Goal: Information Seeking & Learning: Learn about a topic

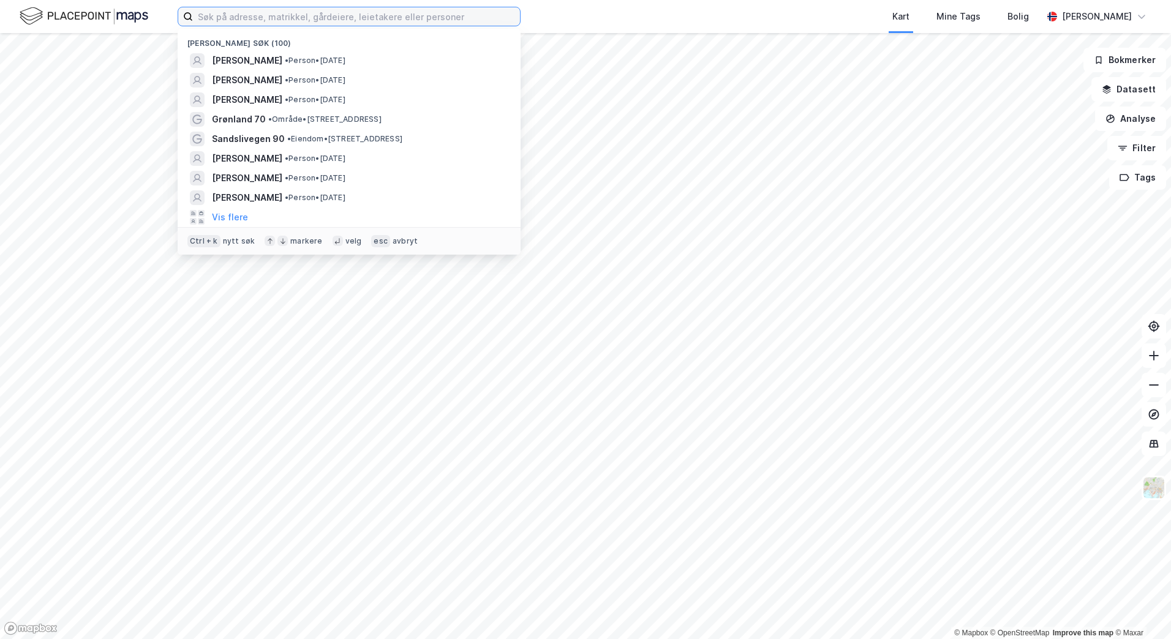
click at [252, 21] on input at bounding box center [356, 16] width 327 height 18
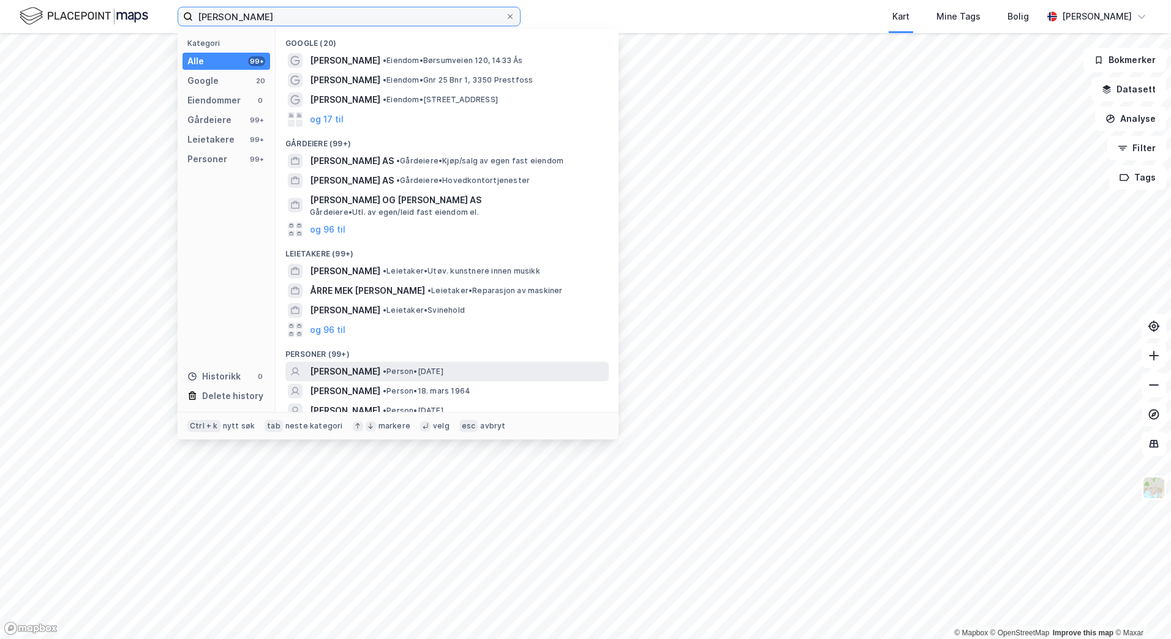
scroll to position [28, 0]
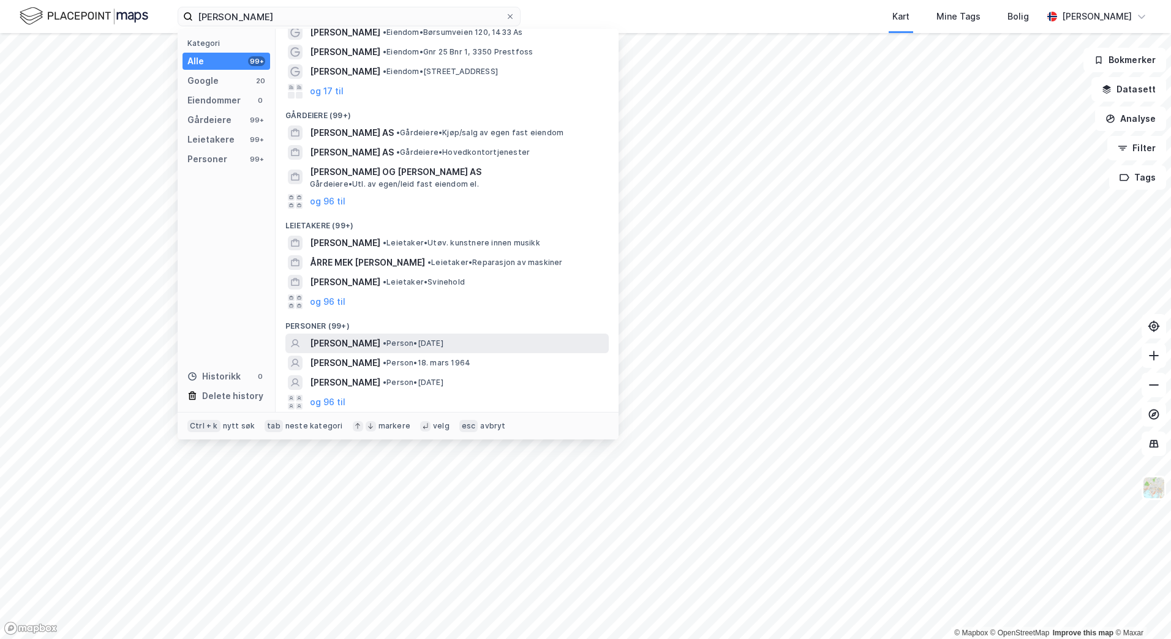
click at [489, 345] on div "[PERSON_NAME] • Person • [DATE]" at bounding box center [458, 343] width 296 height 15
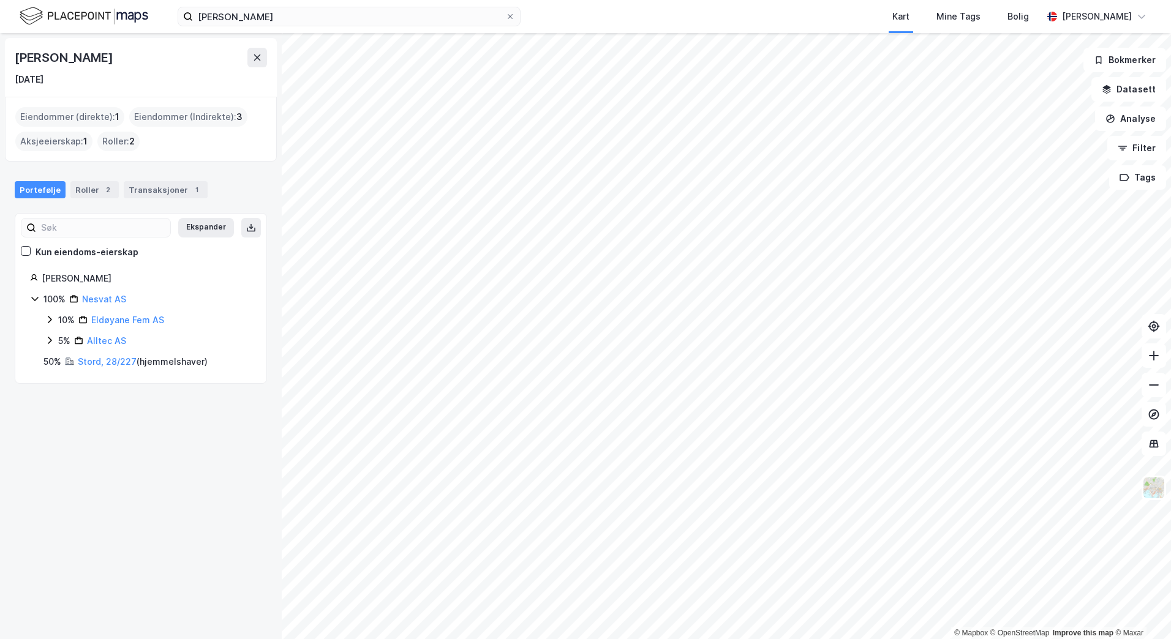
click at [203, 123] on div "Eiendommer (Indirekte) : 3" at bounding box center [188, 117] width 118 height 20
click at [80, 123] on div "Eiendommer (direkte) : 1" at bounding box center [69, 117] width 109 height 20
click at [88, 116] on div "Eiendommer (direkte) : 1" at bounding box center [69, 117] width 109 height 20
click at [125, 190] on div "Transaksjoner 1" at bounding box center [166, 189] width 84 height 17
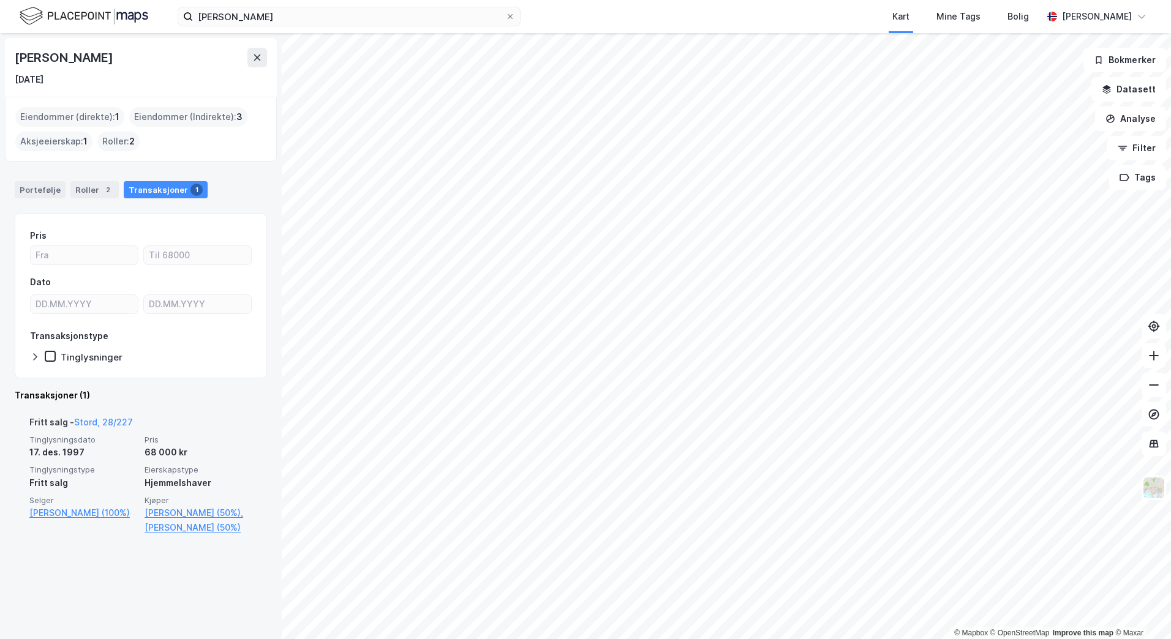
click at [112, 433] on div "Fritt salg - Stord, 28/227" at bounding box center [80, 425] width 103 height 20
click at [194, 470] on span "Eierskapstype" at bounding box center [198, 470] width 108 height 10
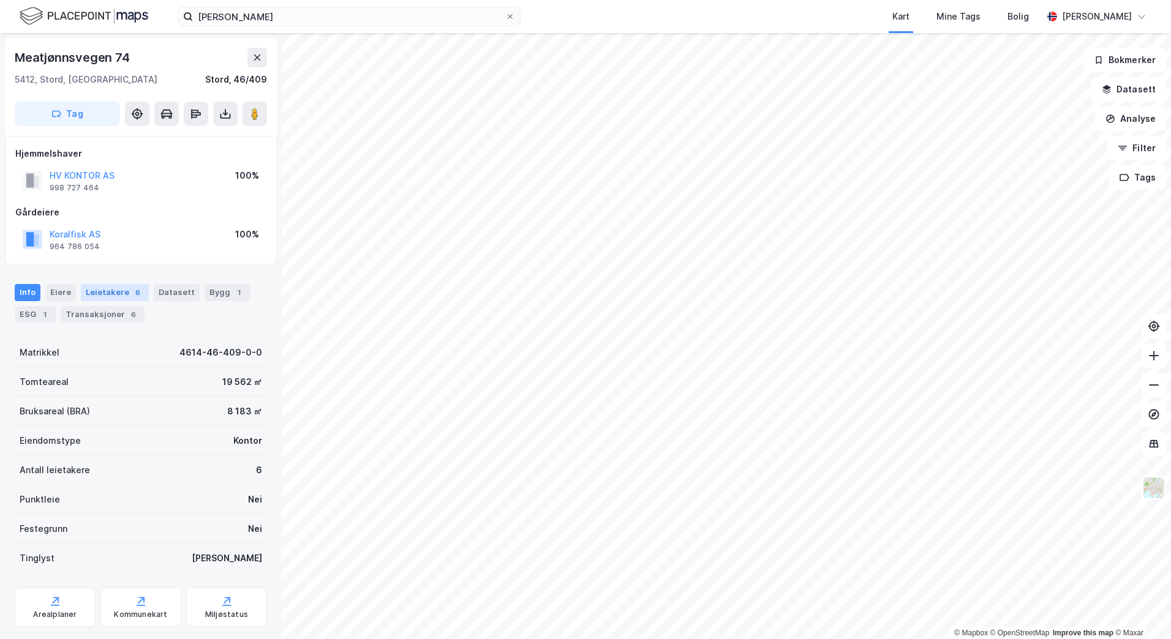
click at [132, 292] on div "6" at bounding box center [138, 293] width 12 height 12
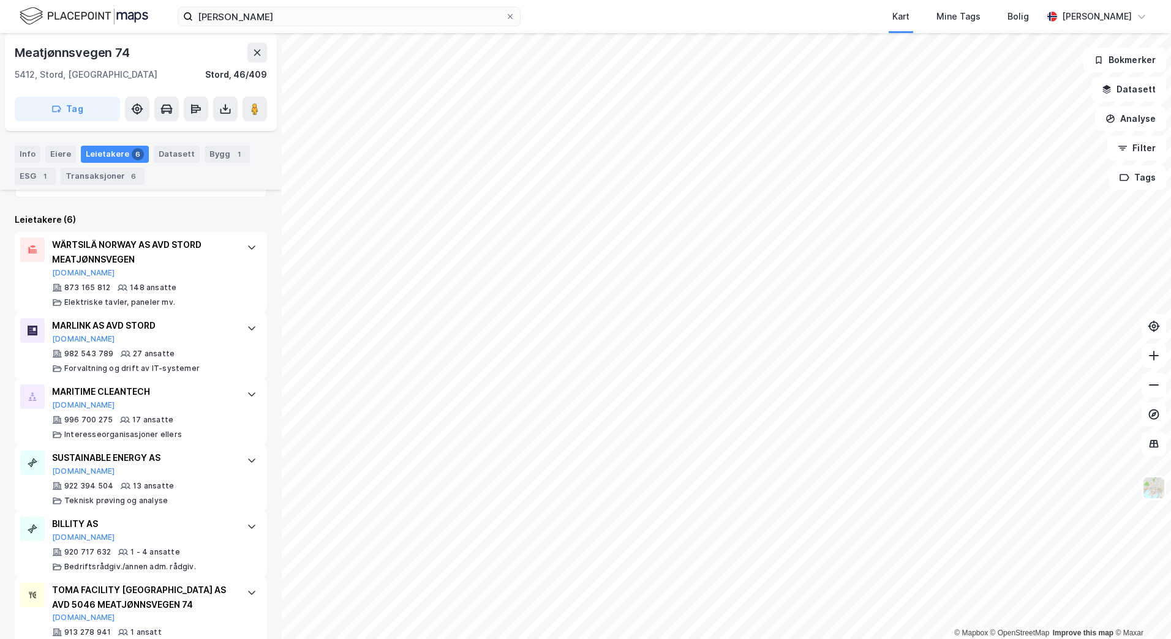
scroll to position [361, 0]
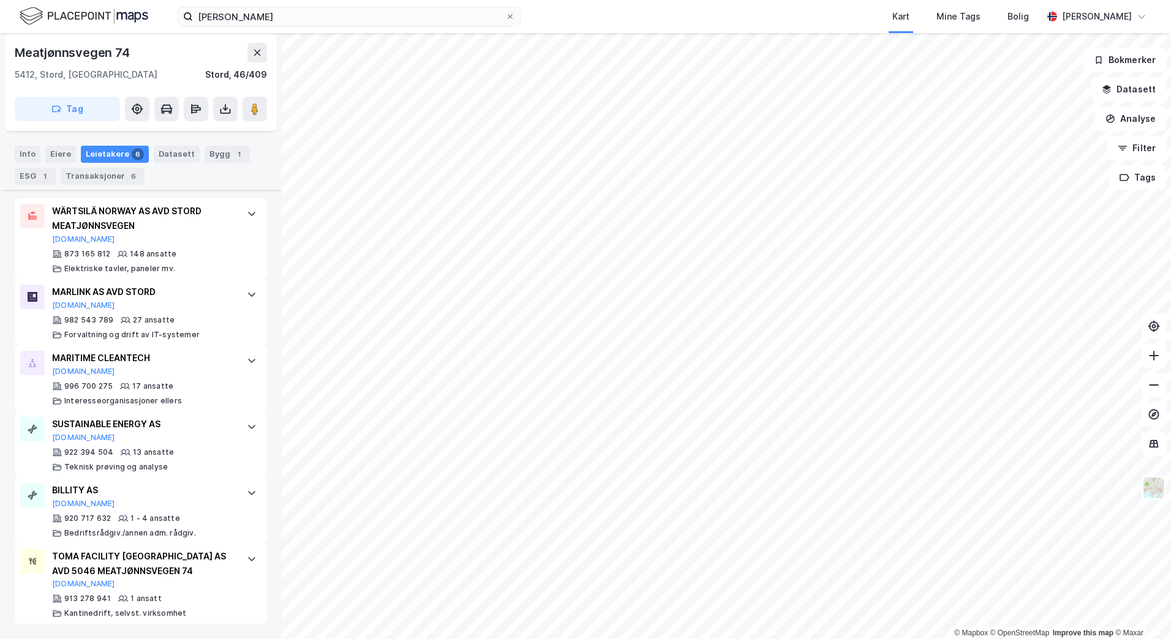
click at [132, 362] on div "MARITIME CLEANTECH" at bounding box center [143, 358] width 182 height 15
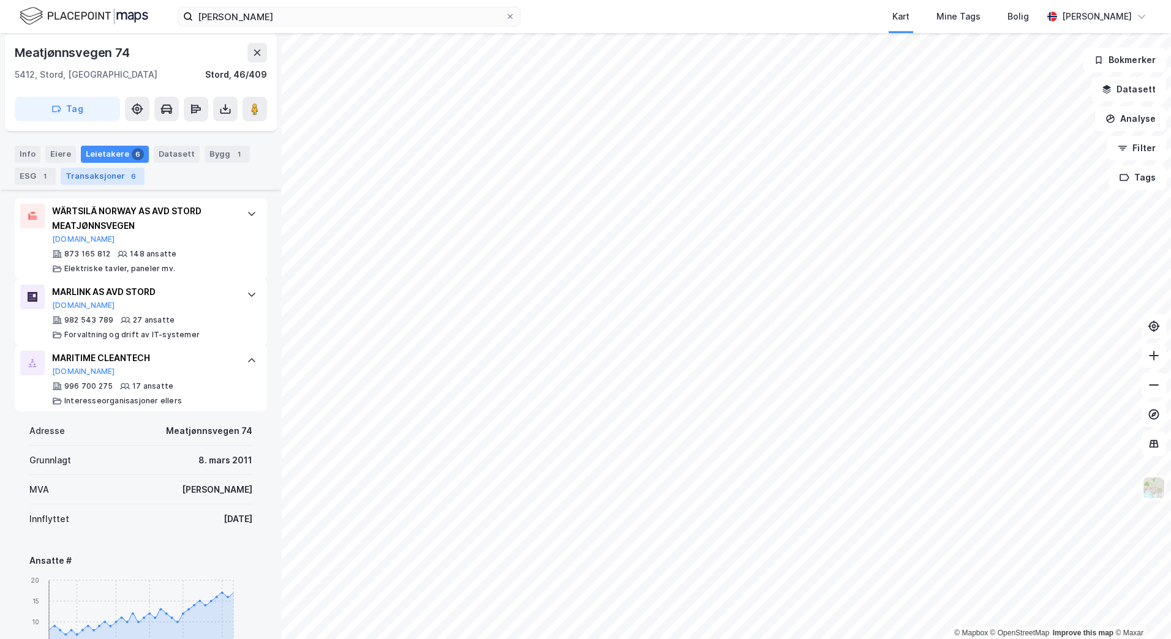
click at [119, 177] on div "Transaksjoner 6" at bounding box center [103, 176] width 84 height 17
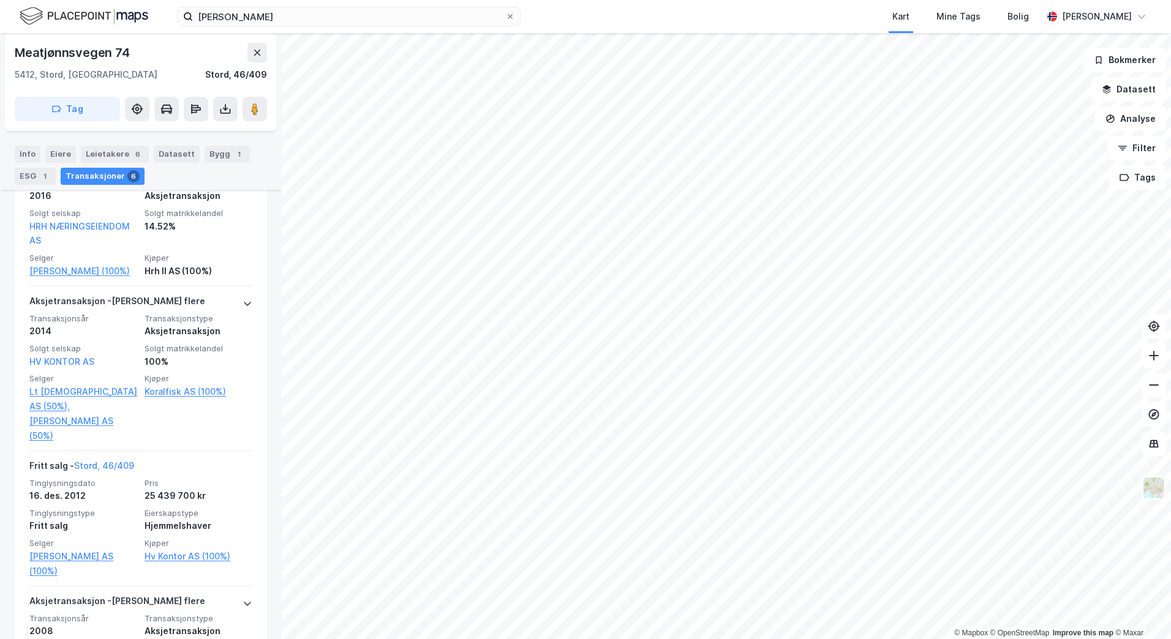
scroll to position [602, 0]
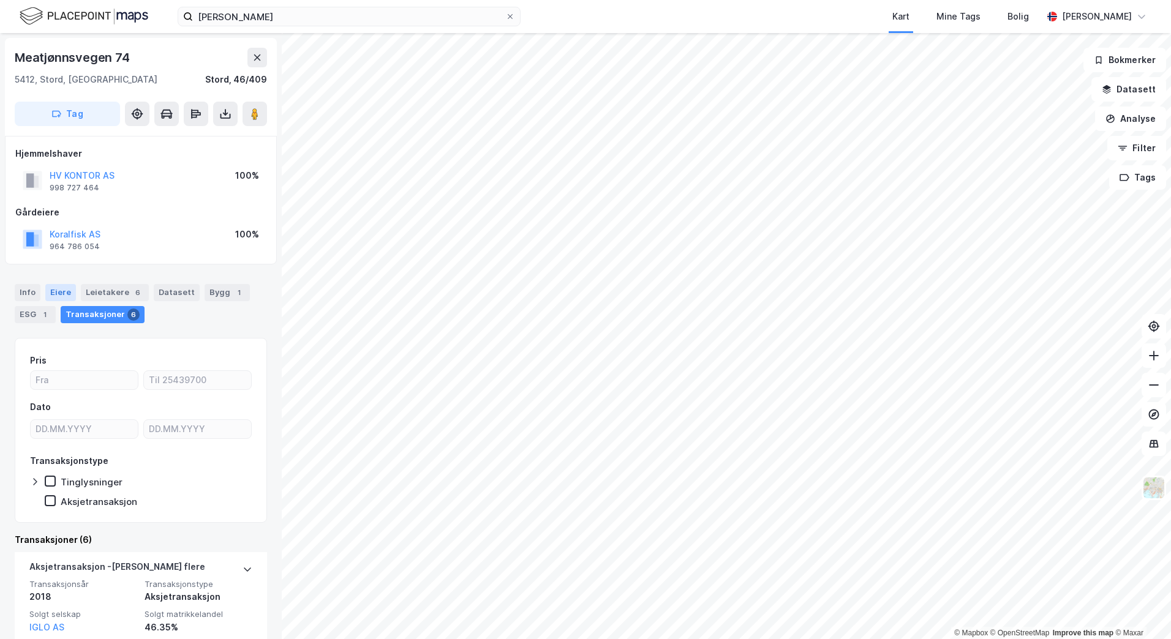
click at [62, 294] on div "Eiere" at bounding box center [60, 292] width 31 height 17
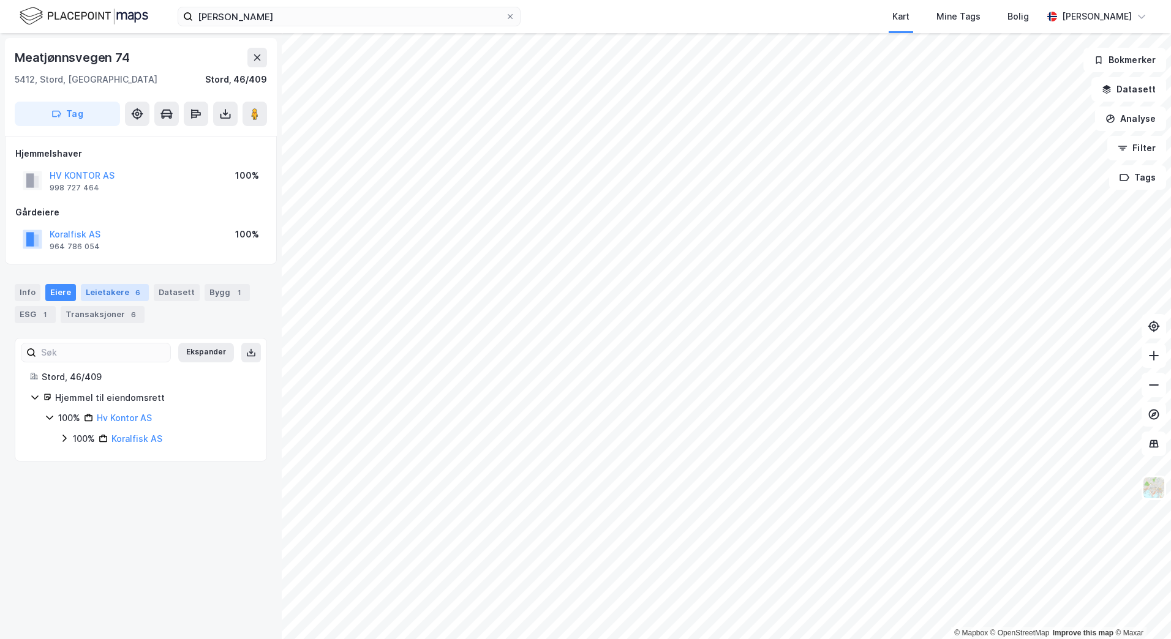
click at [98, 290] on div "Leietakere 6" at bounding box center [115, 292] width 68 height 17
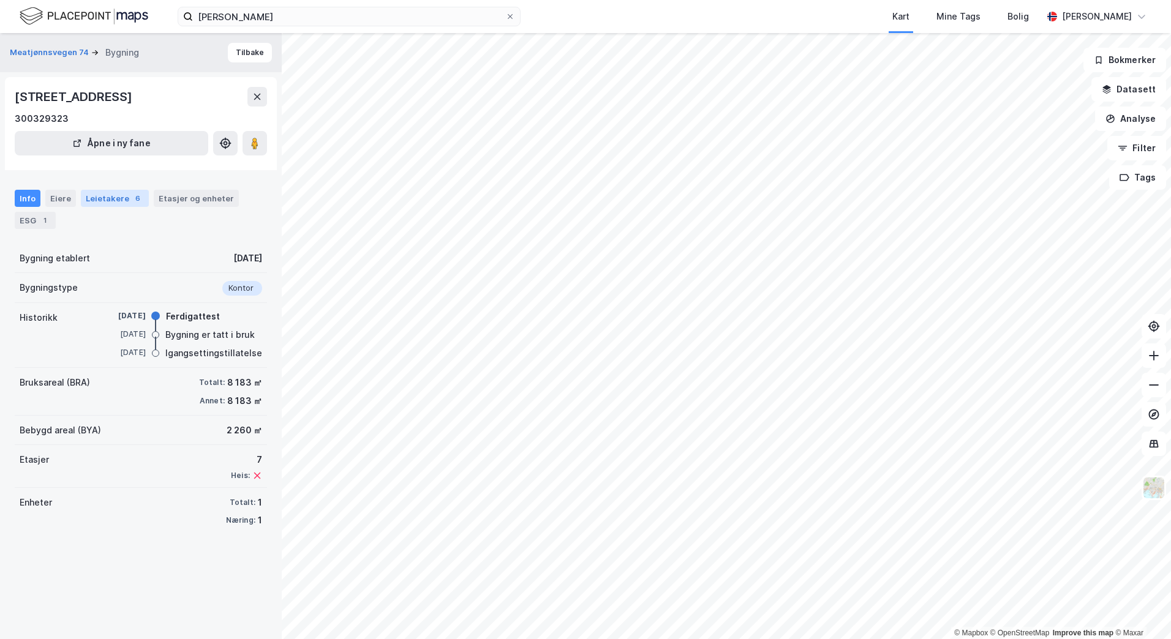
click at [118, 191] on div "Leietakere 6" at bounding box center [115, 198] width 68 height 17
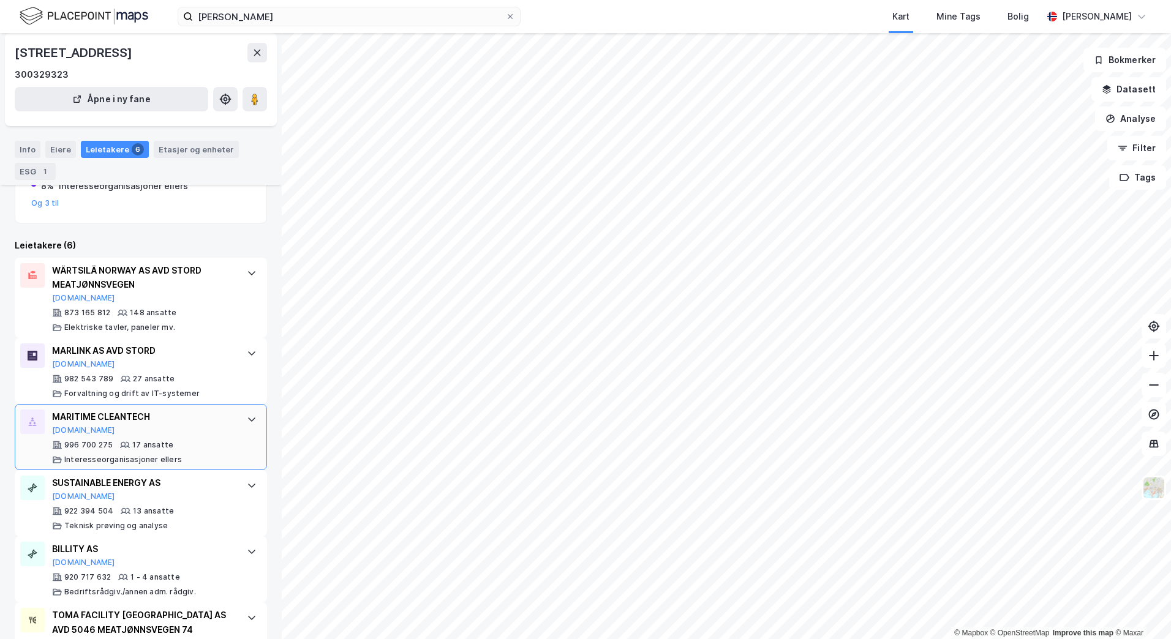
scroll to position [267, 0]
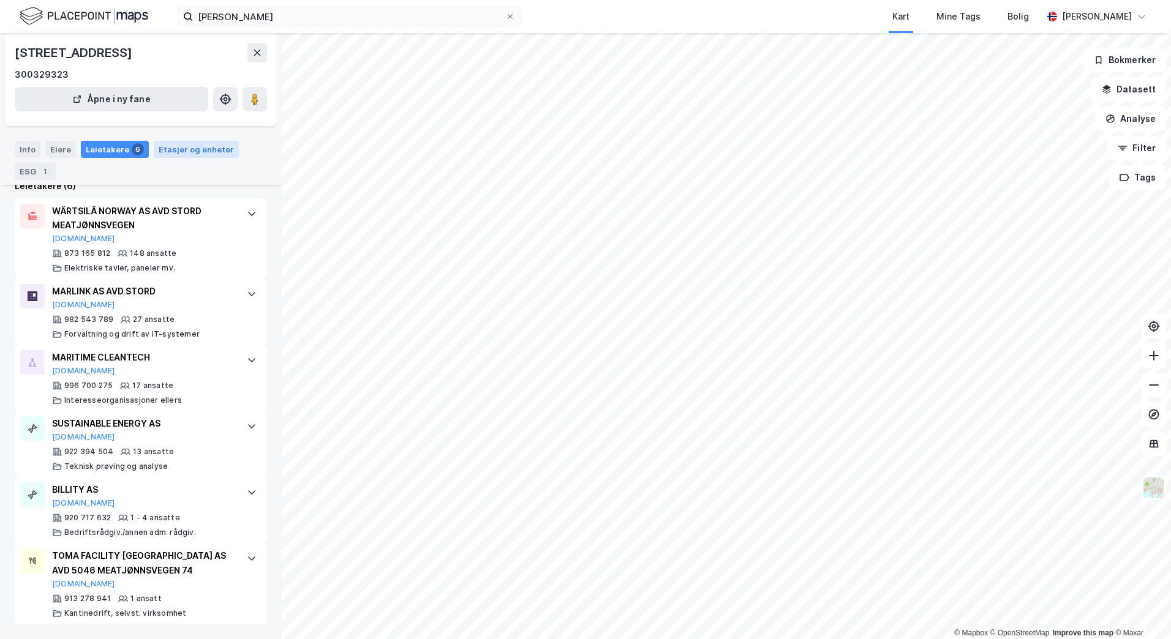
click at [197, 149] on div "Etasjer og enheter" at bounding box center [196, 149] width 75 height 11
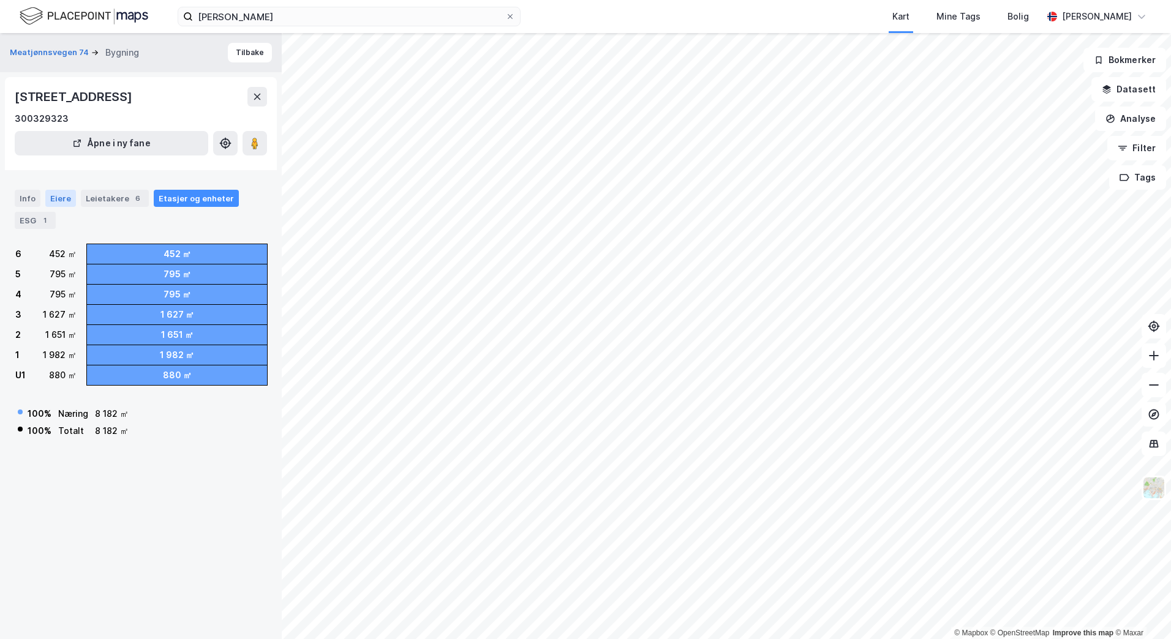
click at [54, 197] on div "Eiere" at bounding box center [60, 198] width 31 height 17
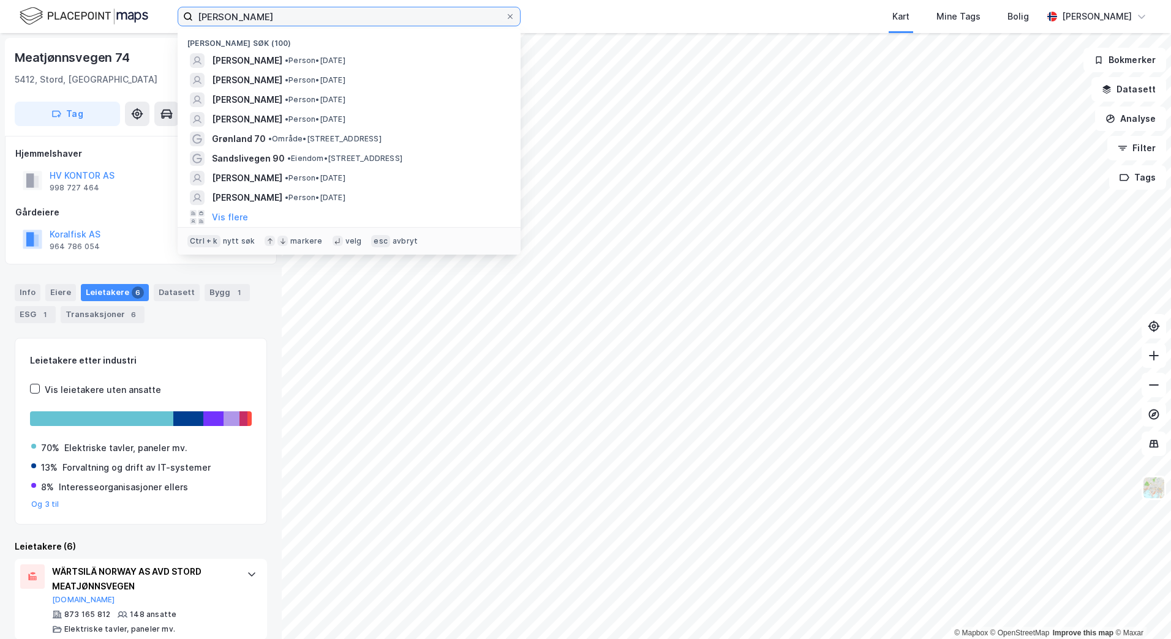
click at [241, 21] on input "[PERSON_NAME]" at bounding box center [349, 16] width 312 height 18
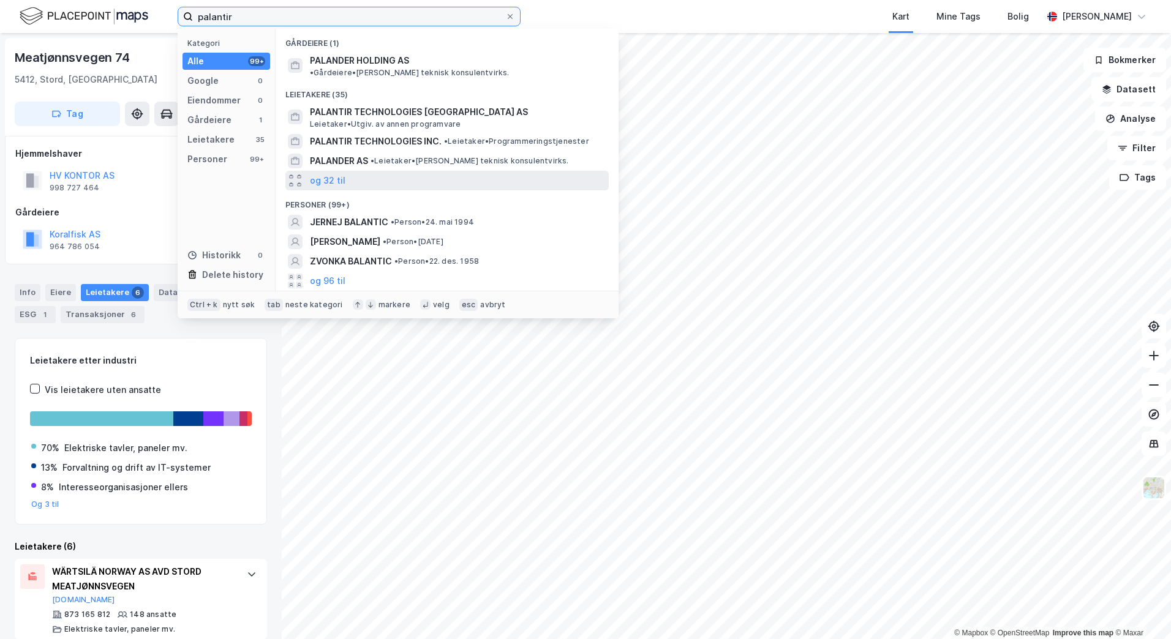
type input "palantir"
click at [455, 171] on div "og 32 til" at bounding box center [446, 181] width 323 height 20
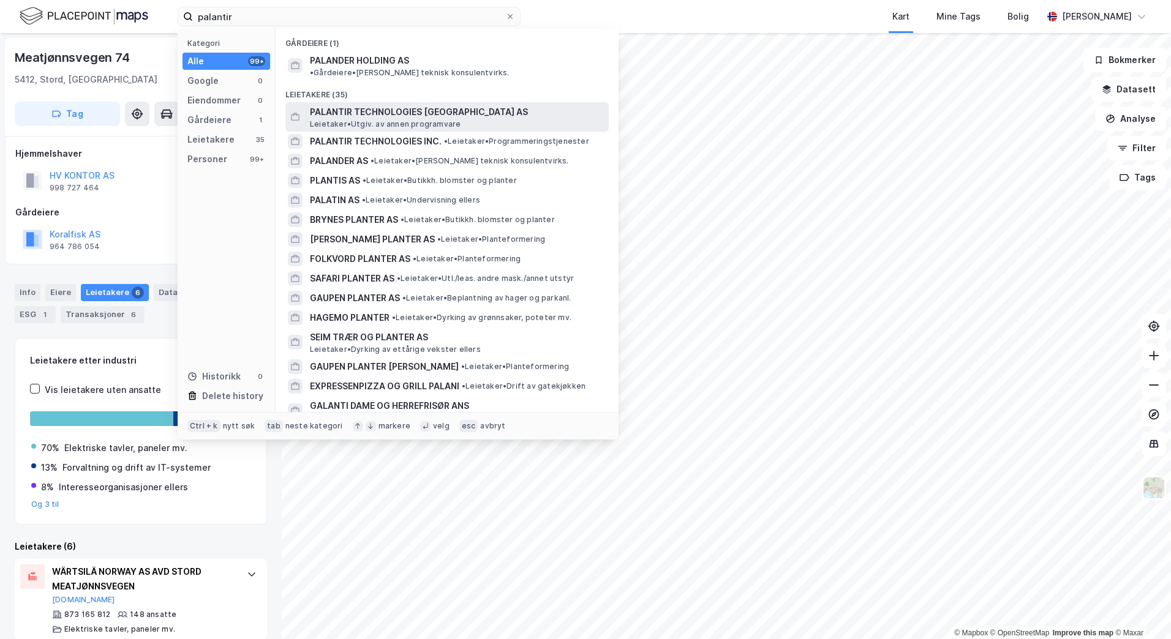
click at [542, 113] on div "PALANTIR TECHNOLOGIES [GEOGRAPHIC_DATA] AS [PERSON_NAME]. av annen programvare" at bounding box center [458, 117] width 296 height 24
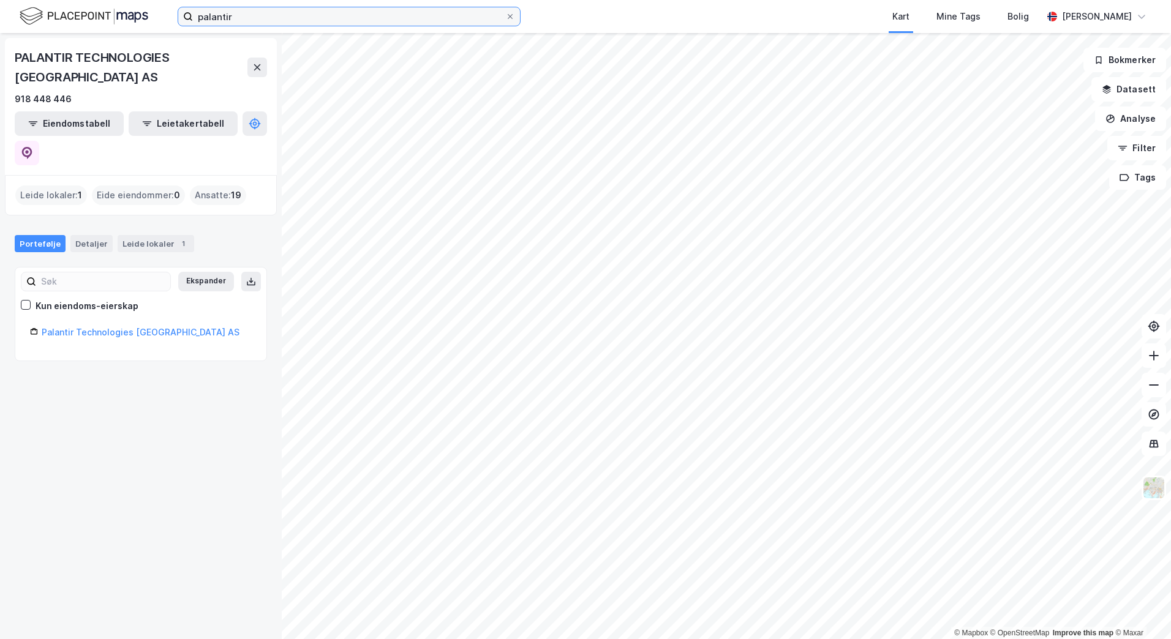
click at [341, 13] on input "palantir" at bounding box center [349, 16] width 312 height 18
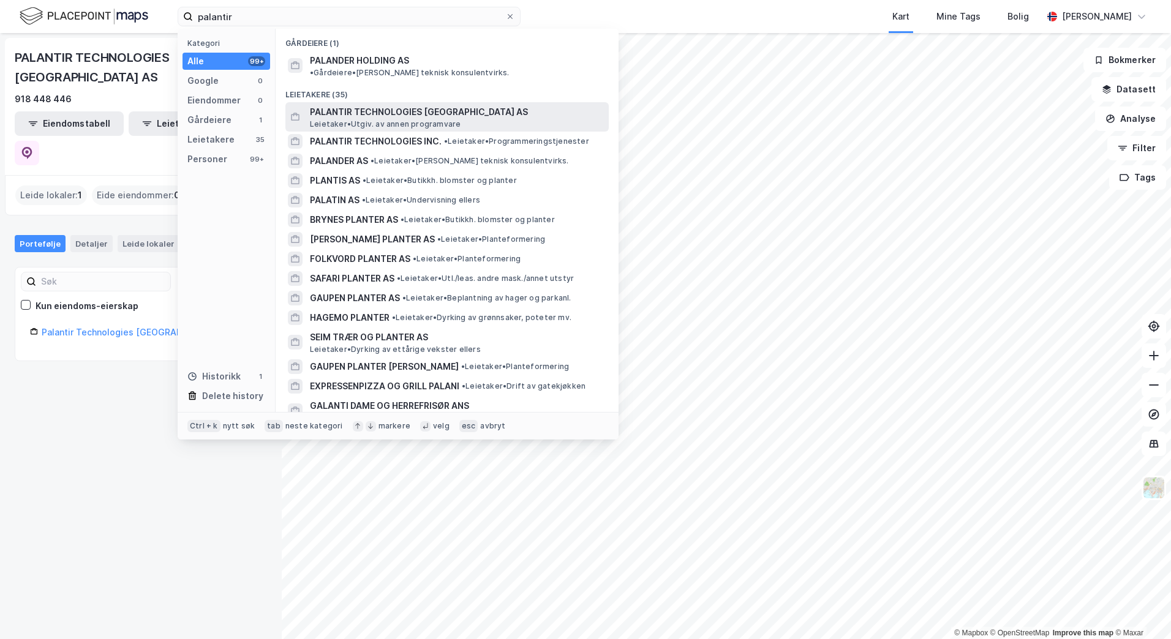
click at [558, 105] on span "PALANTIR TECHNOLOGIES [GEOGRAPHIC_DATA] AS" at bounding box center [457, 112] width 294 height 15
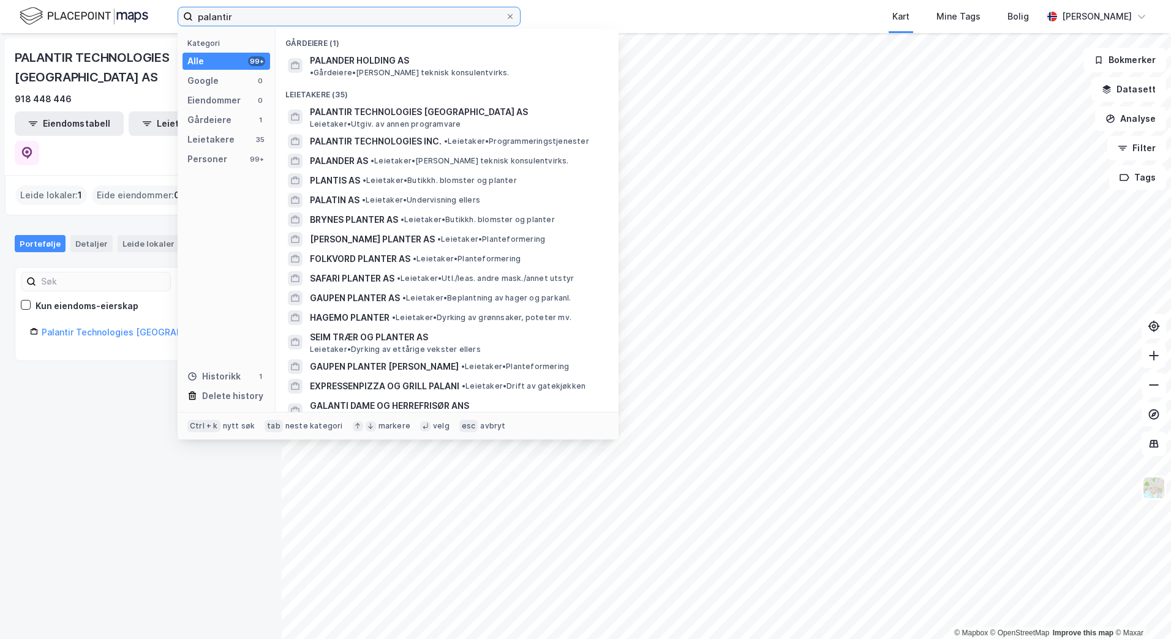
click at [463, 15] on input "palantir" at bounding box center [349, 16] width 312 height 18
click at [530, 137] on span "• Leietaker • Programmeringstjenester" at bounding box center [516, 142] width 145 height 10
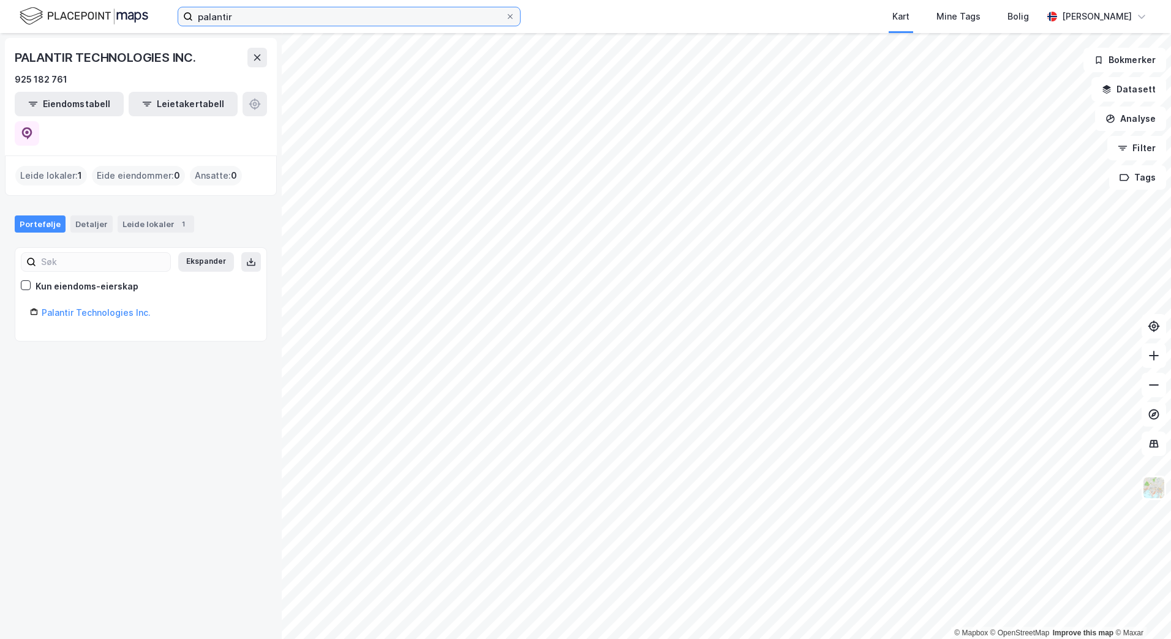
click at [294, 20] on input "palantir" at bounding box center [349, 16] width 312 height 18
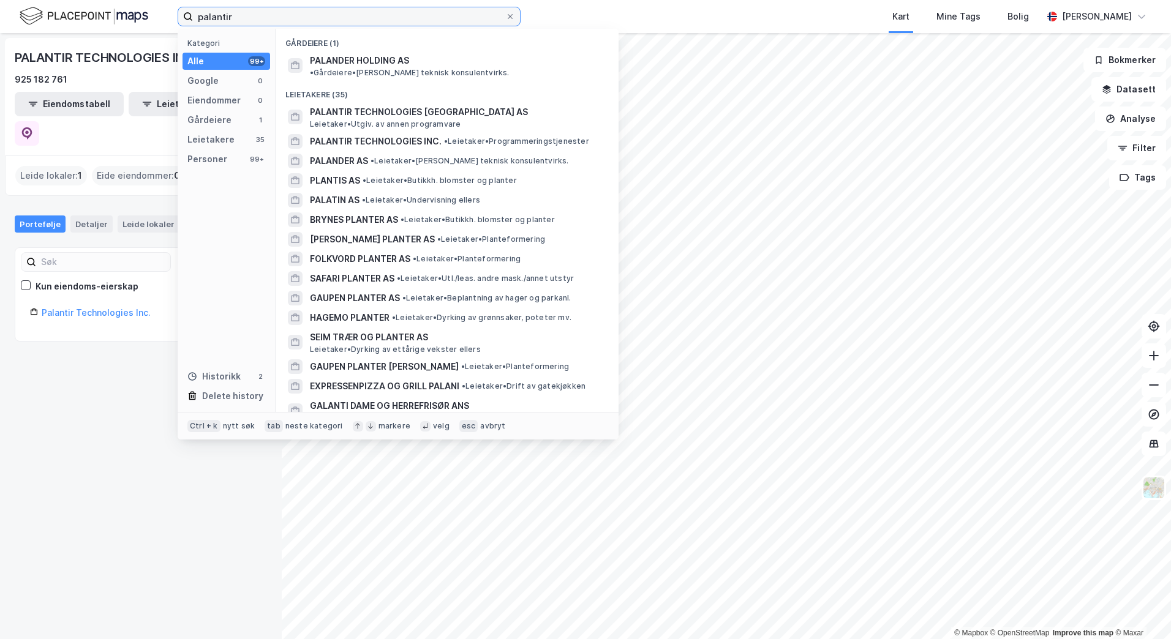
click at [294, 20] on input "palantir" at bounding box center [349, 16] width 312 height 18
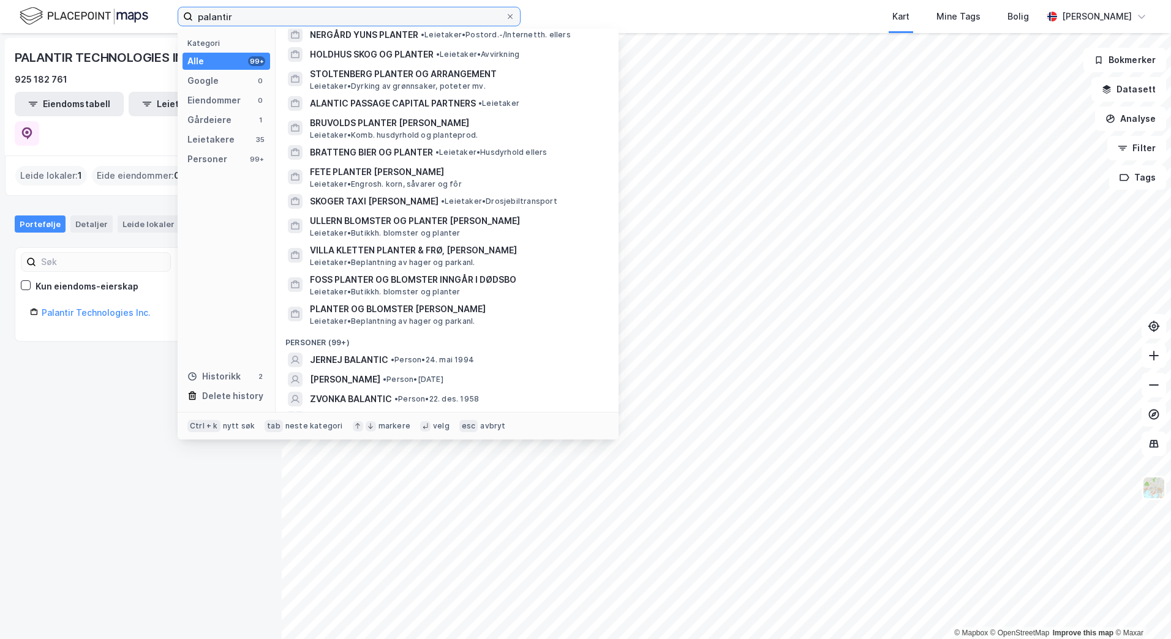
scroll to position [635, 0]
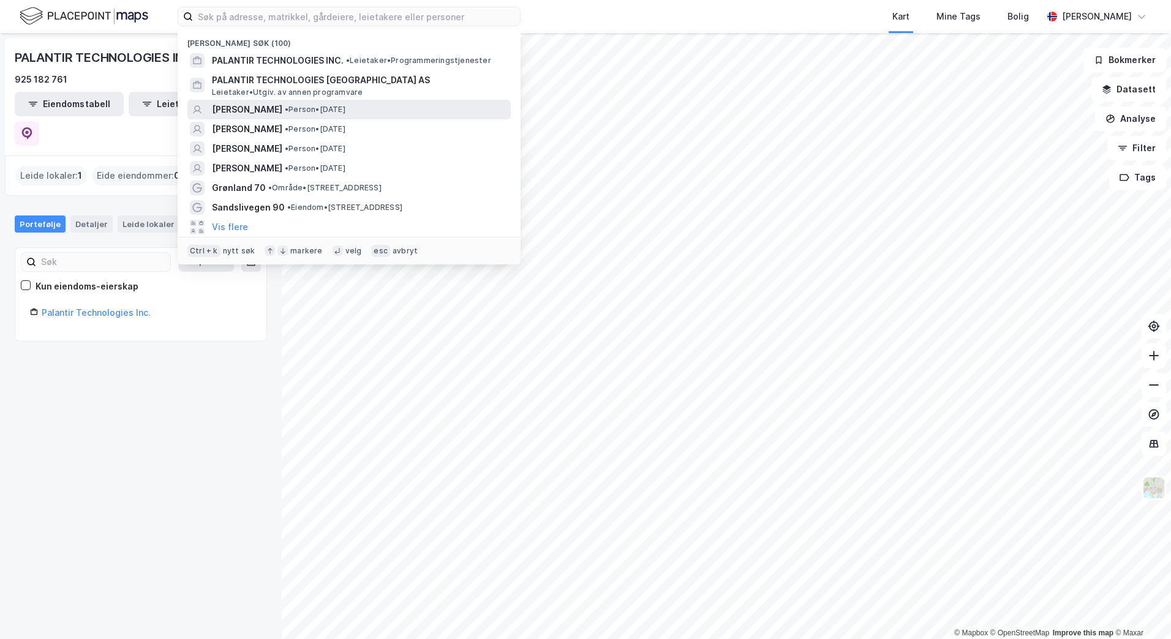
click at [411, 105] on div "[PERSON_NAME] • Person • [DATE]" at bounding box center [360, 109] width 296 height 15
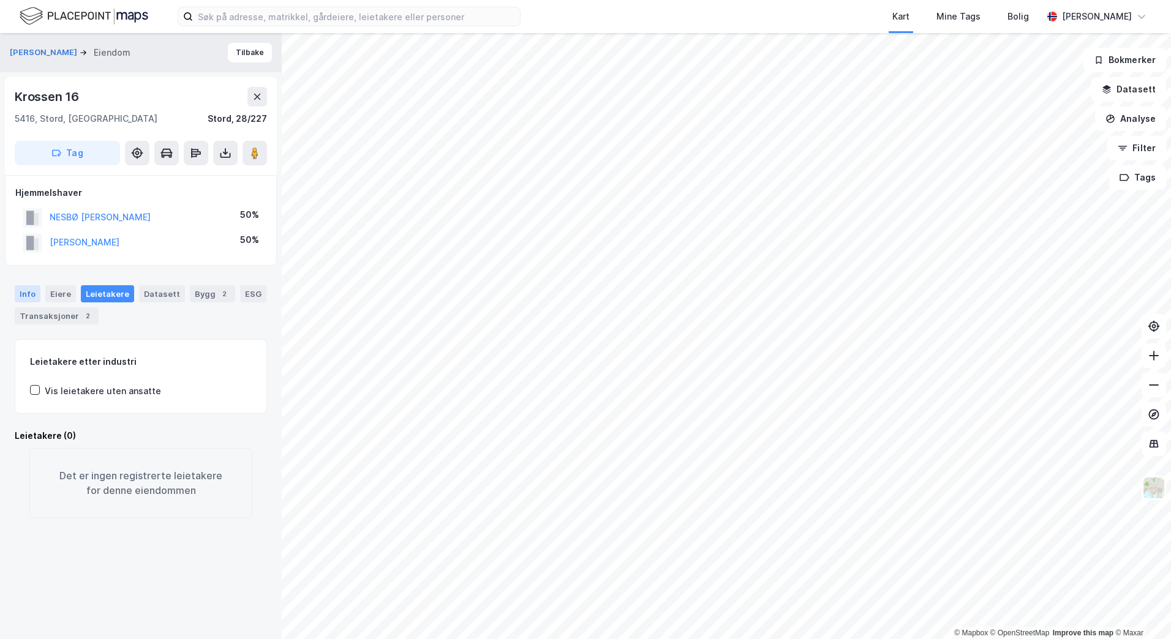
click at [29, 298] on div "Info" at bounding box center [28, 293] width 26 height 17
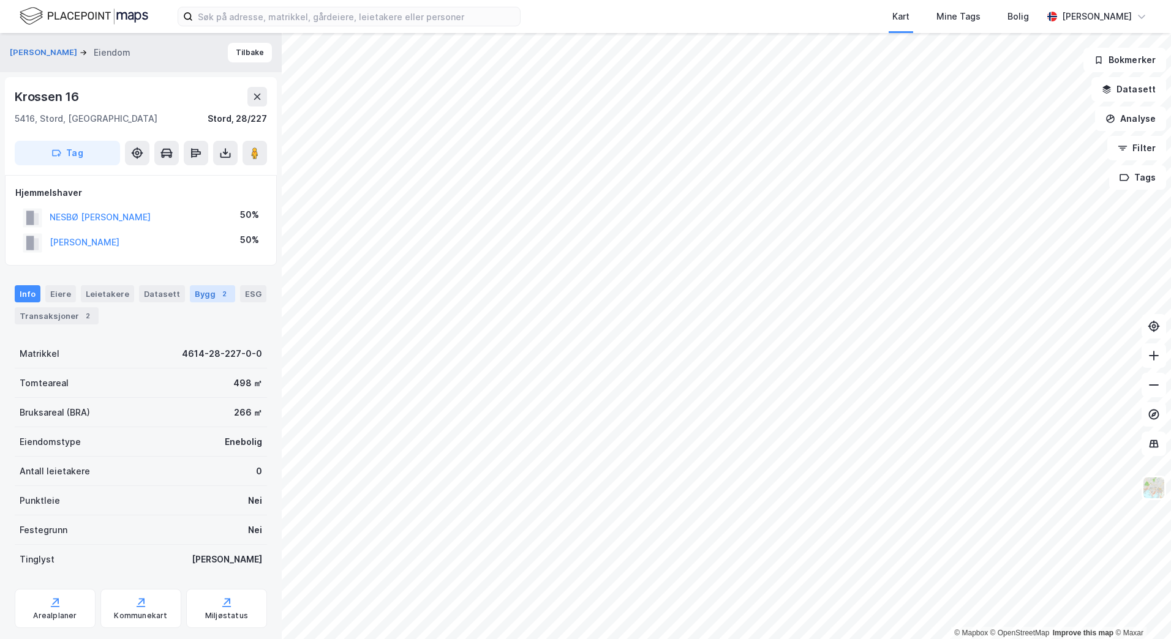
click at [209, 288] on div "Bygg 2" at bounding box center [212, 293] width 45 height 17
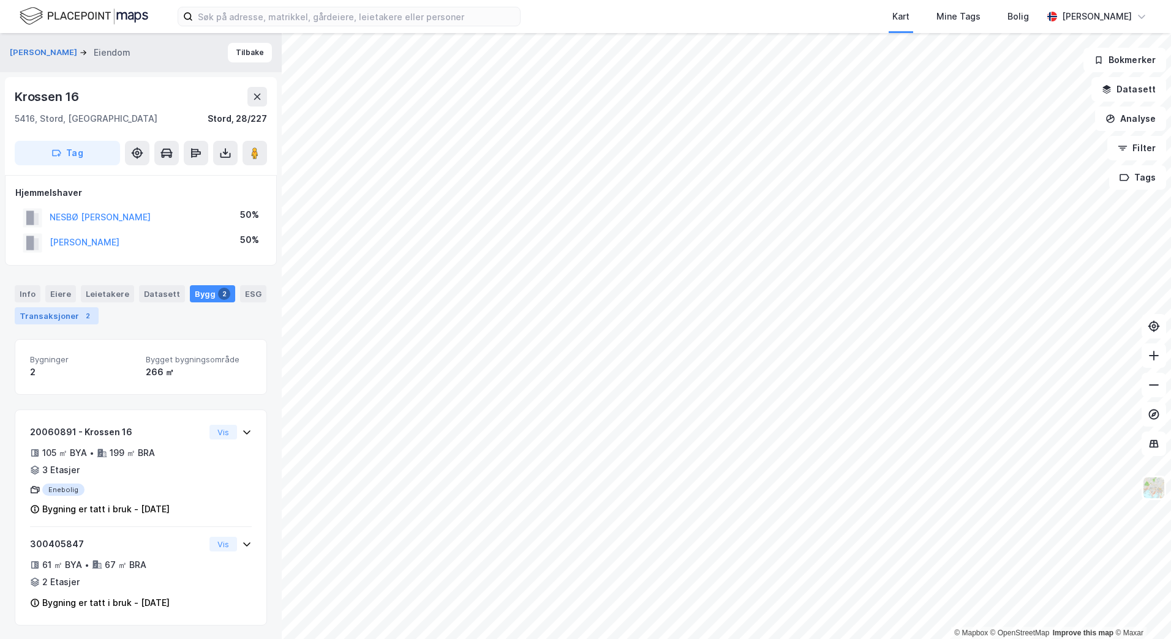
click at [81, 318] on div "2" at bounding box center [87, 316] width 12 height 12
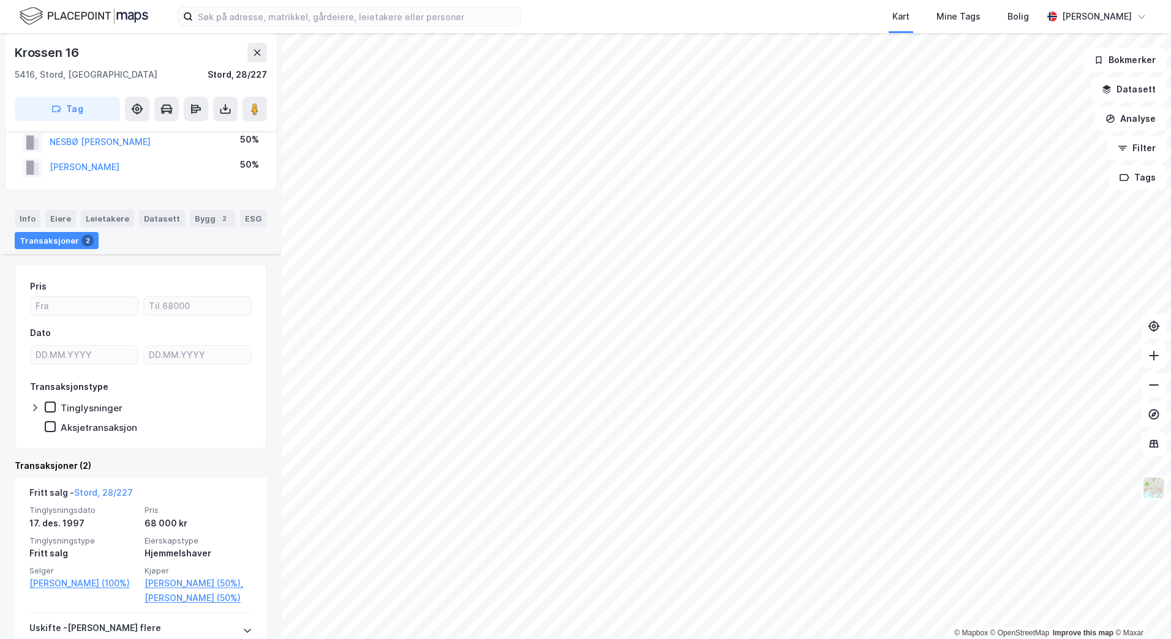
scroll to position [207, 0]
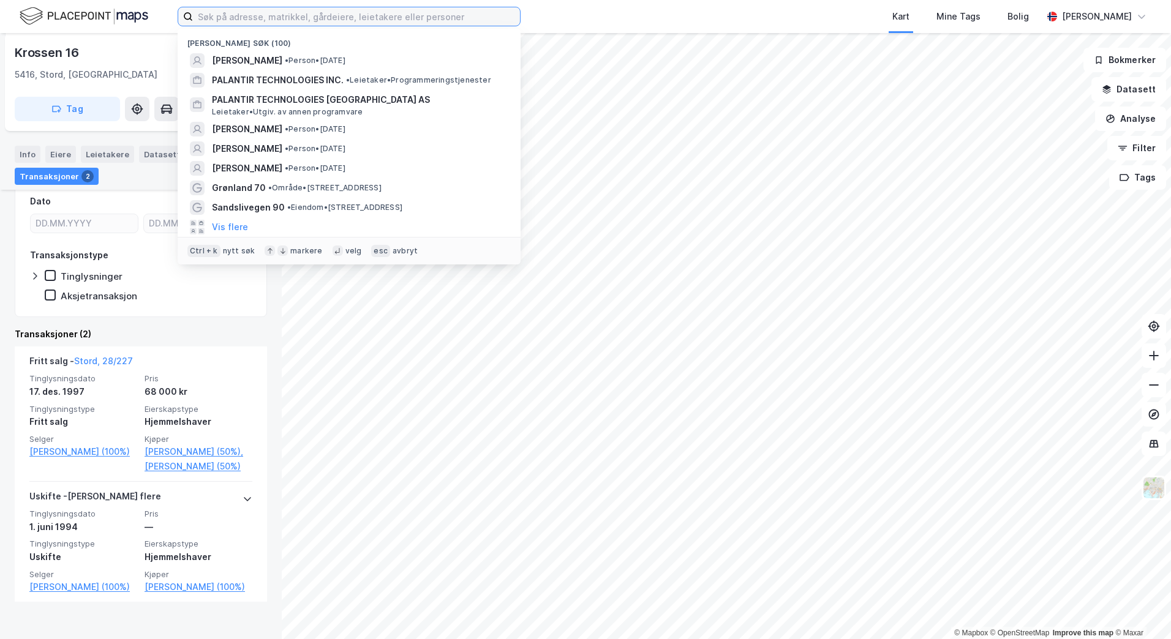
click at [289, 20] on input at bounding box center [356, 16] width 327 height 18
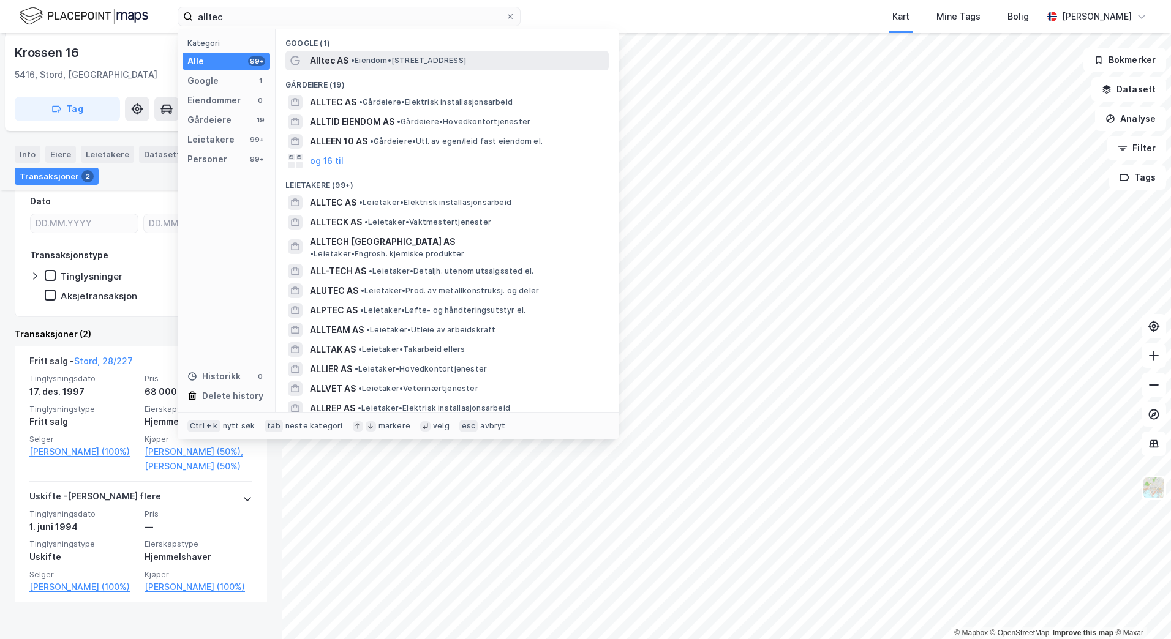
click at [371, 62] on span "• Eiendom • [STREET_ADDRESS]" at bounding box center [408, 61] width 115 height 10
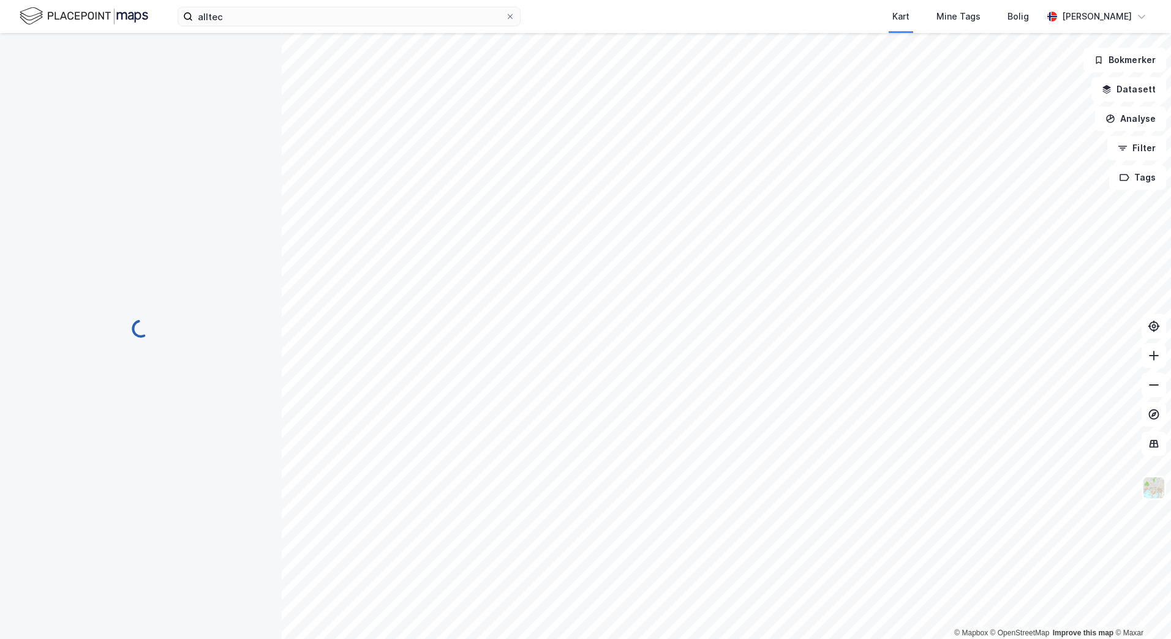
scroll to position [11, 0]
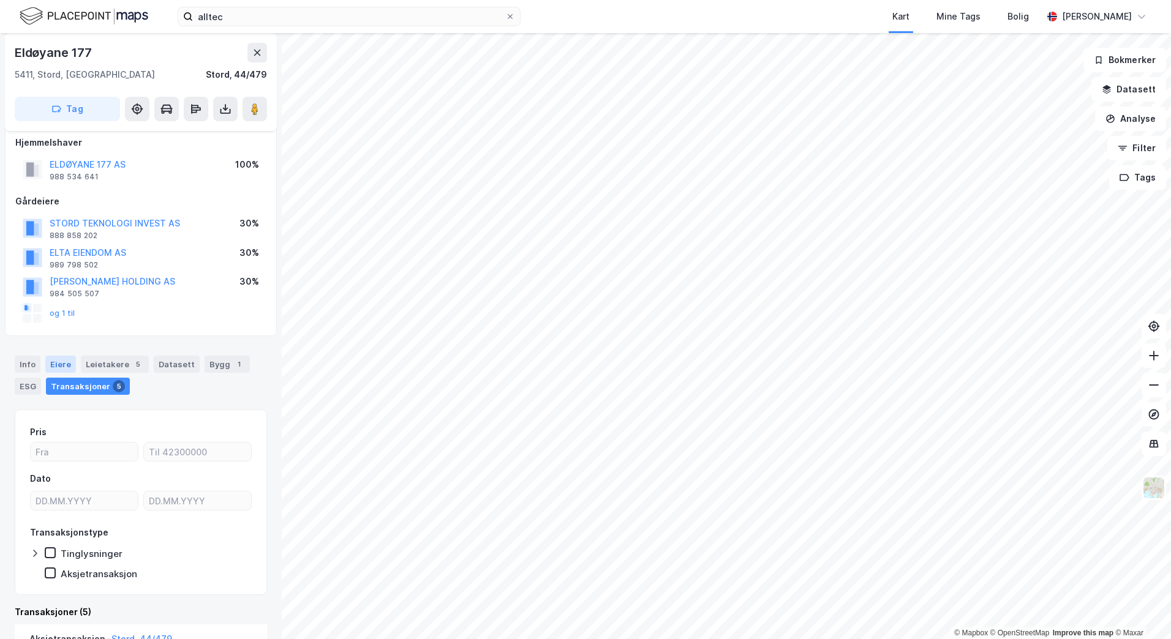
click at [59, 364] on div "Eiere" at bounding box center [60, 364] width 31 height 17
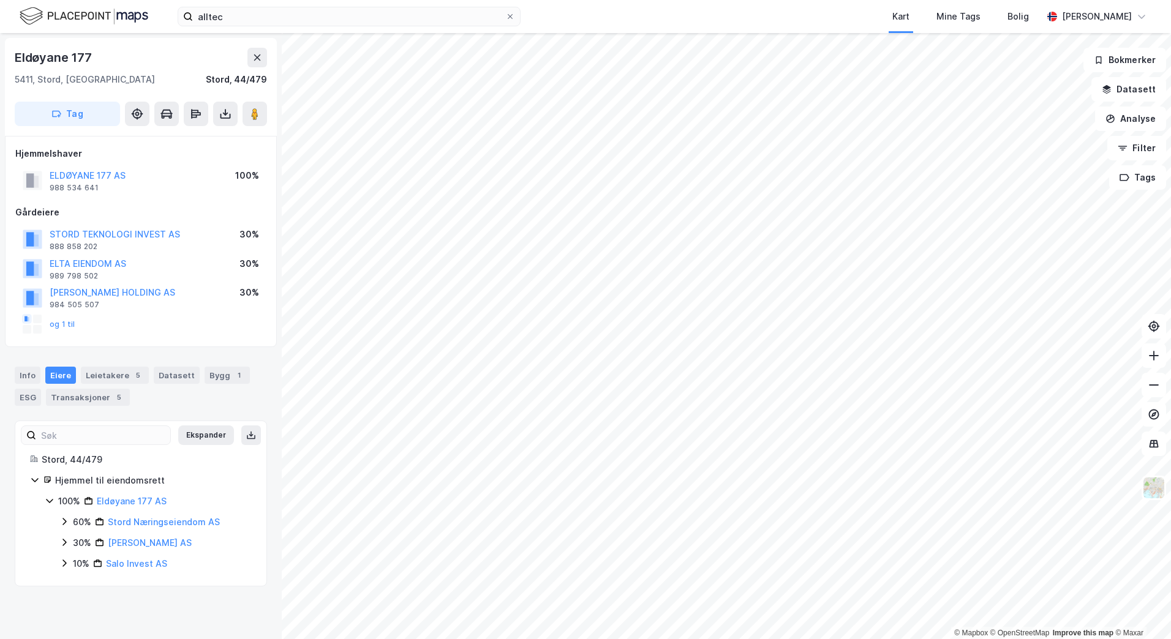
click at [65, 522] on icon at bounding box center [64, 522] width 10 height 10
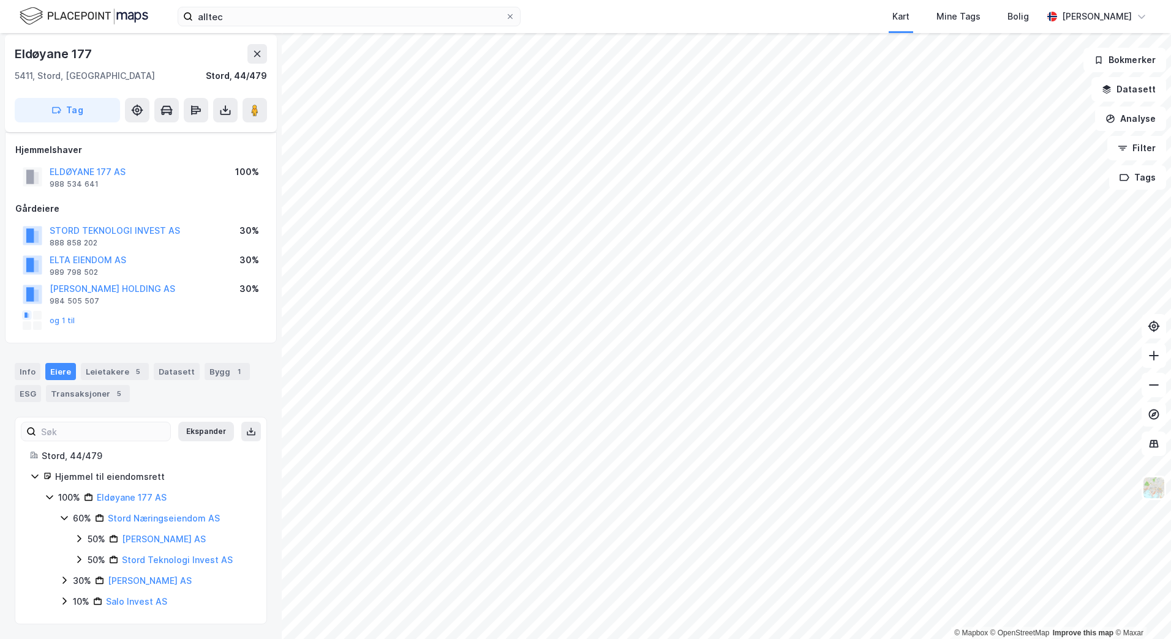
click at [66, 599] on icon at bounding box center [64, 601] width 10 height 10
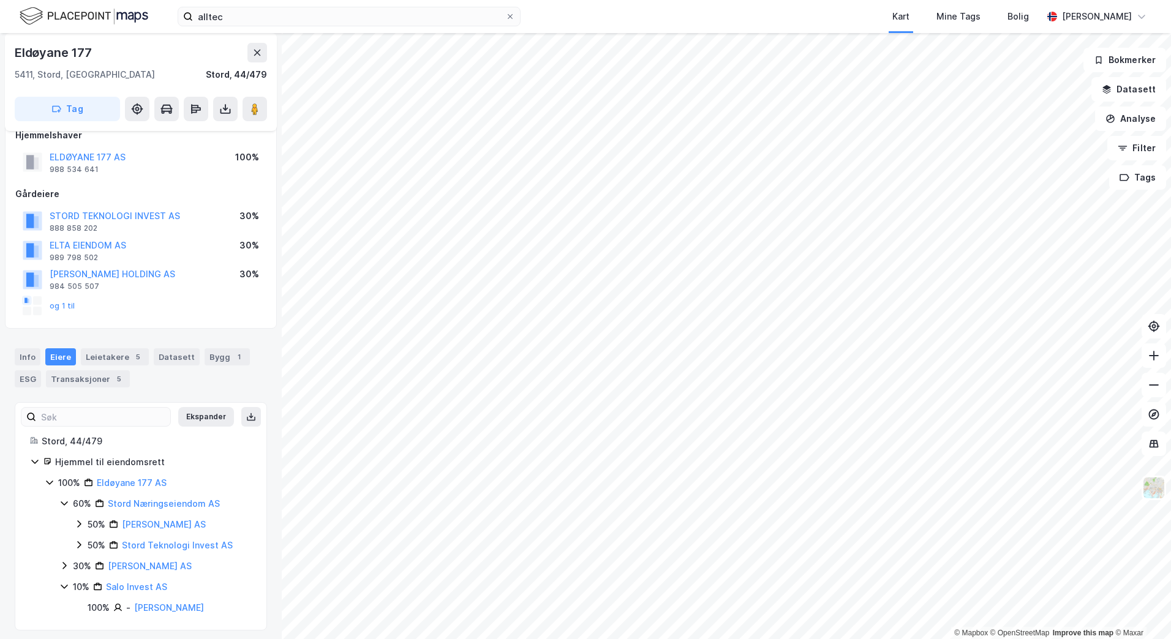
scroll to position [39, 0]
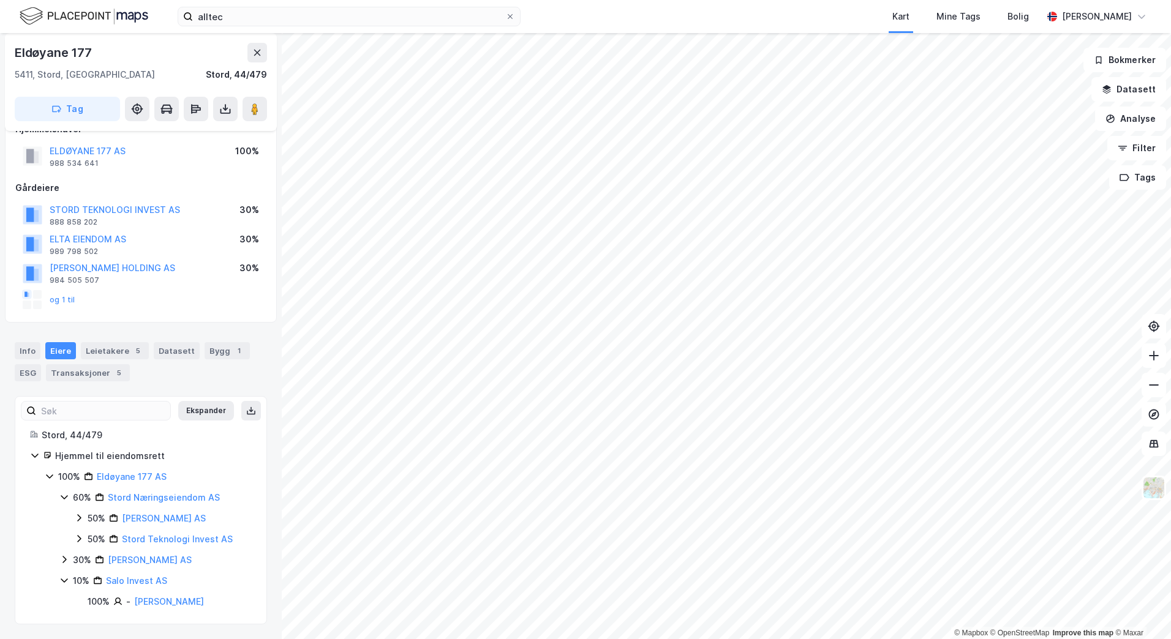
click at [66, 568] on div "60% Stord Næringseiendom AS 50% [PERSON_NAME] AS 50% Stord Teknologi Invest AS …" at bounding box center [155, 549] width 192 height 119
click at [66, 563] on icon at bounding box center [64, 560] width 10 height 10
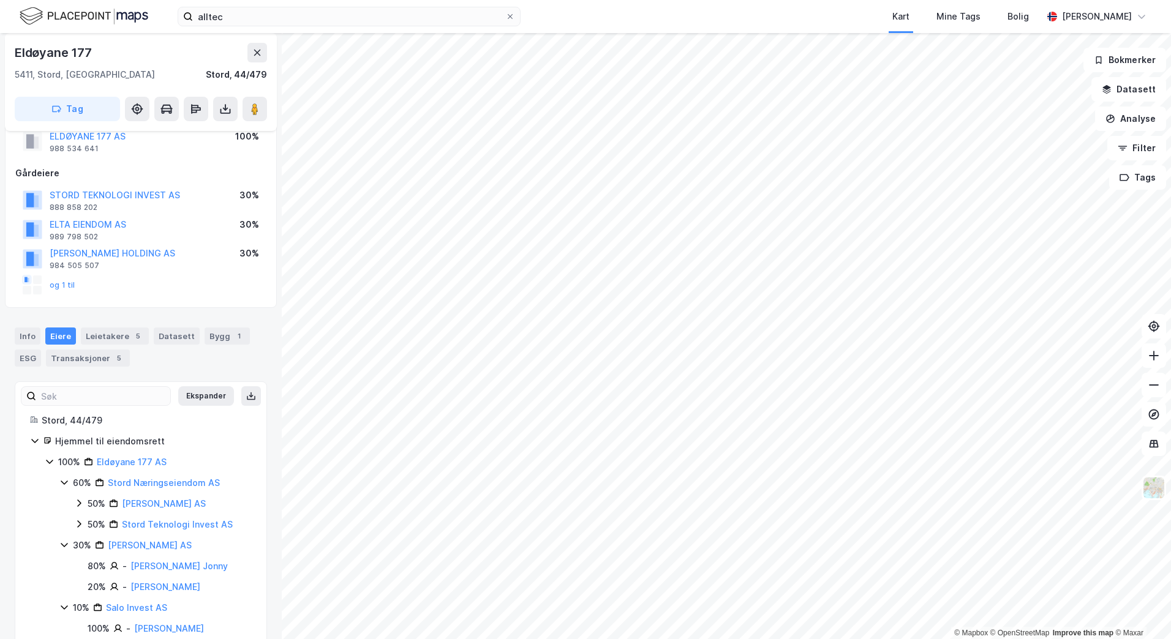
scroll to position [81, 0]
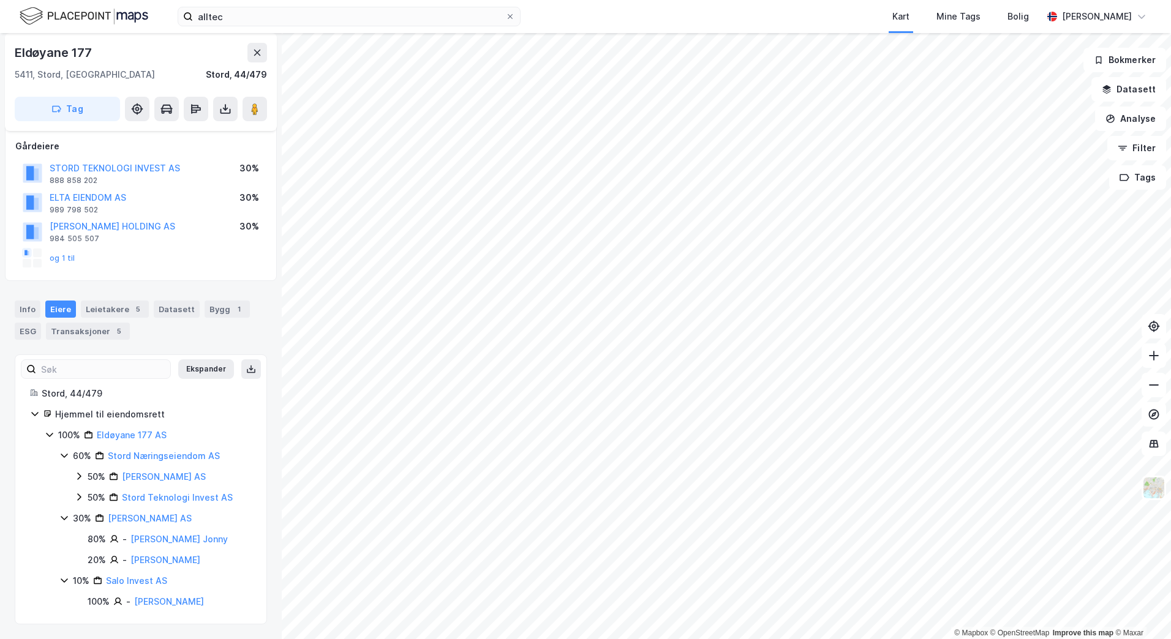
click at [81, 496] on icon at bounding box center [79, 497] width 10 height 10
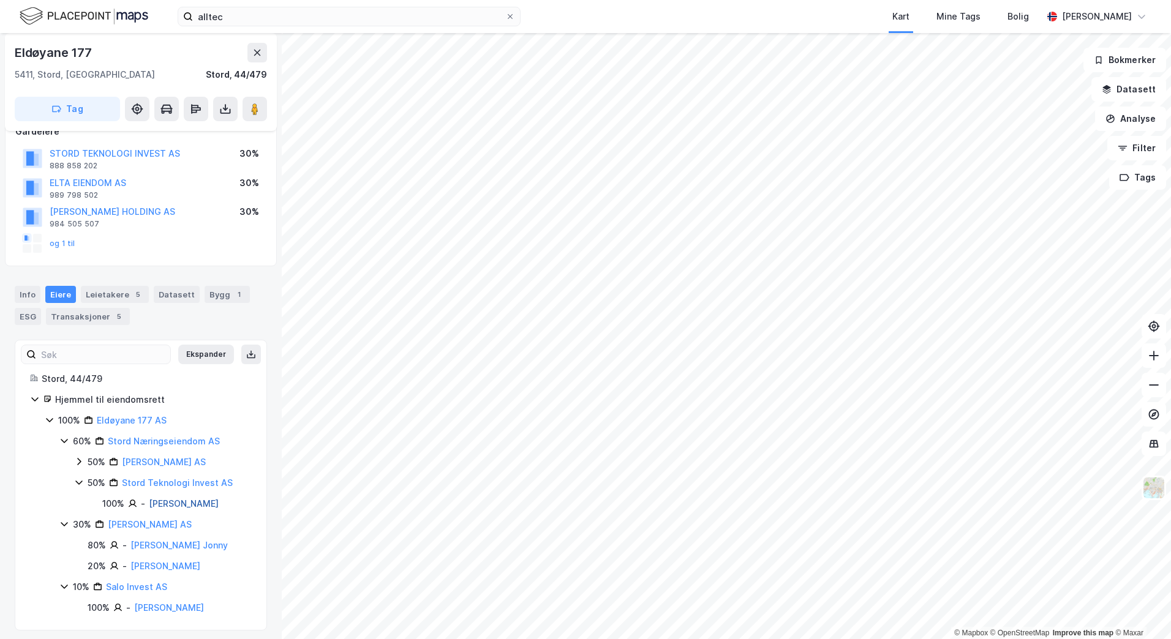
click at [185, 509] on link "[PERSON_NAME]" at bounding box center [184, 503] width 70 height 10
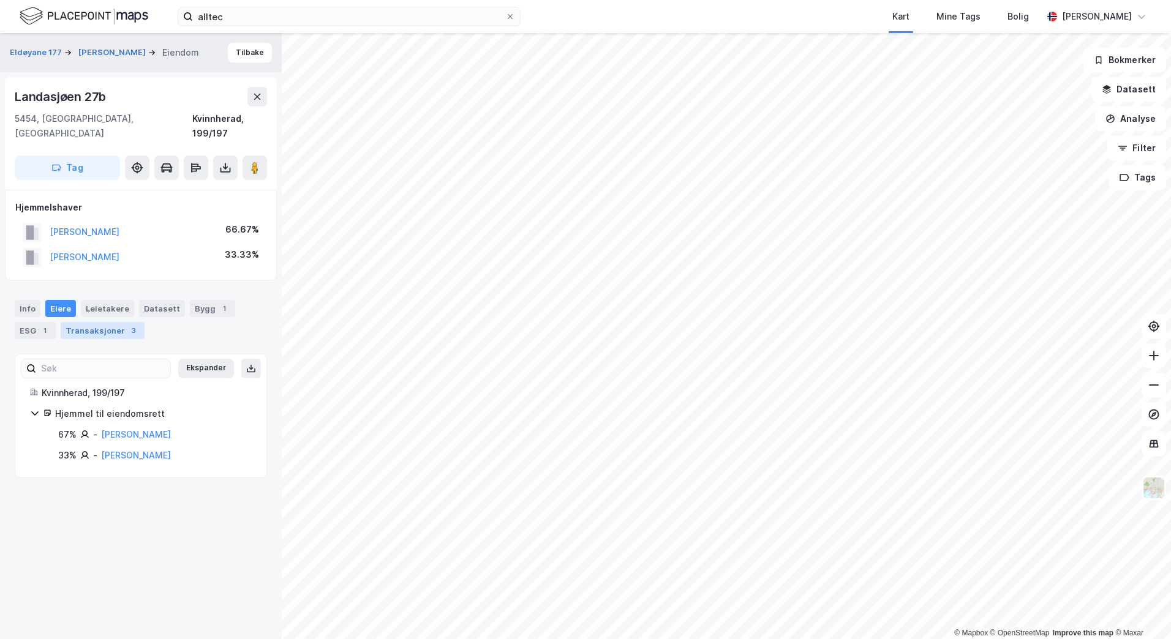
click at [118, 322] on div "Transaksjoner 3" at bounding box center [103, 330] width 84 height 17
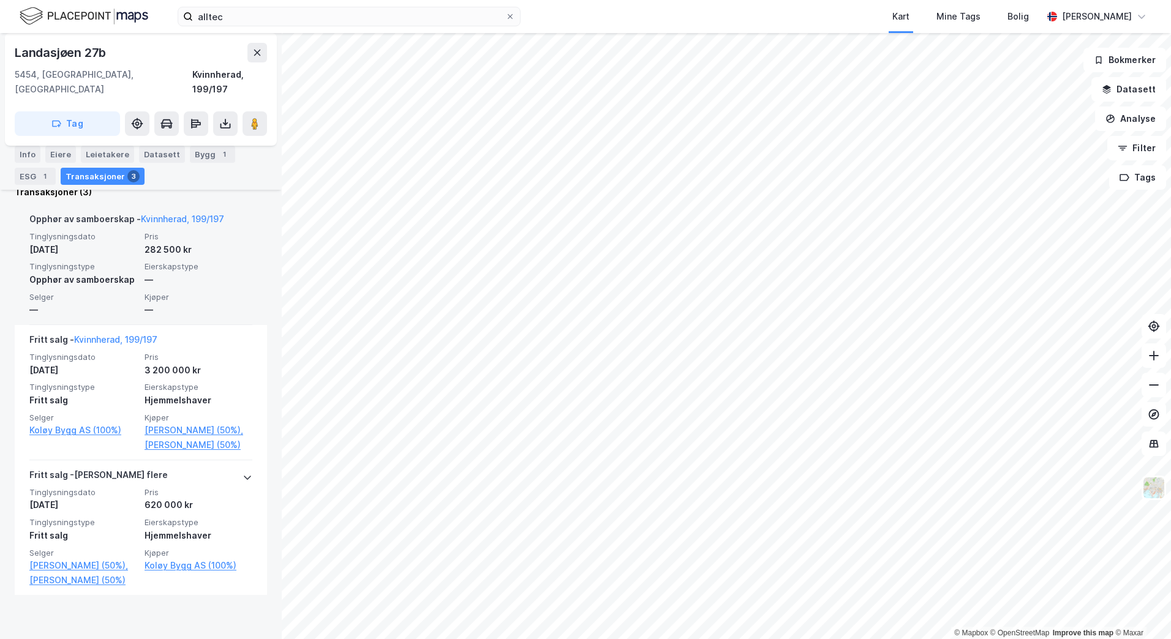
scroll to position [364, 0]
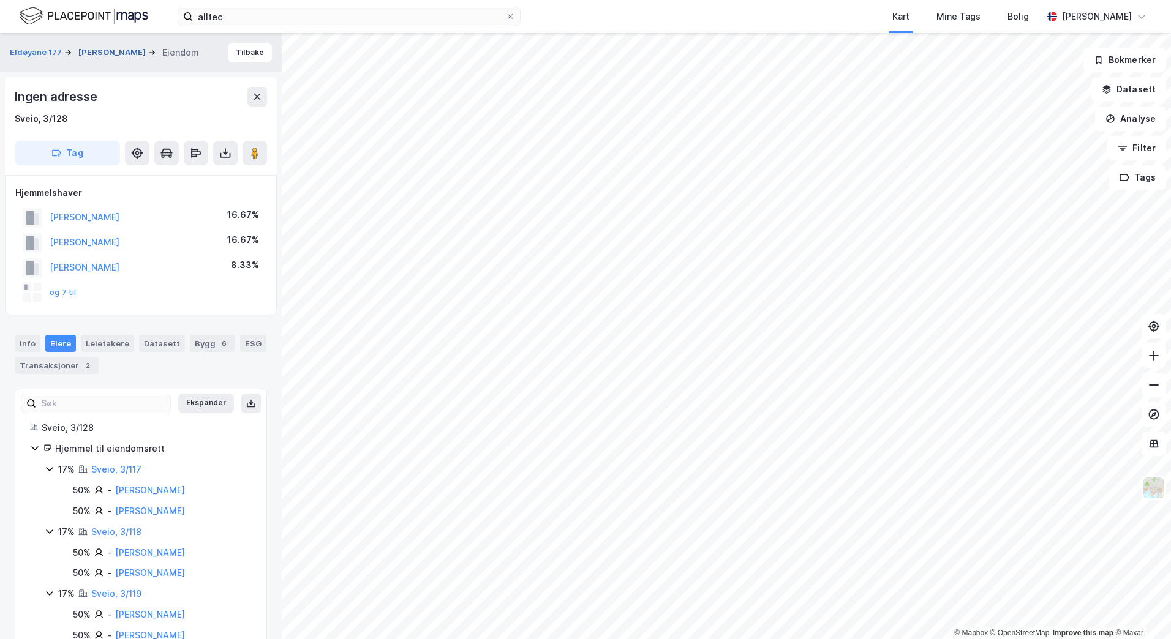
click at [127, 51] on button "[PERSON_NAME]" at bounding box center [113, 53] width 70 height 12
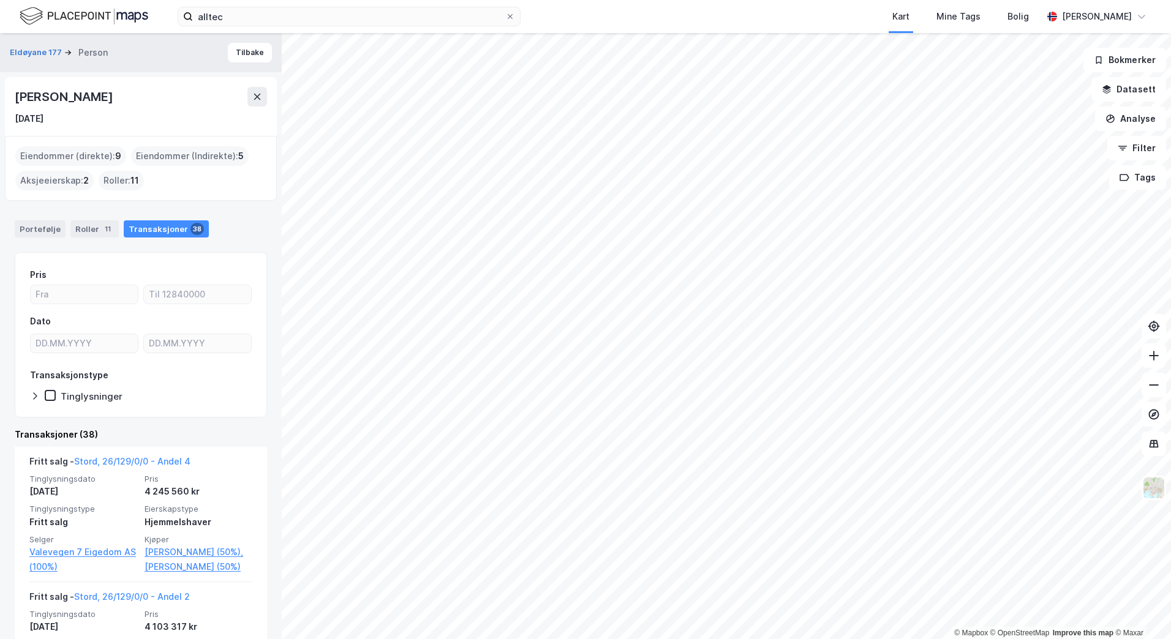
click at [77, 149] on div "Eiendommer (direkte) : 9" at bounding box center [70, 156] width 111 height 20
click at [64, 152] on div "Eiendommer (direkte) : 9" at bounding box center [70, 156] width 111 height 20
click at [78, 157] on div "Eiendommer (direkte) : 9" at bounding box center [70, 156] width 111 height 20
drag, startPoint x: 78, startPoint y: 157, endPoint x: 162, endPoint y: 233, distance: 114.0
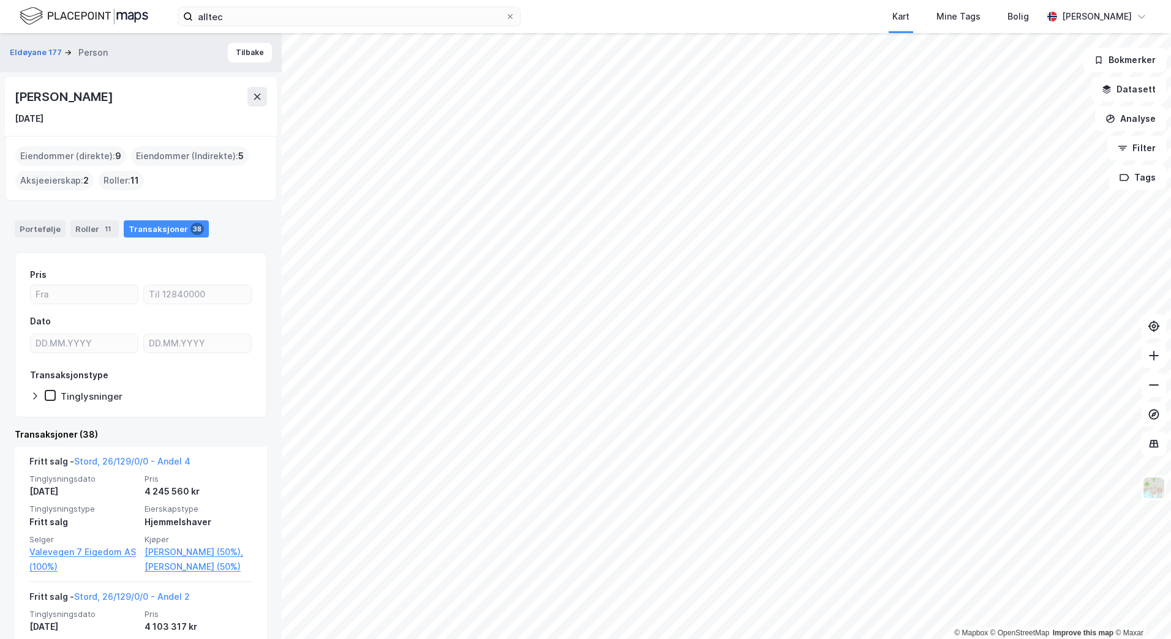
click at [162, 233] on div "Transaksjoner 38" at bounding box center [166, 228] width 85 height 17
click at [177, 222] on div "Transaksjoner 38" at bounding box center [166, 228] width 85 height 17
click at [82, 234] on div "Roller 11" at bounding box center [94, 228] width 48 height 17
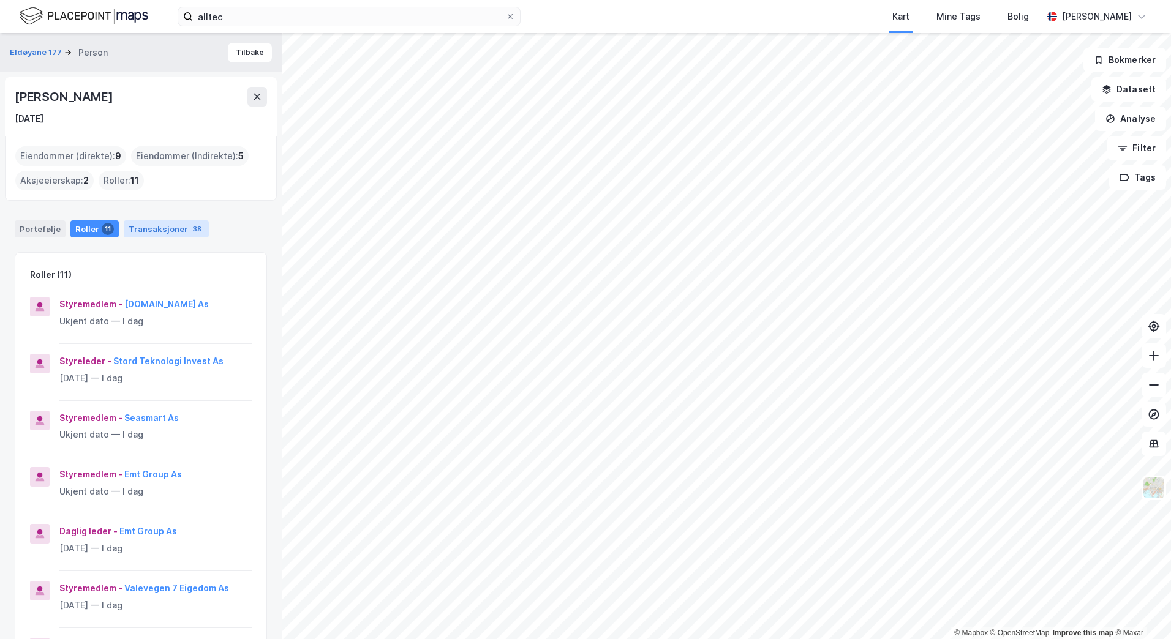
click at [181, 234] on div "Transaksjoner 38" at bounding box center [166, 228] width 85 height 17
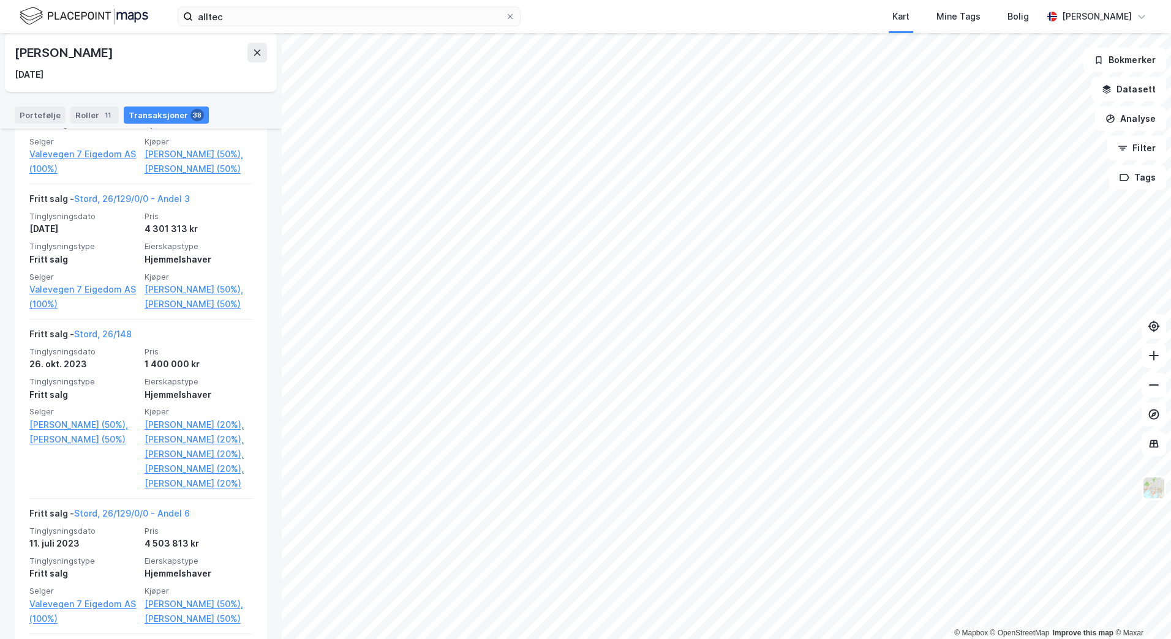
scroll to position [682, 0]
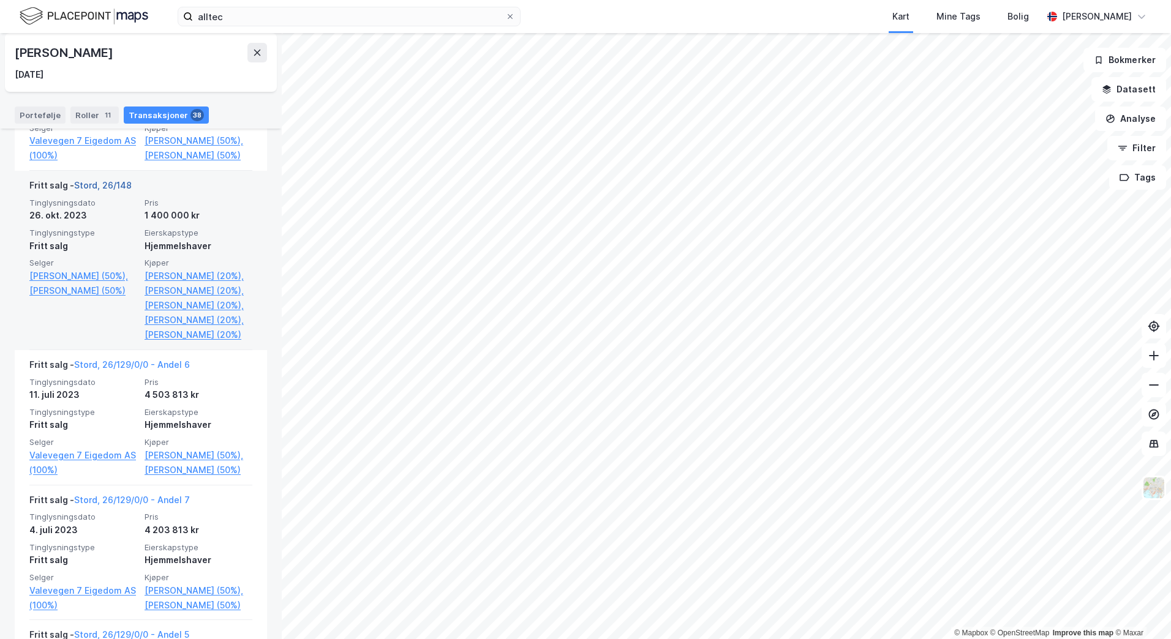
click at [100, 190] on link "Stord, 26/148" at bounding box center [103, 185] width 58 height 10
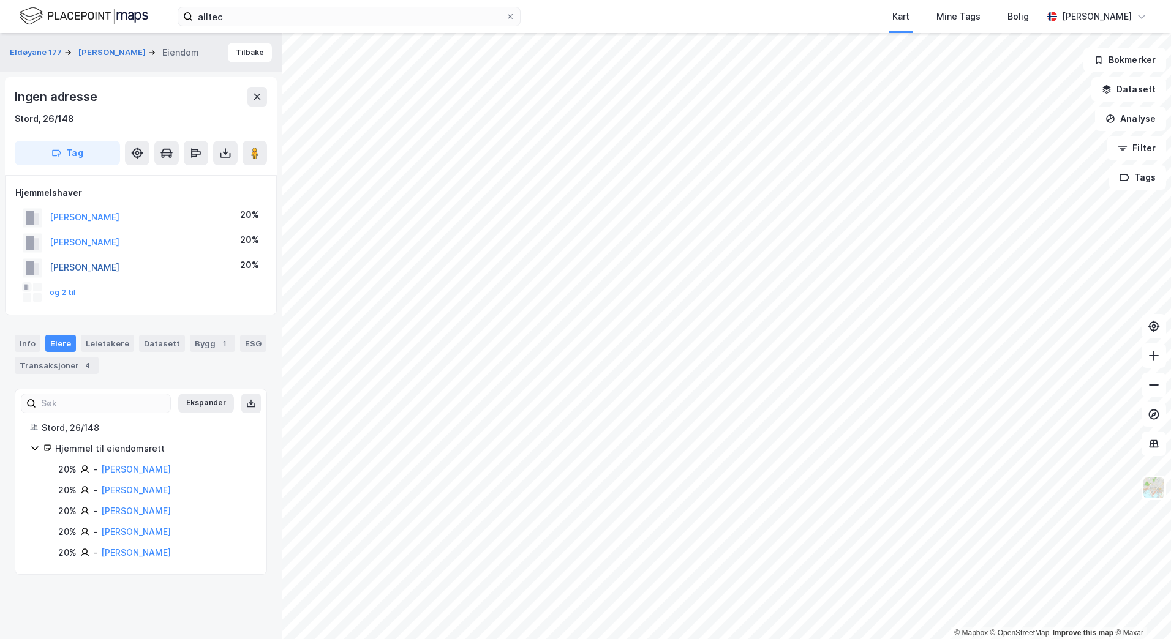
click at [0, 0] on button "[PERSON_NAME]" at bounding box center [0, 0] width 0 height 0
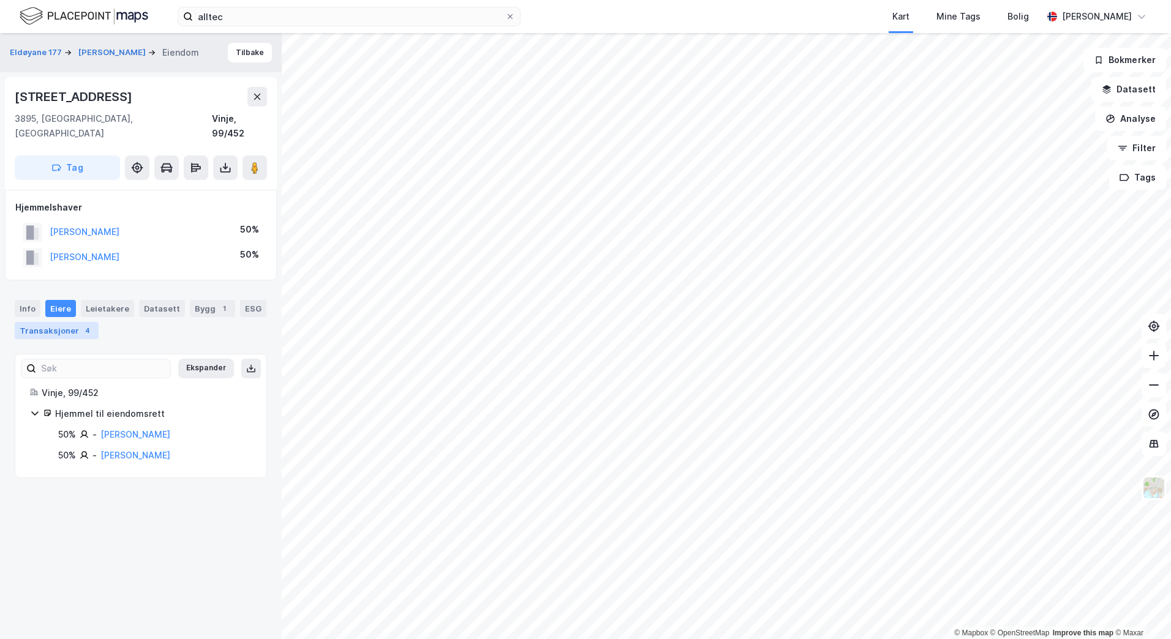
click at [55, 322] on div "Transaksjoner 4" at bounding box center [57, 330] width 84 height 17
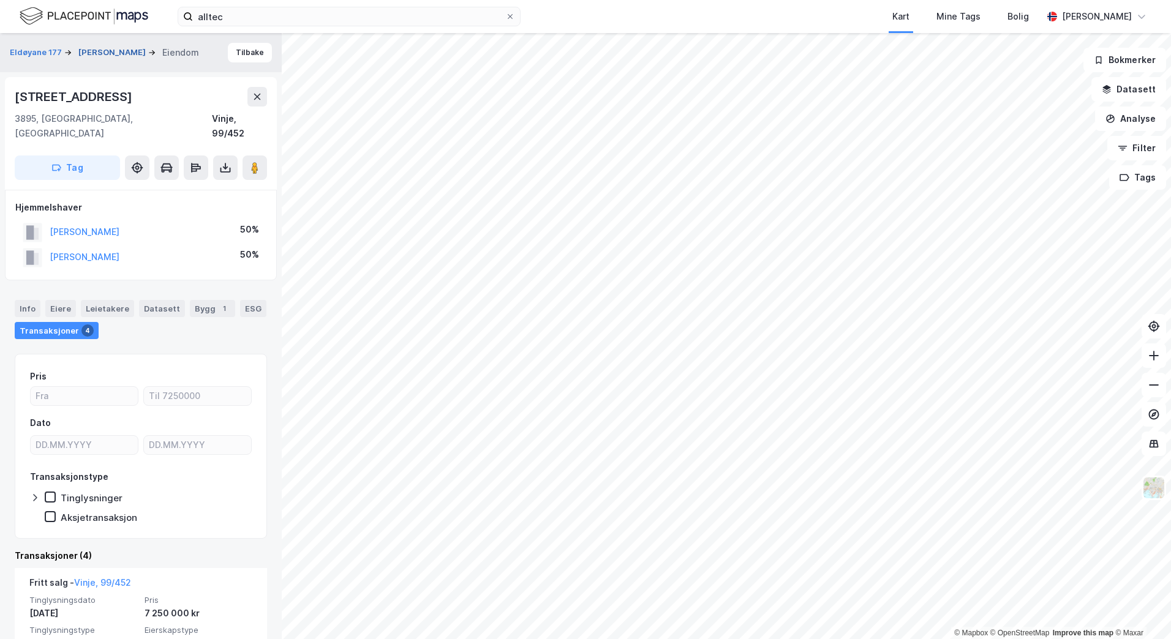
click at [113, 48] on button "[PERSON_NAME]" at bounding box center [113, 53] width 70 height 12
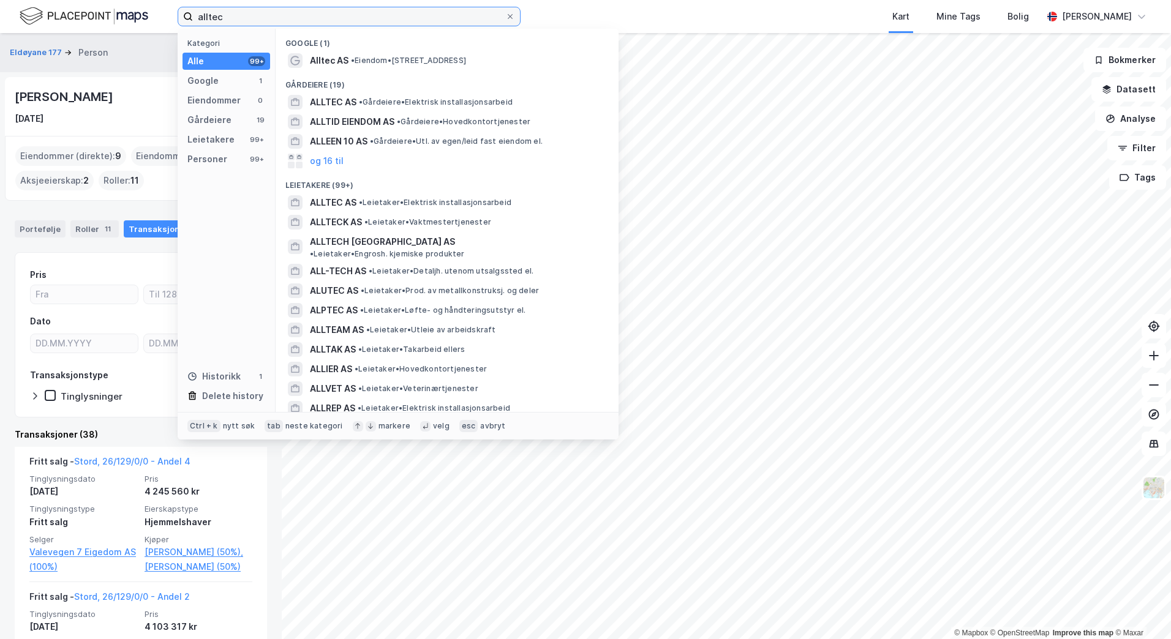
drag, startPoint x: 242, startPoint y: 19, endPoint x: 167, endPoint y: 12, distance: 75.6
click at [167, 12] on div "alltec Kategori Alle 99+ Google 1 Eiendommer 0 Gårdeiere 19 Leietakere 99+ Pers…" at bounding box center [585, 16] width 1171 height 33
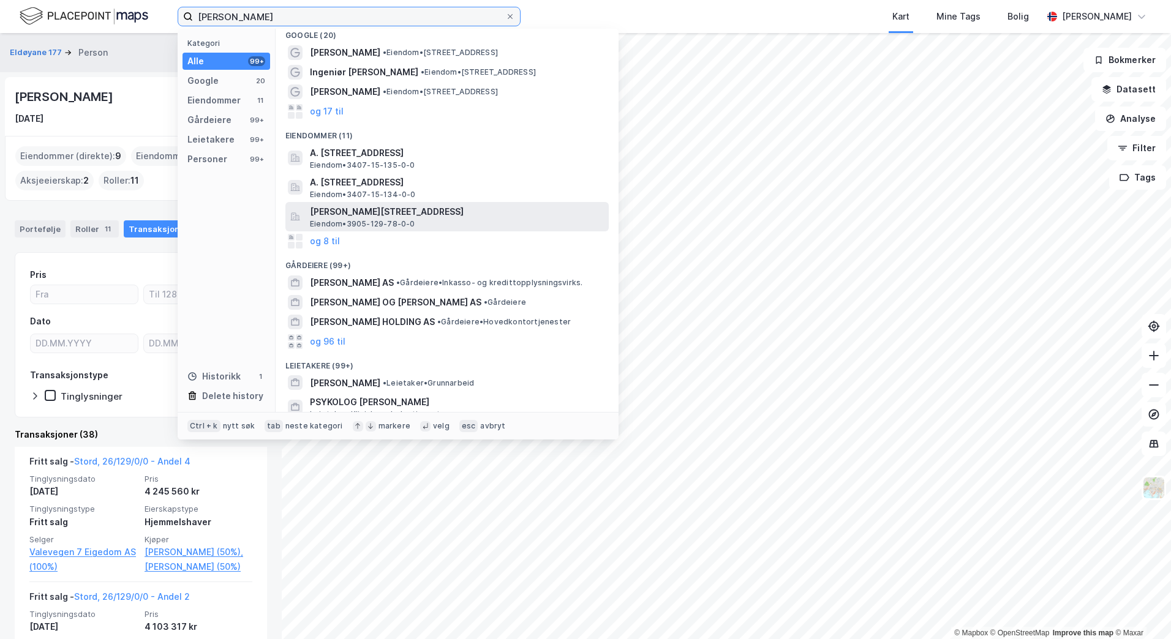
scroll to position [18, 0]
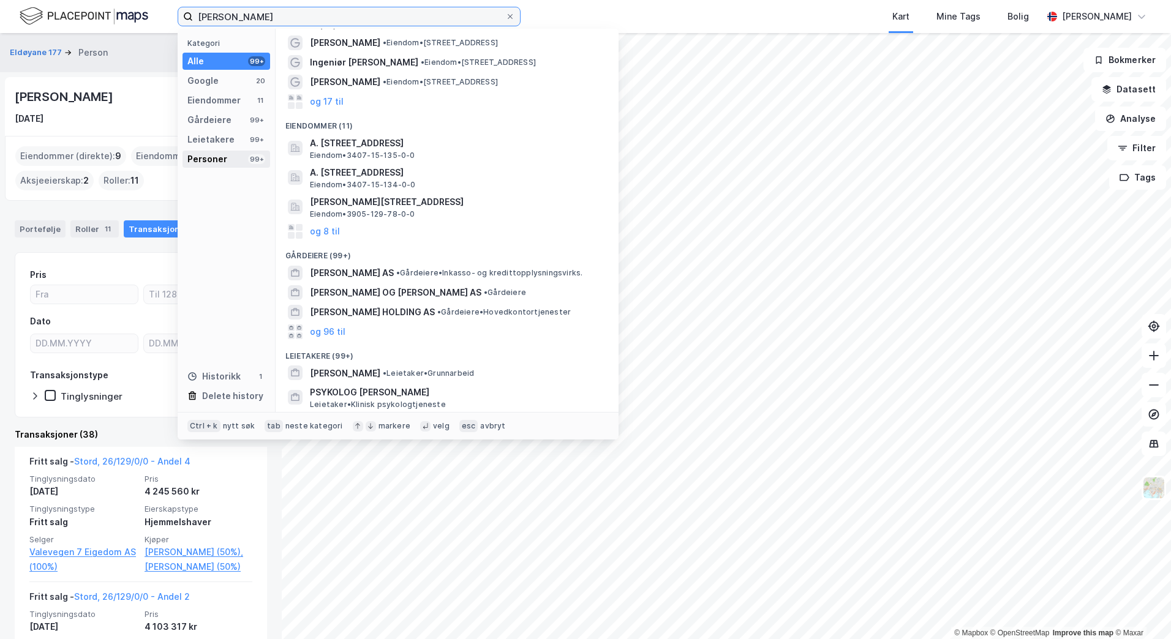
type input "[PERSON_NAME]"
click at [230, 159] on div "Personer 99+" at bounding box center [226, 159] width 88 height 17
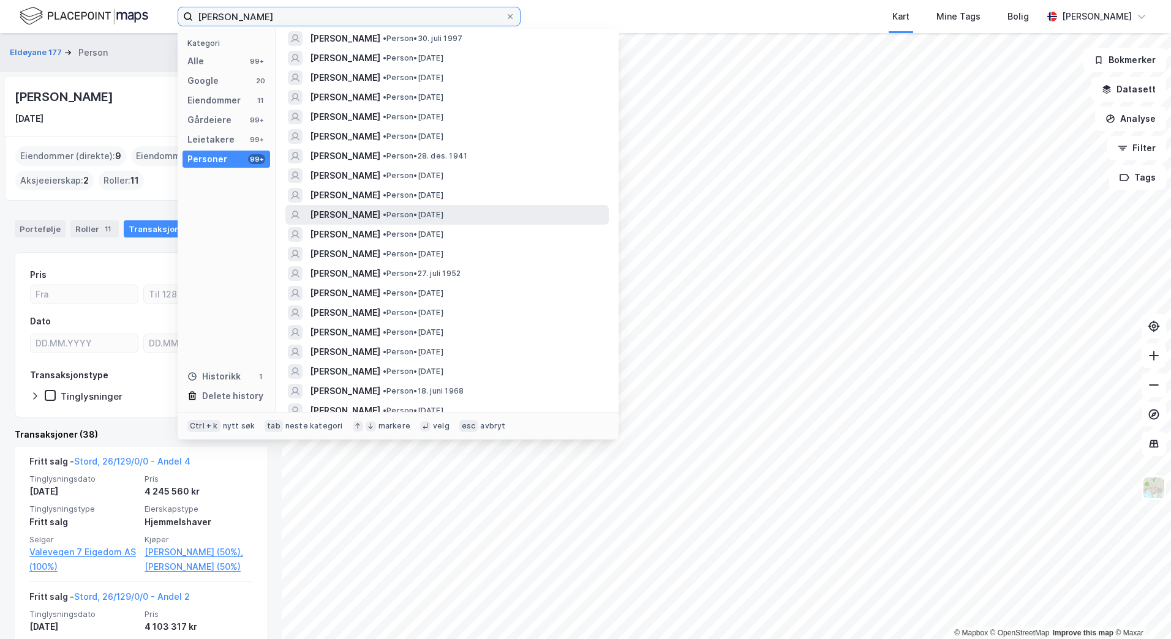
scroll to position [101, 0]
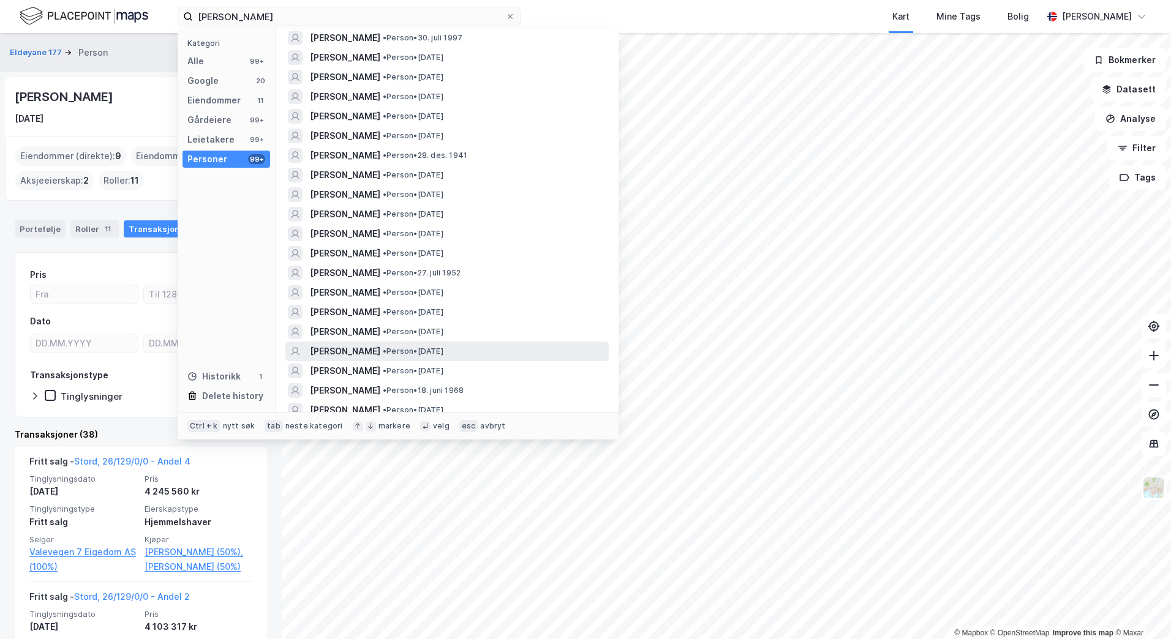
click at [502, 349] on div "[PERSON_NAME] • Person • [DATE]" at bounding box center [458, 351] width 296 height 15
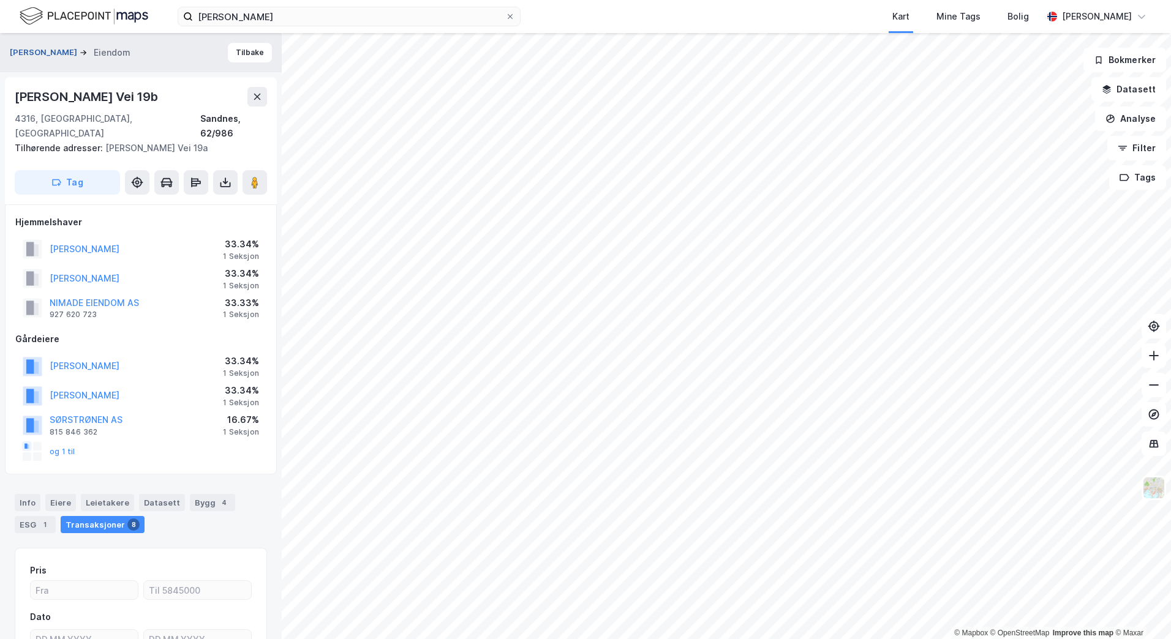
click at [70, 47] on button "[PERSON_NAME]" at bounding box center [45, 53] width 70 height 12
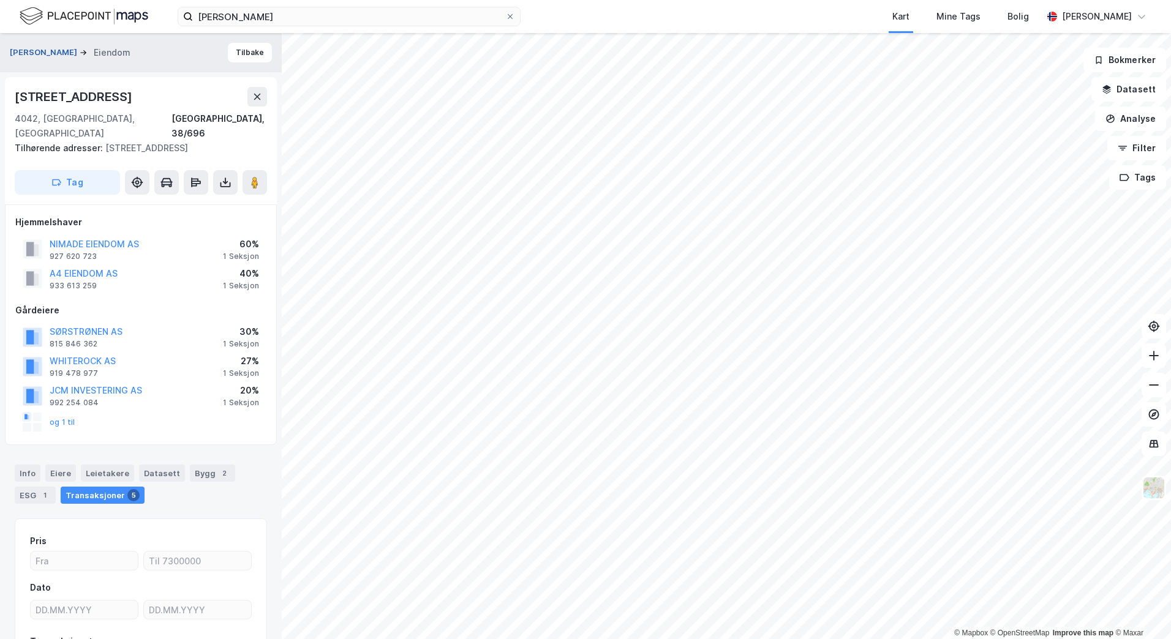
click at [69, 49] on button "[PERSON_NAME]" at bounding box center [45, 53] width 70 height 12
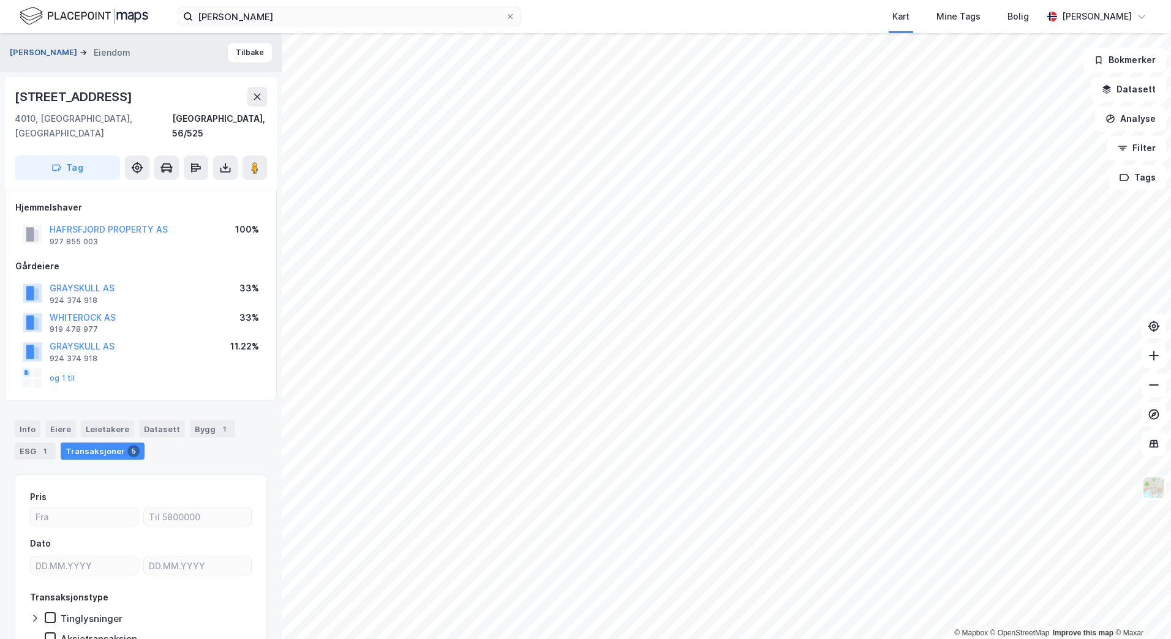
click at [68, 54] on button "[PERSON_NAME]" at bounding box center [45, 53] width 70 height 12
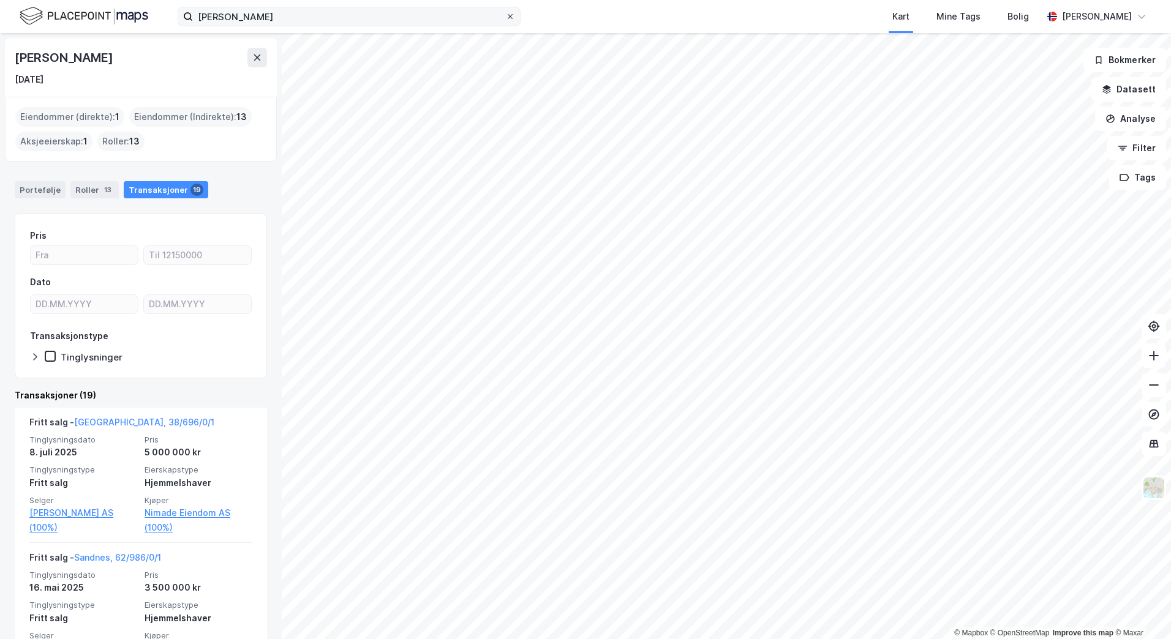
click at [512, 18] on icon at bounding box center [510, 16] width 5 height 5
click at [505, 18] on input "[PERSON_NAME]" at bounding box center [349, 16] width 312 height 18
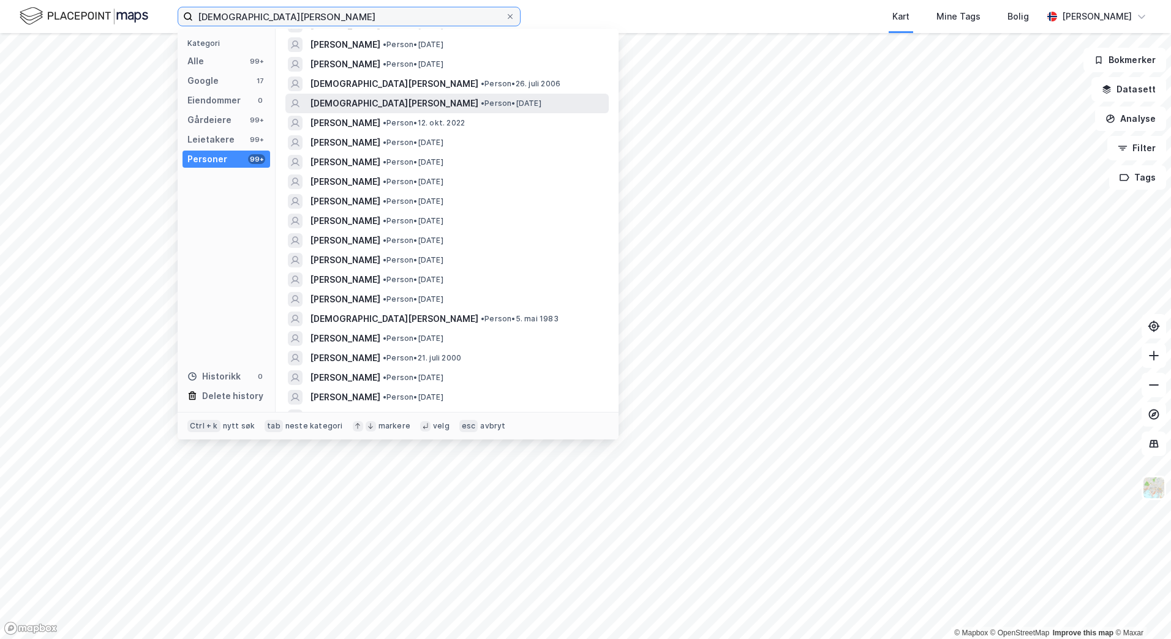
scroll to position [134, 0]
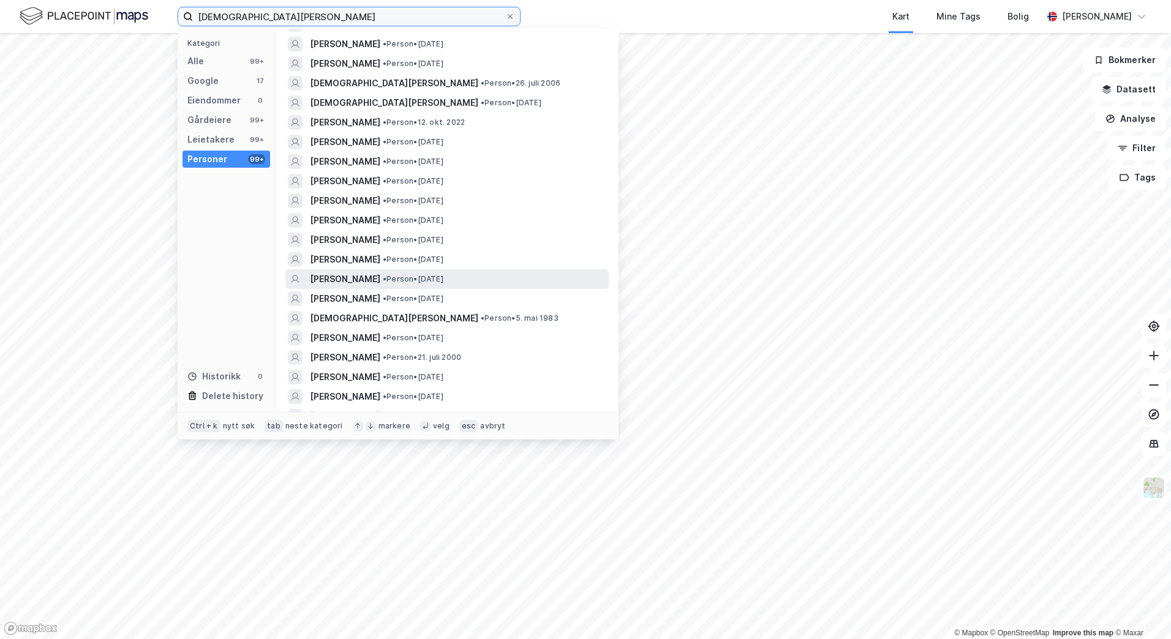
type input "[DEMOGRAPHIC_DATA][PERSON_NAME]"
click at [544, 277] on div "[PERSON_NAME] • Person • [DATE]" at bounding box center [458, 279] width 296 height 15
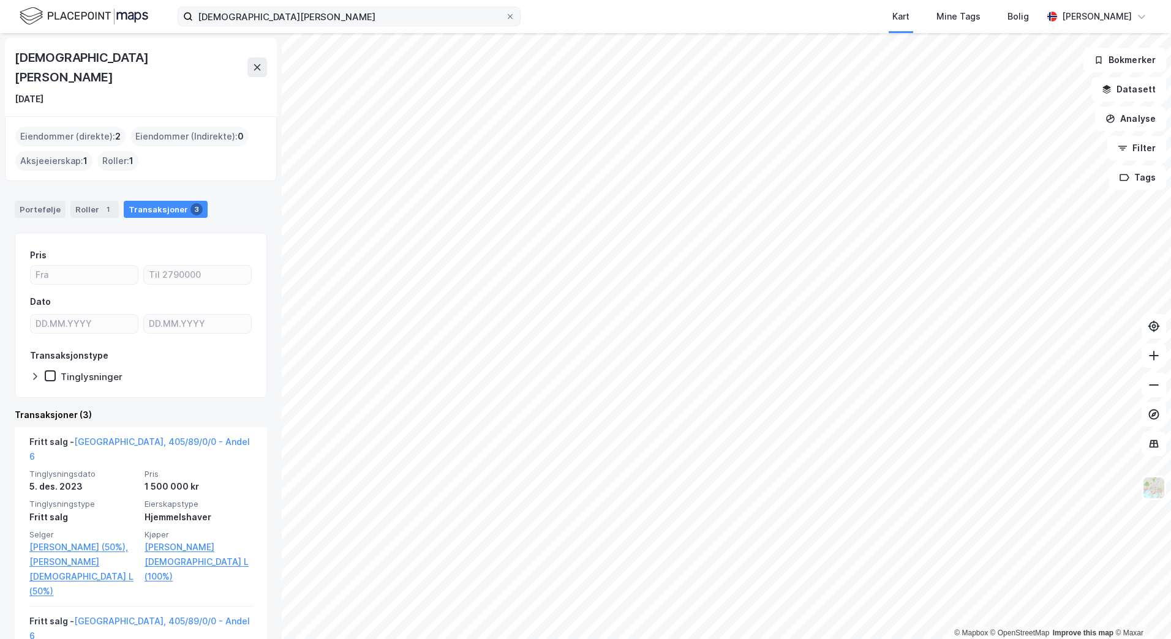
click at [56, 127] on div "Eiendommer (direkte) : 2" at bounding box center [70, 137] width 110 height 20
click at [133, 200] on div "Transaksjoner 3" at bounding box center [166, 208] width 84 height 17
click at [86, 126] on div "Eiendommer (direkte) : 2" at bounding box center [70, 136] width 110 height 20
click at [56, 126] on div "Eiendommer (direkte) : 2" at bounding box center [70, 136] width 110 height 20
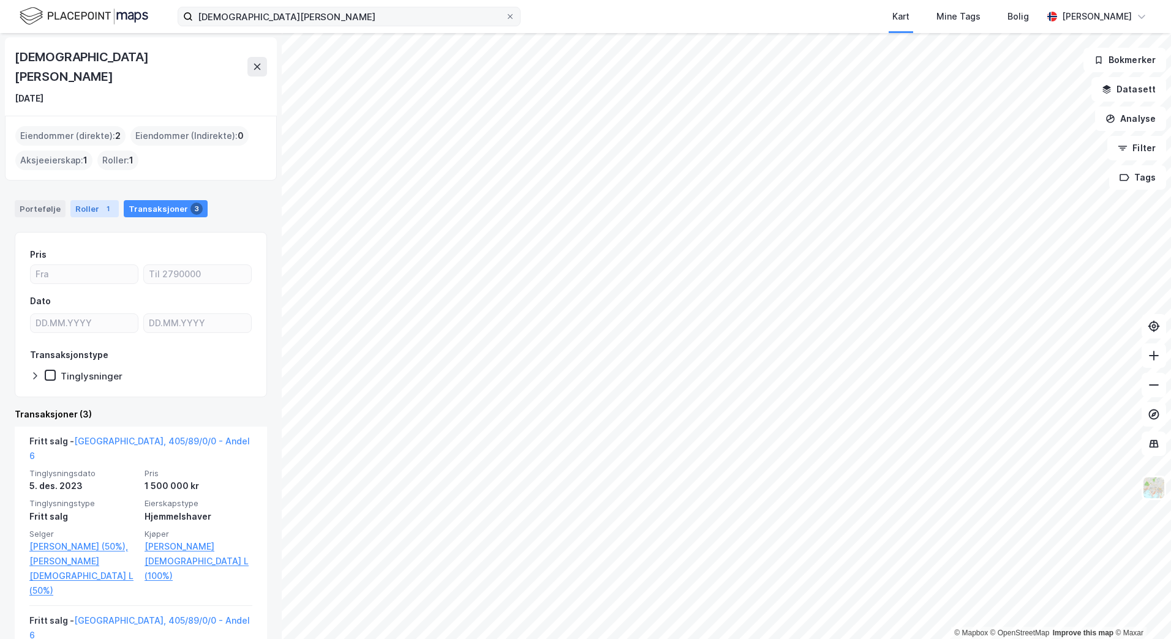
click at [103, 203] on div "1" at bounding box center [108, 209] width 12 height 12
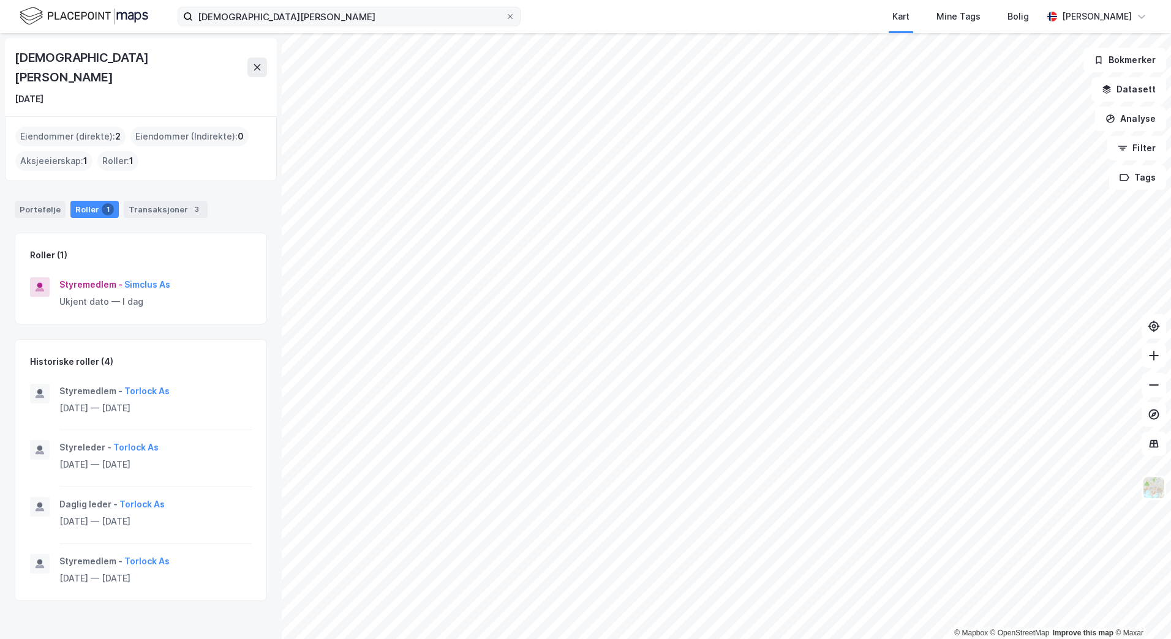
click at [107, 127] on div "Eiendommer (direkte) : 2" at bounding box center [70, 137] width 110 height 20
click at [32, 201] on div "Portefølje" at bounding box center [40, 209] width 51 height 17
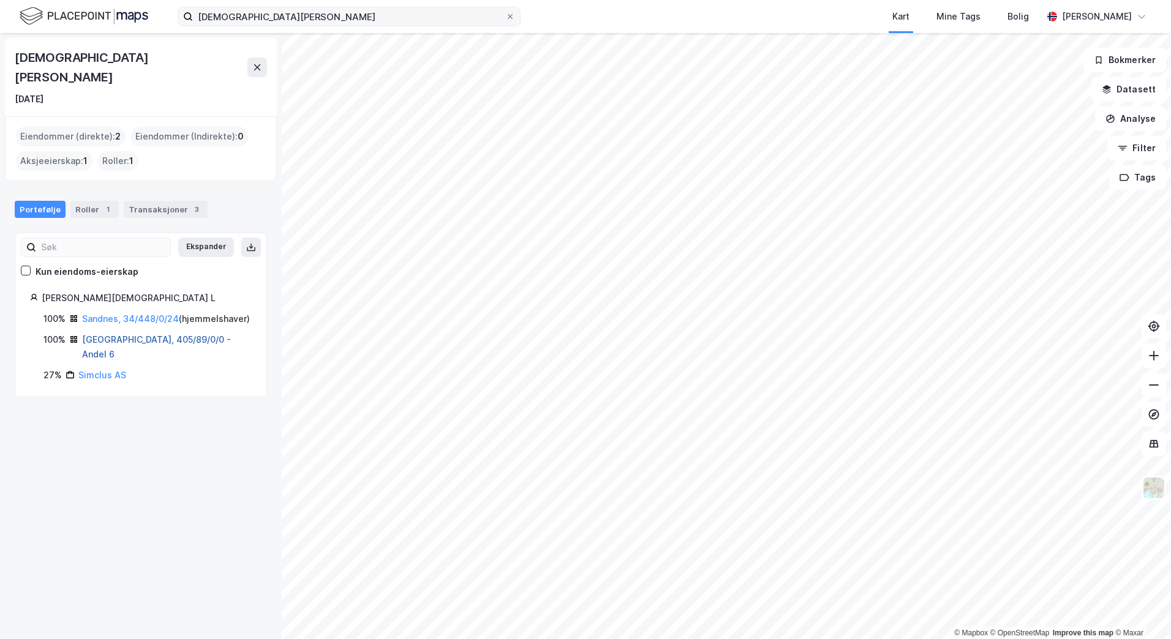
click at [115, 334] on link "[GEOGRAPHIC_DATA], 405/89/0/0 - Andel 6" at bounding box center [156, 346] width 149 height 25
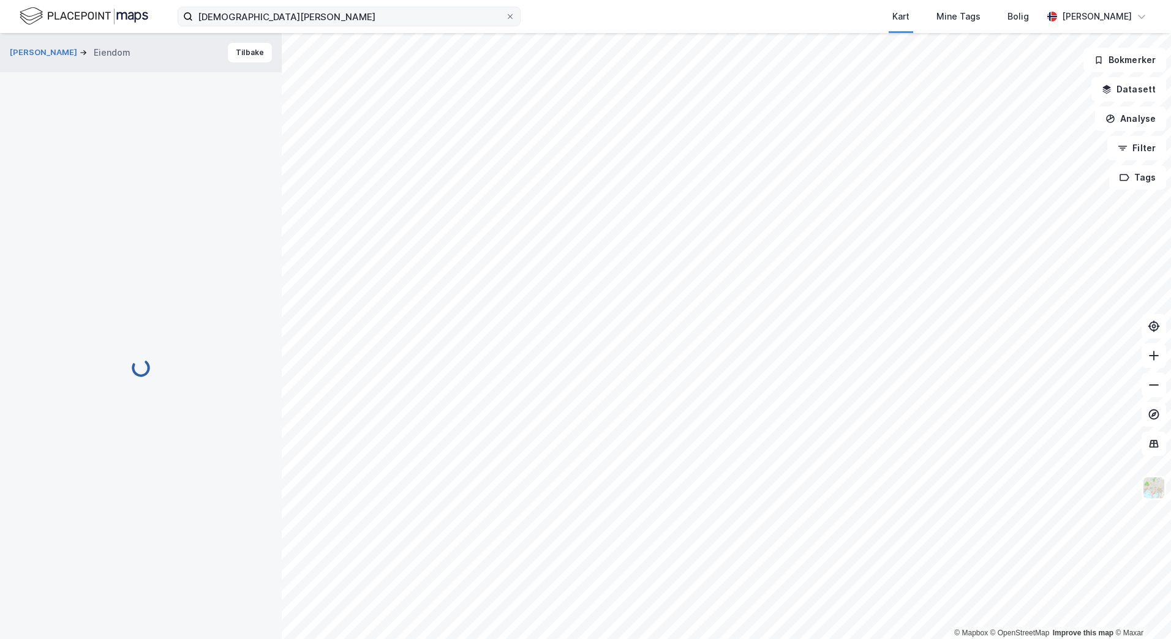
scroll to position [67, 0]
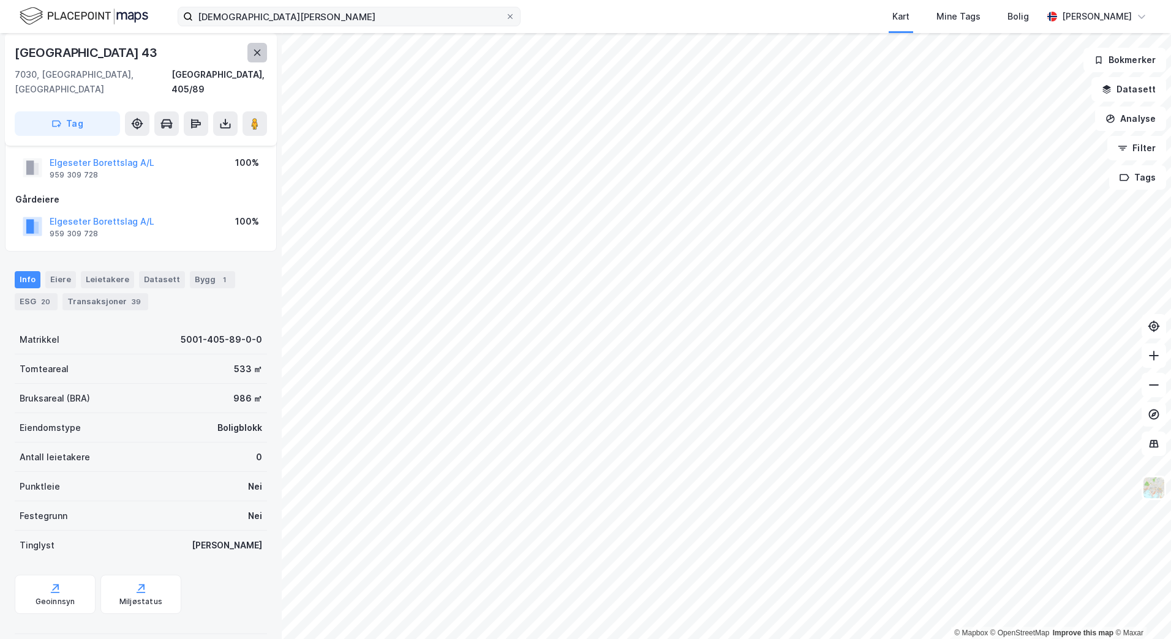
click at [258, 56] on icon at bounding box center [257, 53] width 10 height 10
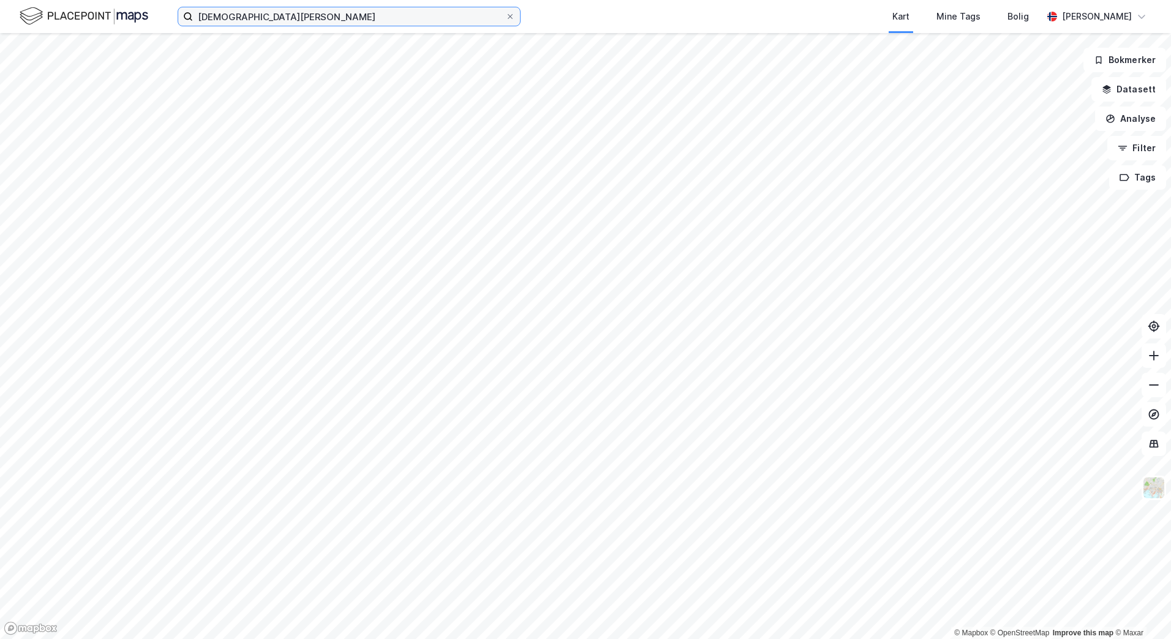
click at [368, 13] on input "[DEMOGRAPHIC_DATA][PERSON_NAME]" at bounding box center [349, 16] width 312 height 18
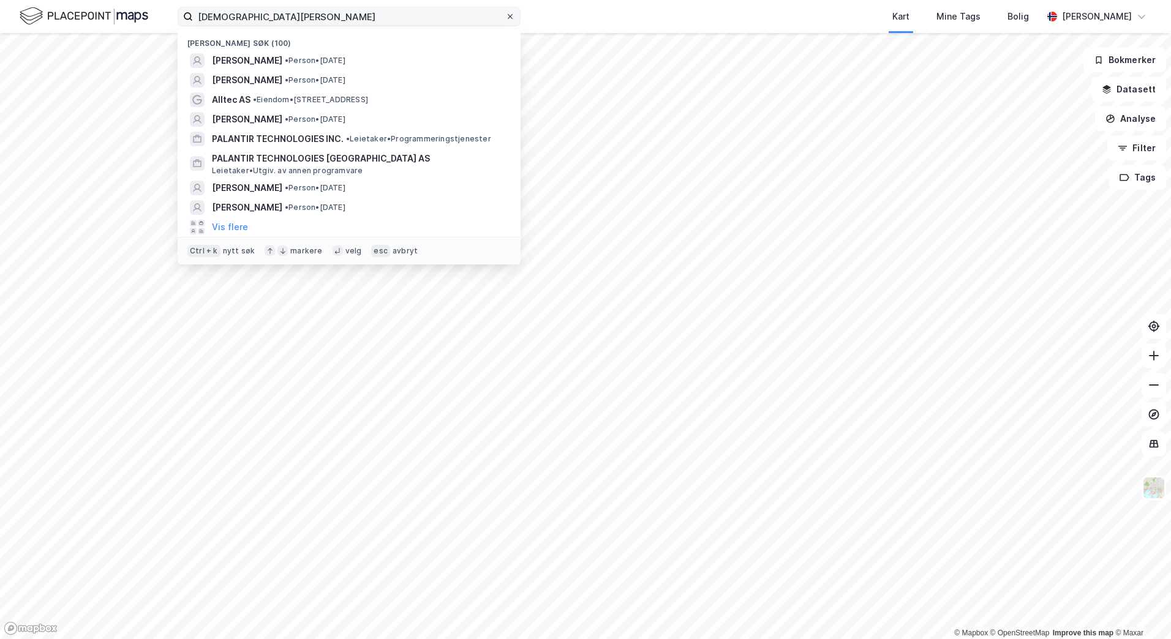
click at [510, 16] on icon at bounding box center [509, 16] width 7 height 7
click at [505, 16] on input "[DEMOGRAPHIC_DATA][PERSON_NAME]" at bounding box center [349, 16] width 312 height 18
click at [215, 225] on button "Vis flere" at bounding box center [230, 227] width 36 height 15
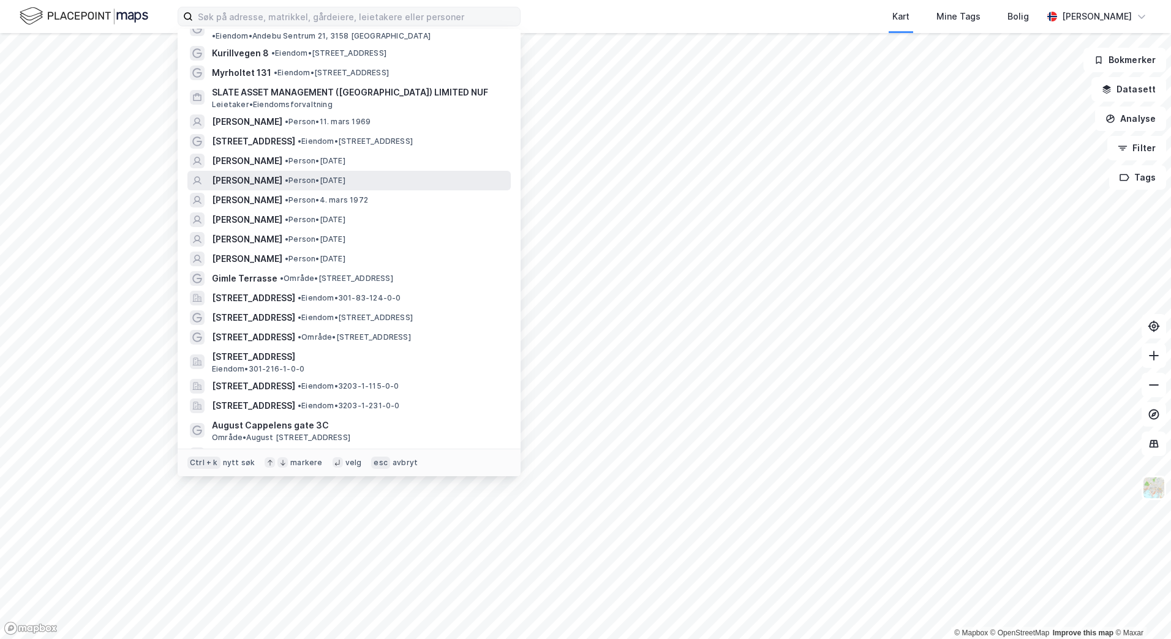
scroll to position [1153, 0]
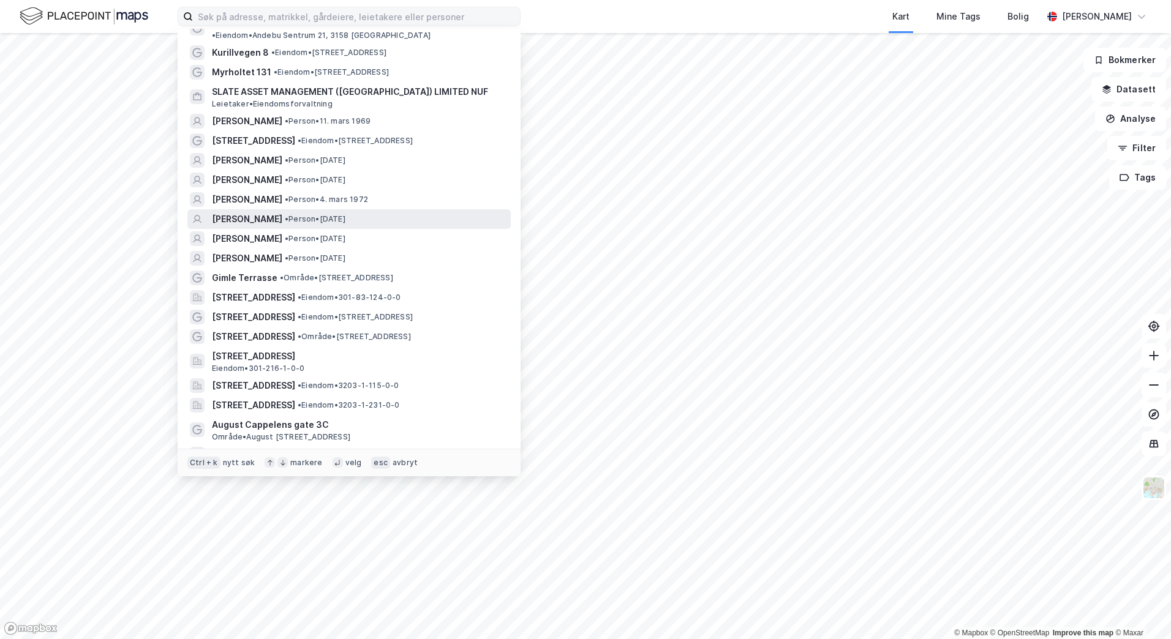
click at [460, 212] on div "[PERSON_NAME] • Person • [DATE]" at bounding box center [360, 219] width 296 height 15
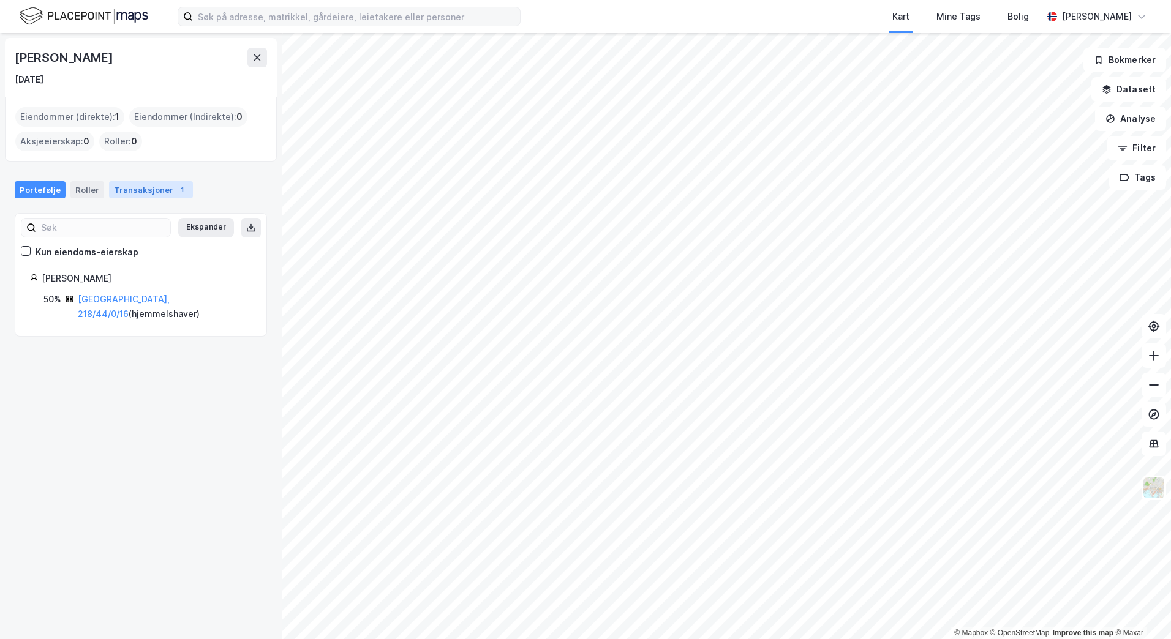
click at [137, 195] on div "Transaksjoner 1" at bounding box center [151, 189] width 84 height 17
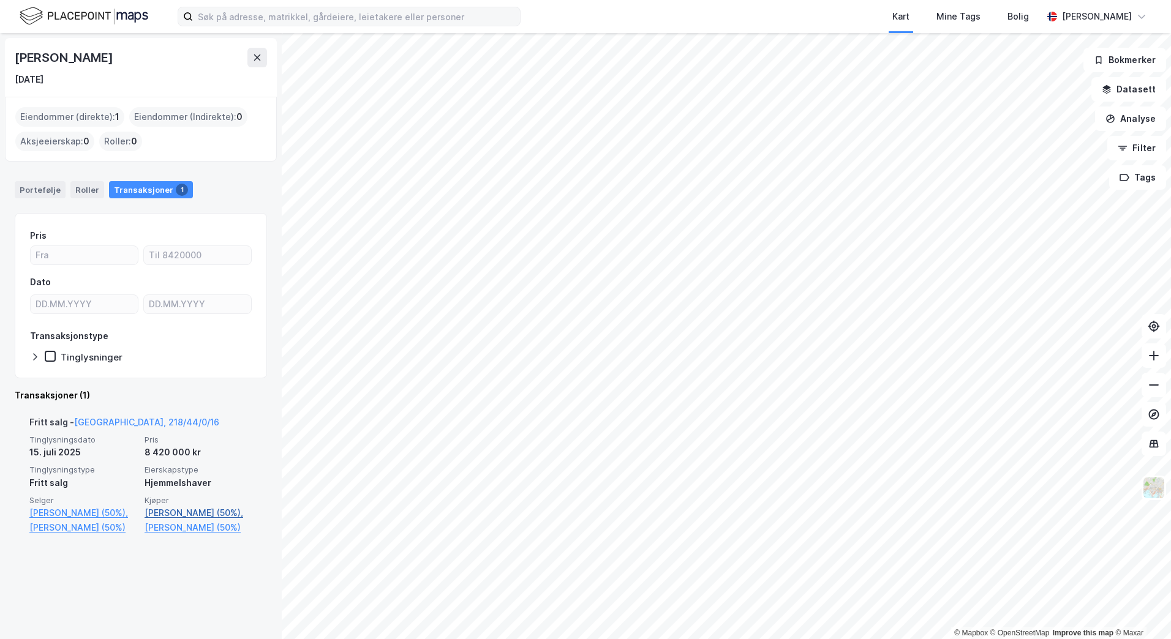
click at [197, 519] on link "[PERSON_NAME] (50%)," at bounding box center [198, 513] width 108 height 15
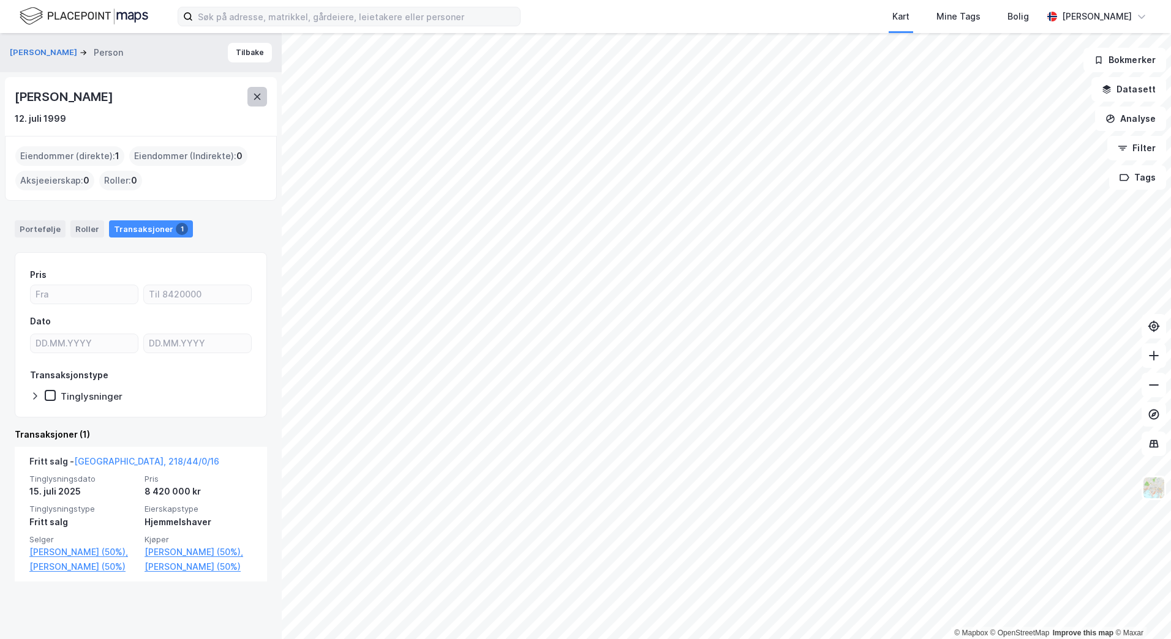
click at [250, 102] on button at bounding box center [257, 97] width 20 height 20
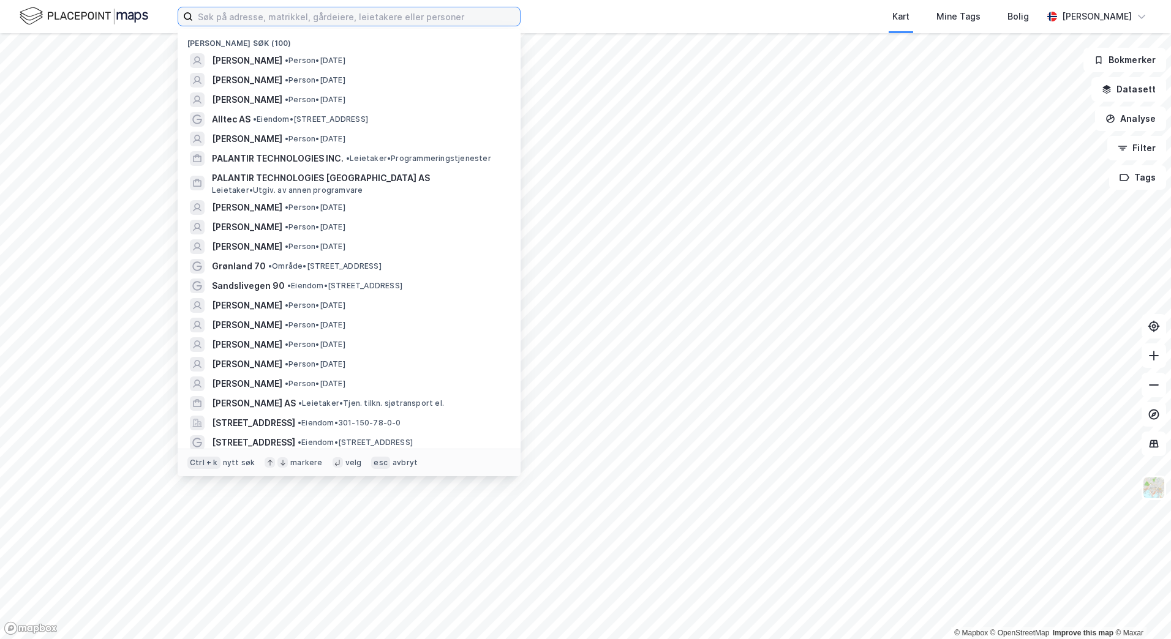
click at [320, 23] on input at bounding box center [356, 16] width 327 height 18
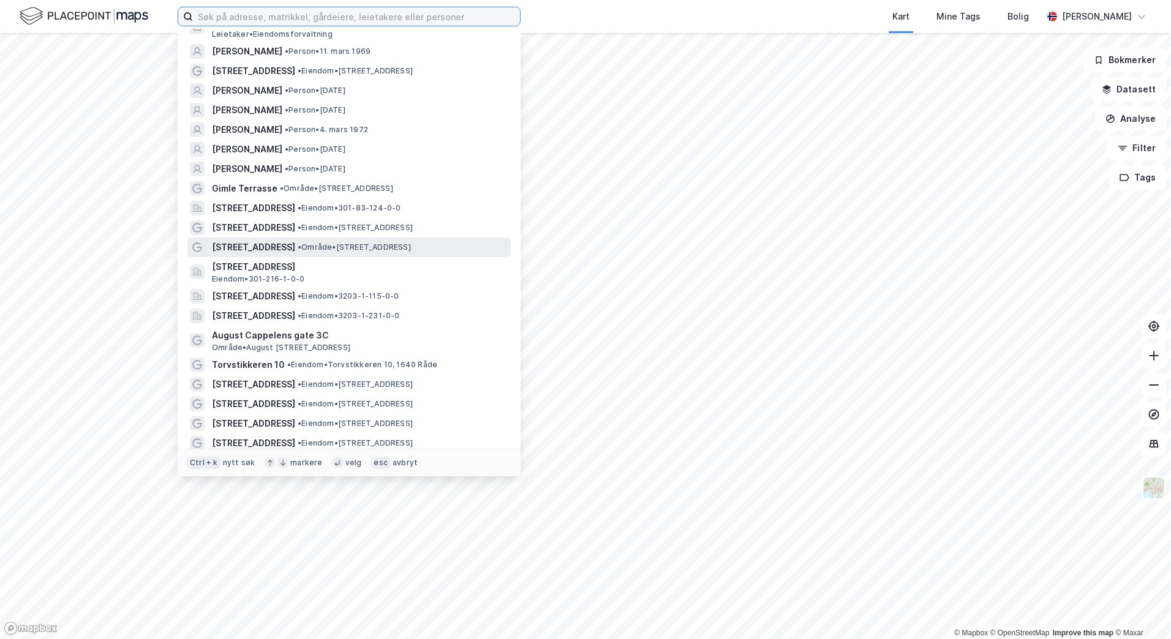
scroll to position [1242, 0]
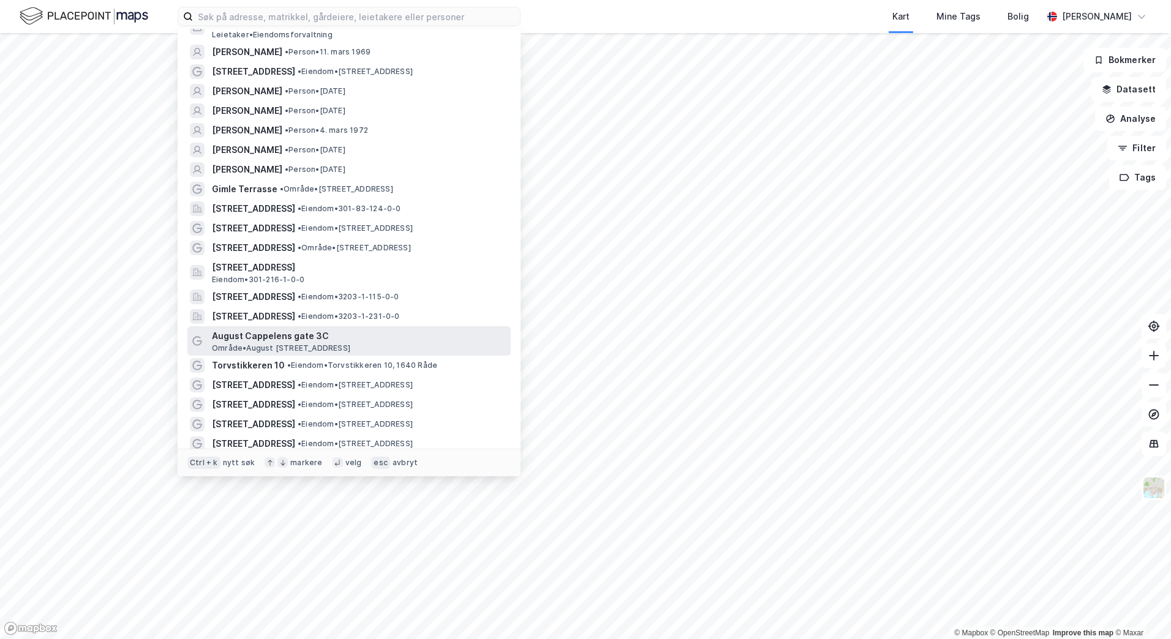
click at [432, 339] on div "August Cappelens gate 3C Område • [STREET_ADDRESS]" at bounding box center [360, 341] width 296 height 24
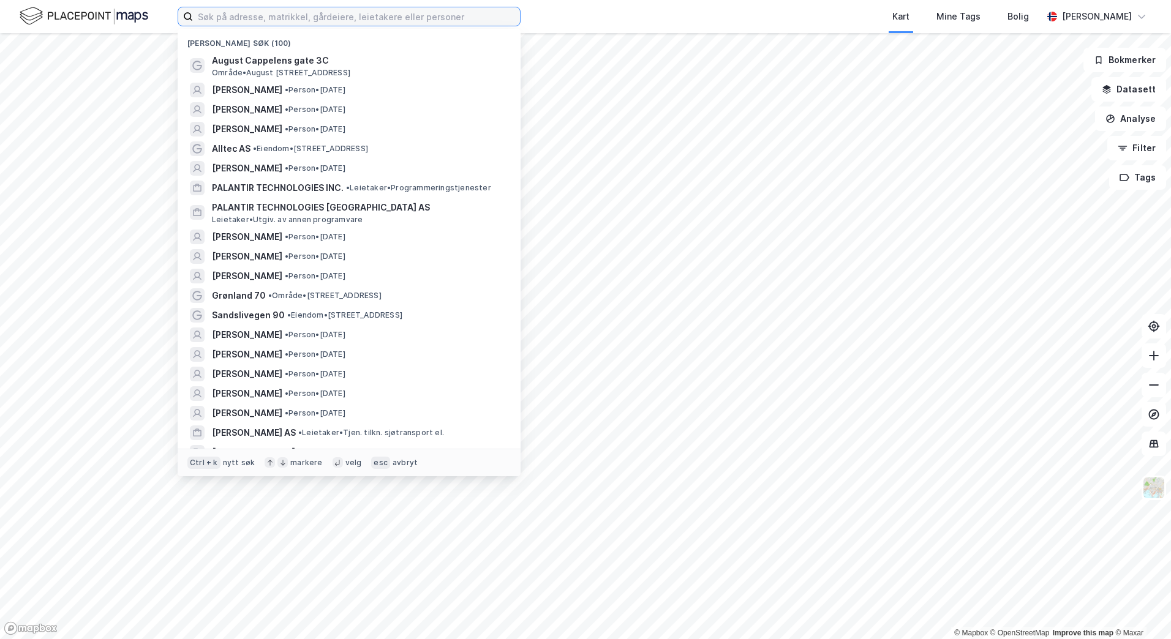
click at [374, 19] on input at bounding box center [356, 16] width 327 height 18
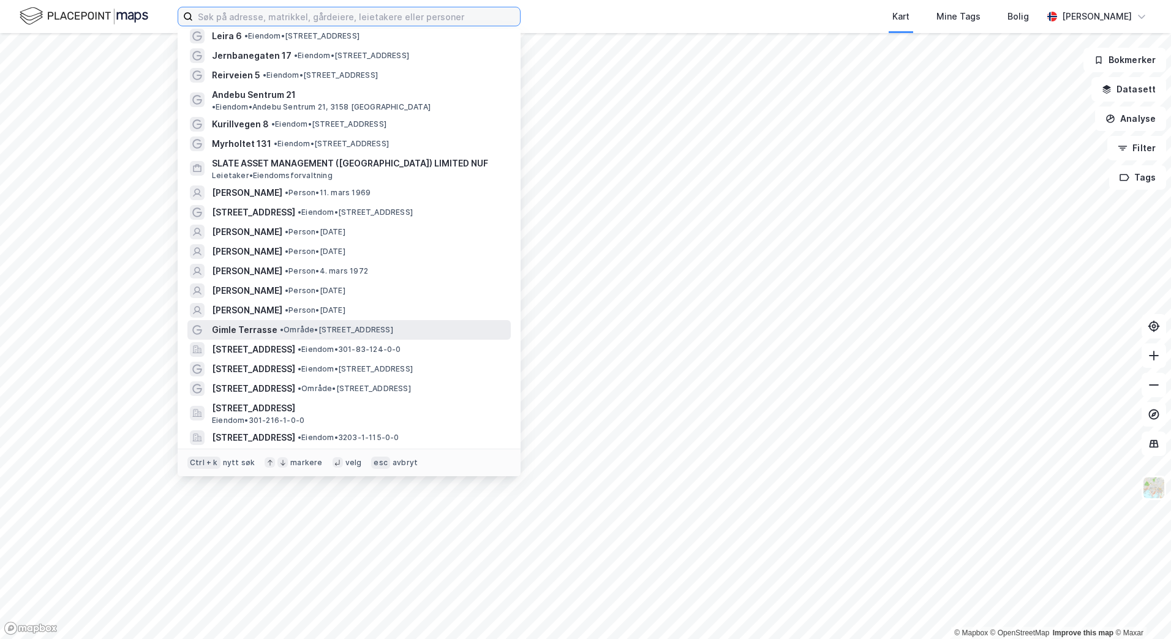
scroll to position [1131, 0]
click at [448, 322] on div "Gimle Terrasse • Område • [STREET_ADDRESS]" at bounding box center [360, 329] width 296 height 15
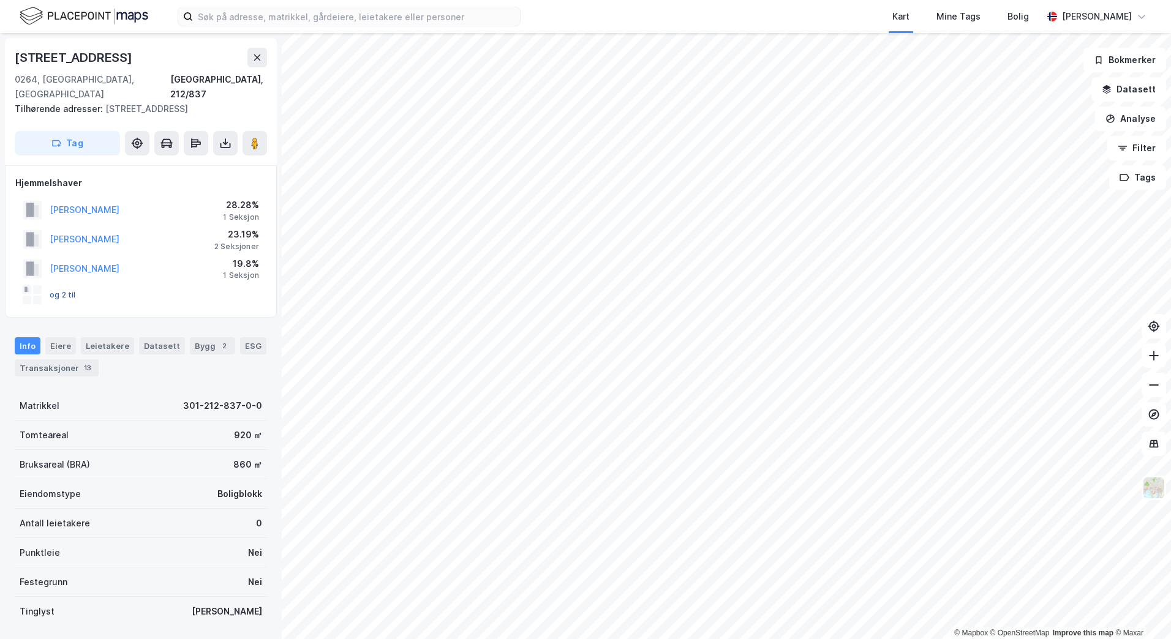
click at [0, 0] on button "og 2 til" at bounding box center [0, 0] width 0 height 0
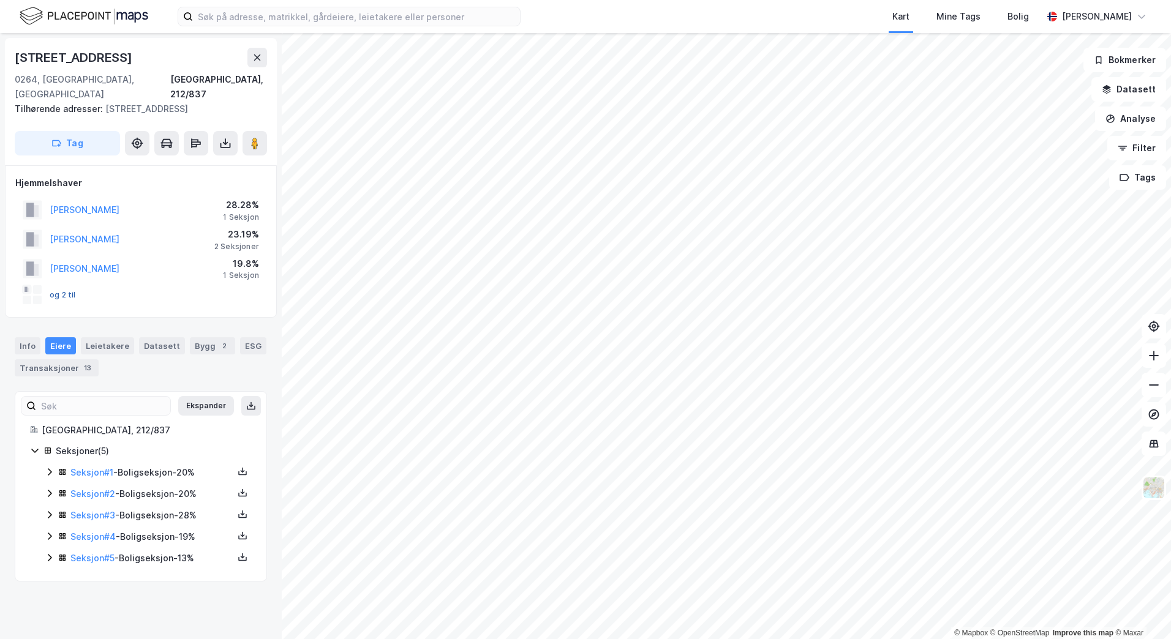
click at [0, 0] on button "og 2 til" at bounding box center [0, 0] width 0 height 0
click at [97, 337] on div "Leietakere" at bounding box center [107, 345] width 53 height 17
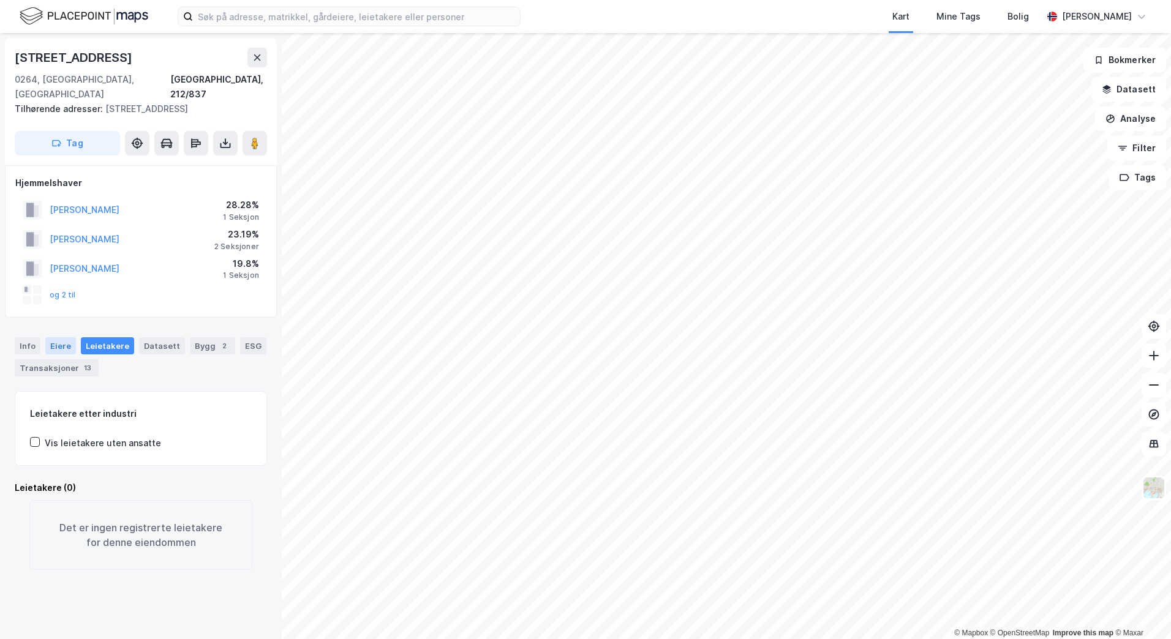
click at [61, 337] on div "Eiere" at bounding box center [60, 345] width 31 height 17
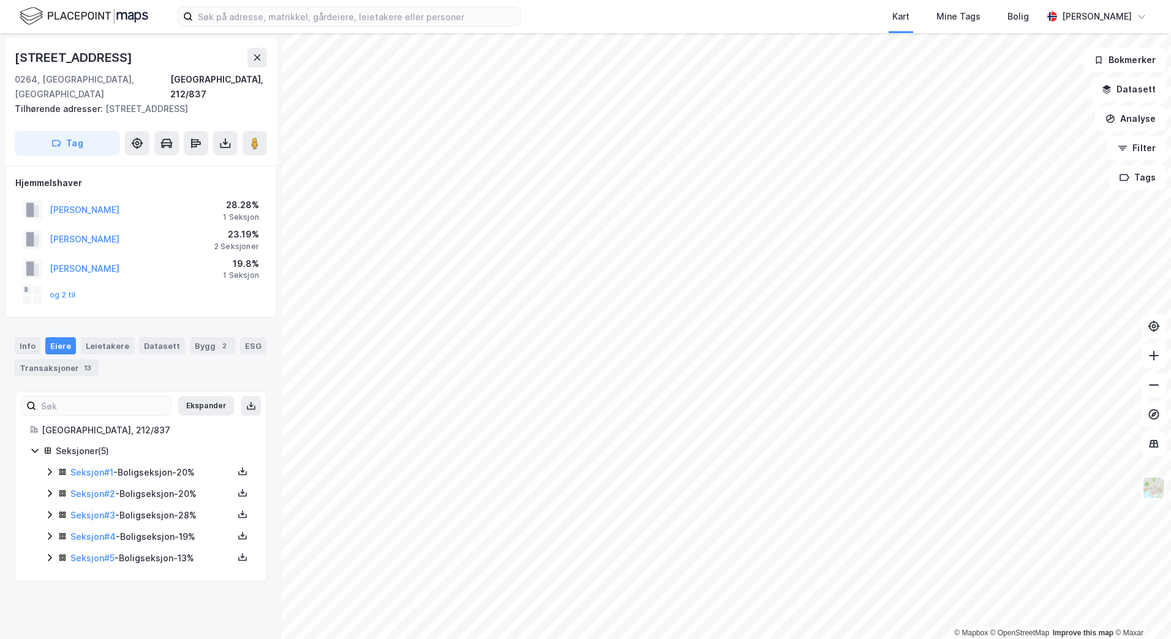
click at [49, 553] on icon at bounding box center [50, 558] width 10 height 10
click at [49, 531] on icon at bounding box center [50, 536] width 10 height 10
click at [49, 510] on icon at bounding box center [50, 515] width 10 height 10
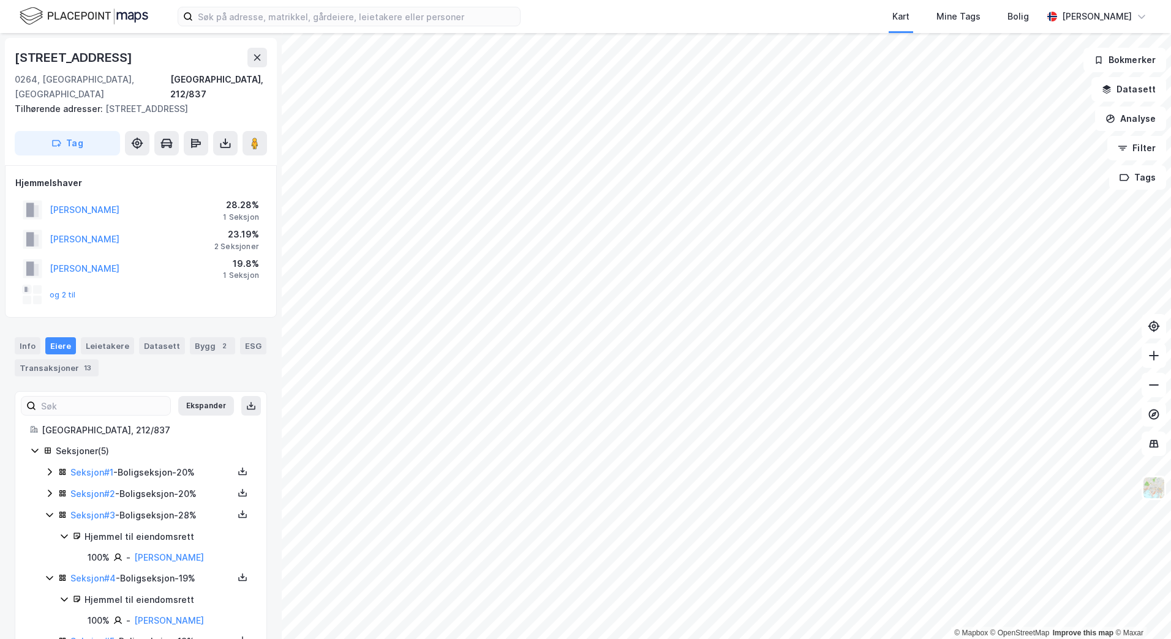
click at [51, 489] on icon at bounding box center [50, 494] width 10 height 10
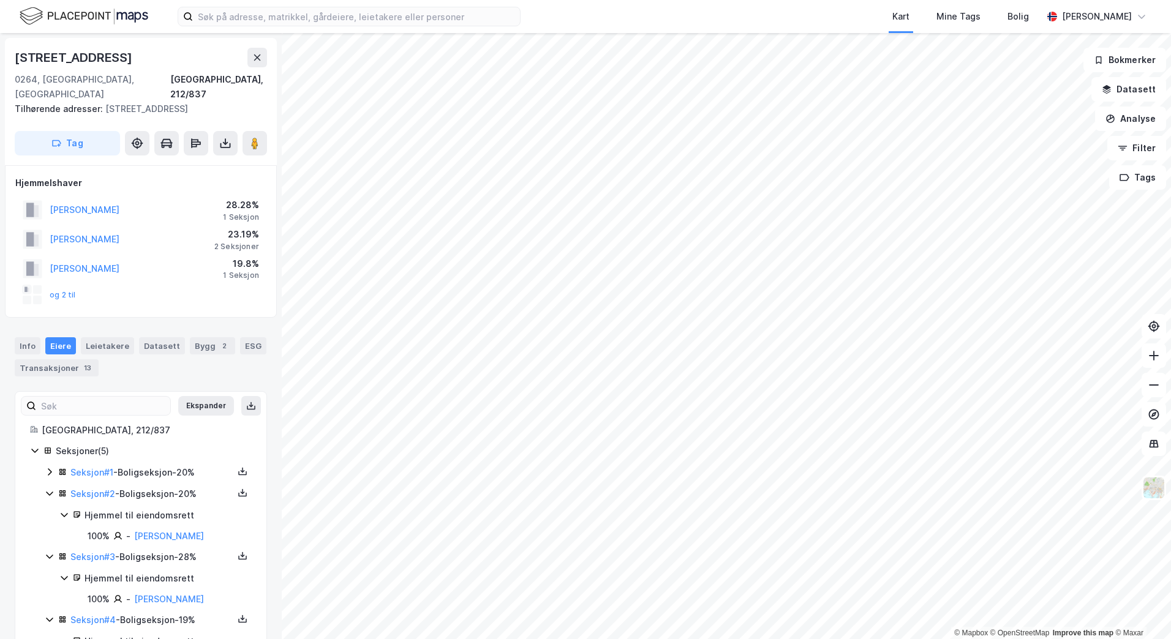
click at [51, 467] on icon at bounding box center [50, 472] width 10 height 10
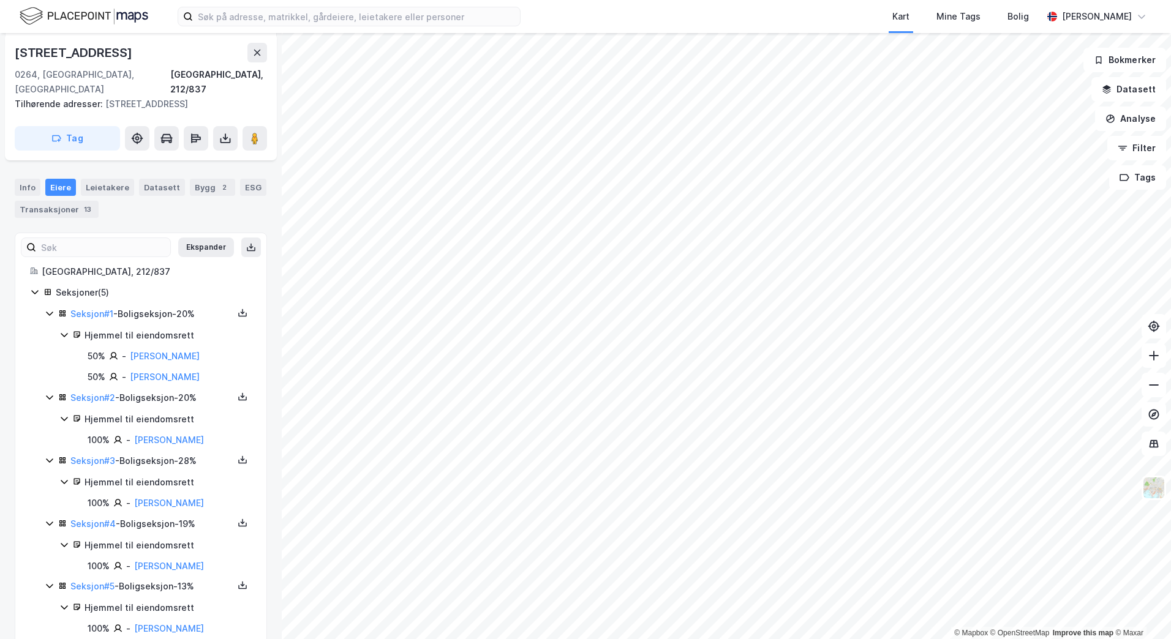
scroll to position [171, 0]
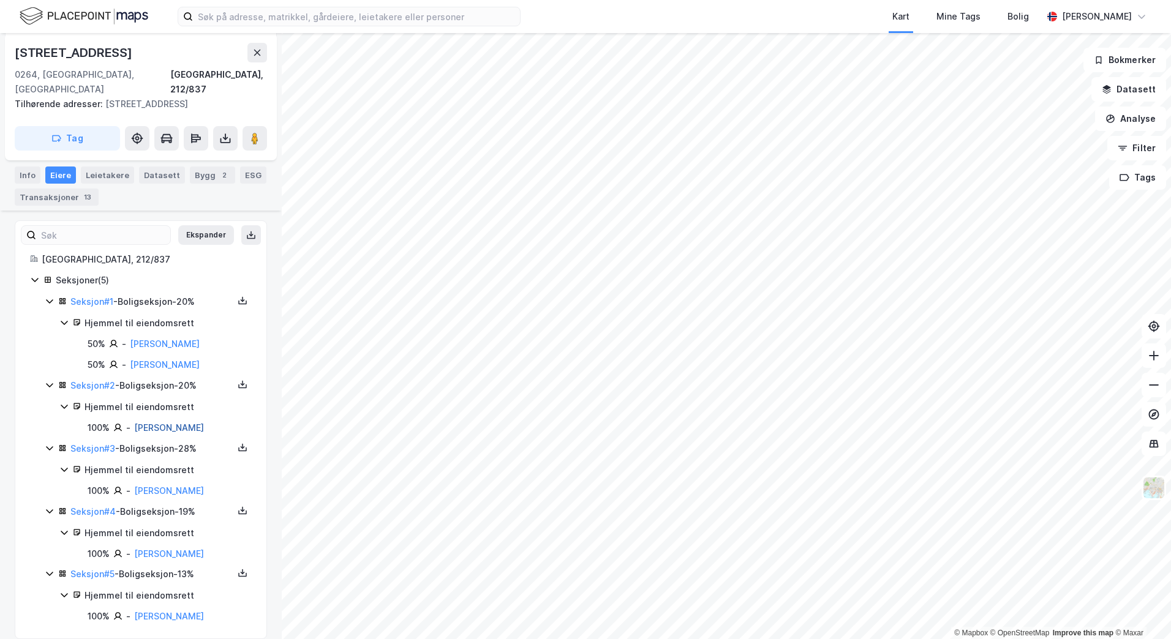
click at [204, 422] on link "[PERSON_NAME]" at bounding box center [169, 427] width 70 height 10
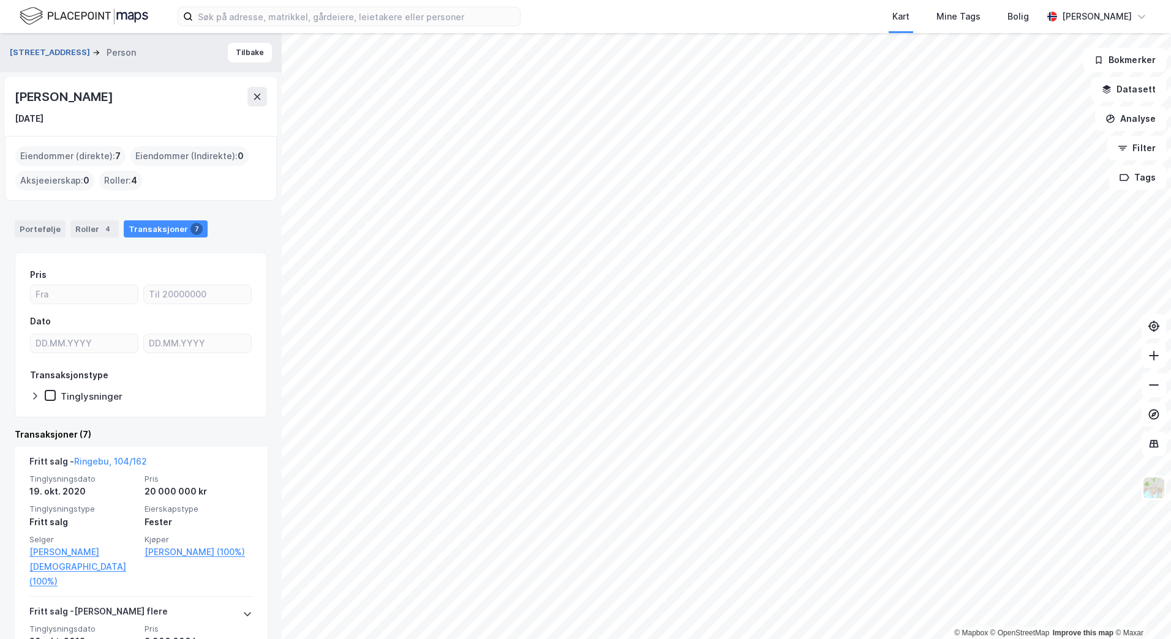
click at [56, 51] on button "[STREET_ADDRESS]" at bounding box center [51, 53] width 83 height 12
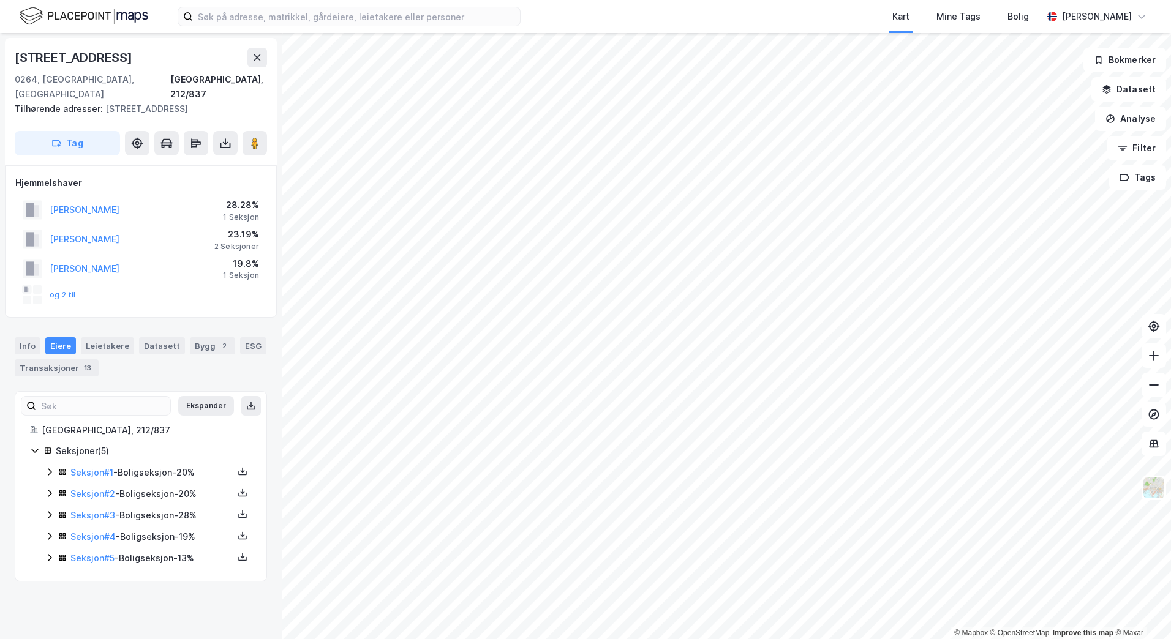
click at [51, 553] on icon at bounding box center [50, 558] width 10 height 10
click at [50, 531] on icon at bounding box center [50, 536] width 10 height 10
click at [50, 511] on icon at bounding box center [50, 514] width 4 height 7
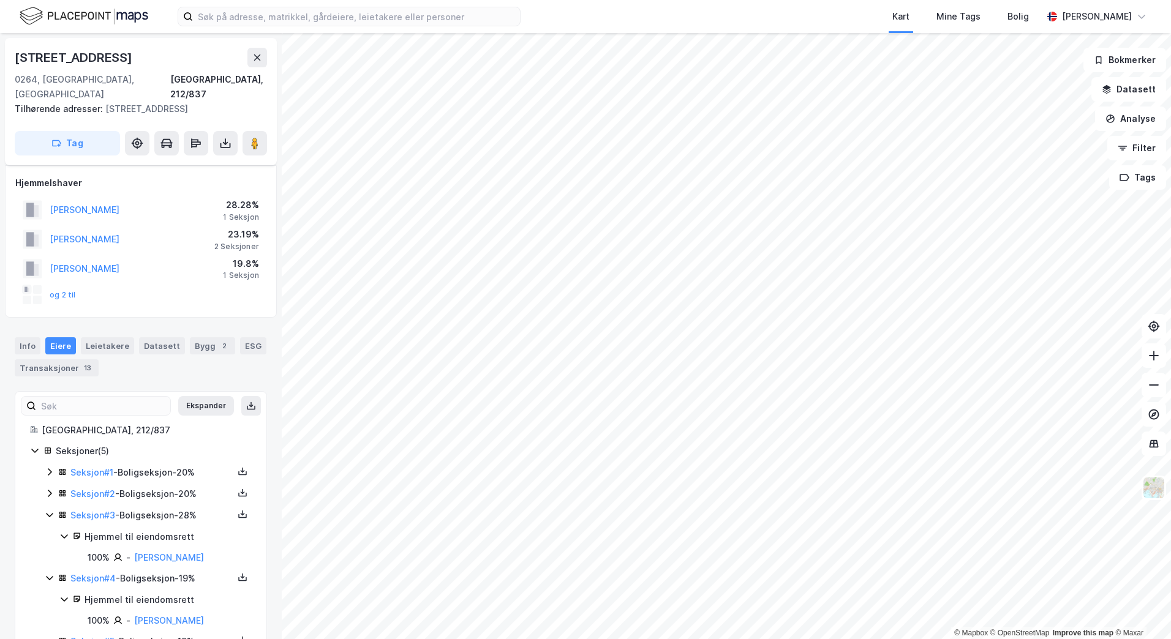
scroll to position [67, 0]
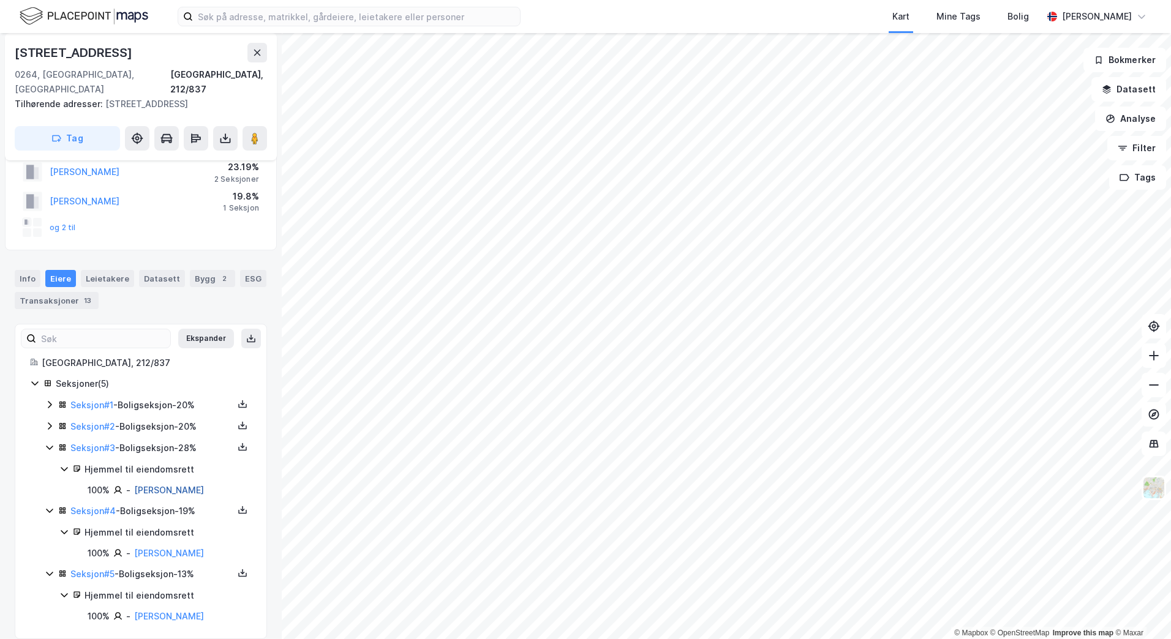
click at [204, 485] on link "[PERSON_NAME]" at bounding box center [169, 490] width 70 height 10
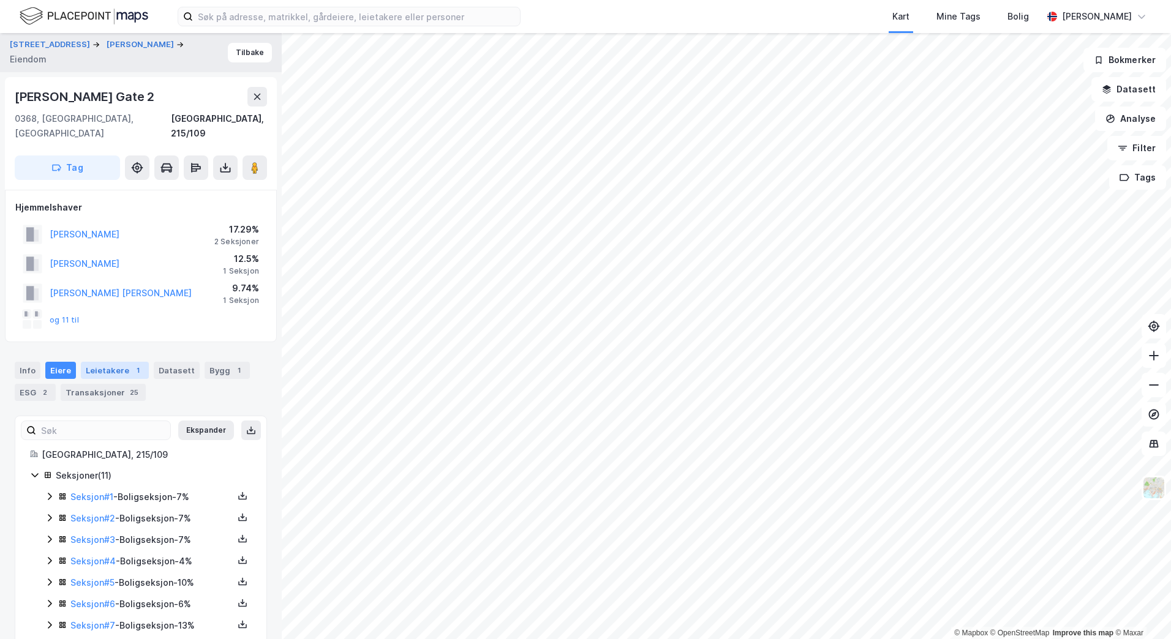
click at [116, 362] on div "Leietakere 1" at bounding box center [115, 370] width 68 height 17
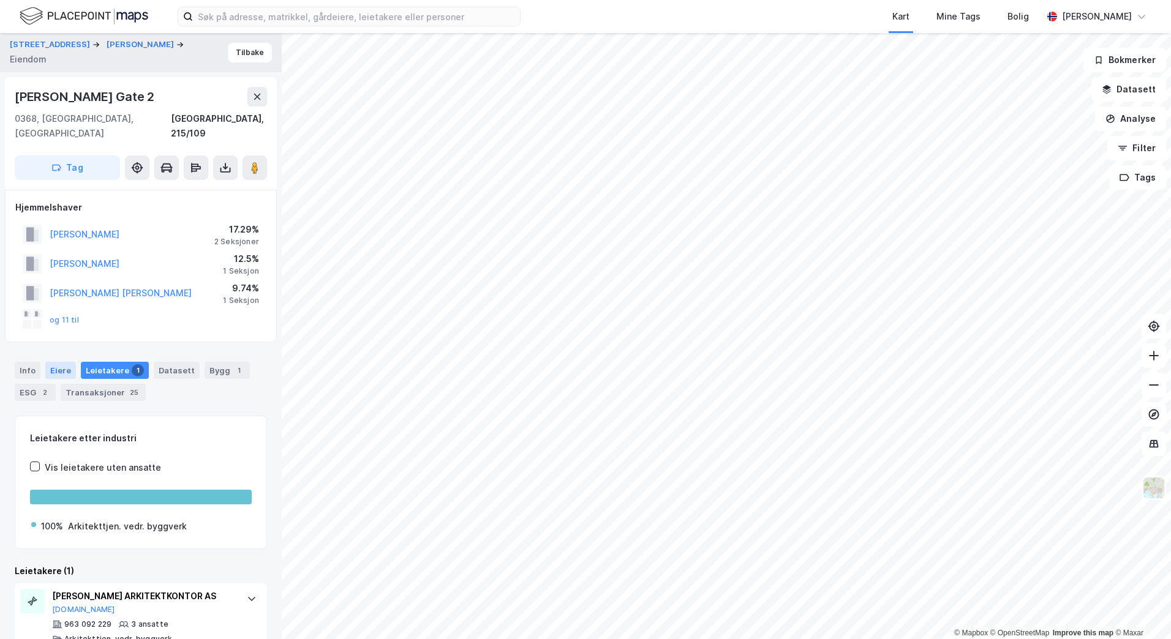
scroll to position [10, 0]
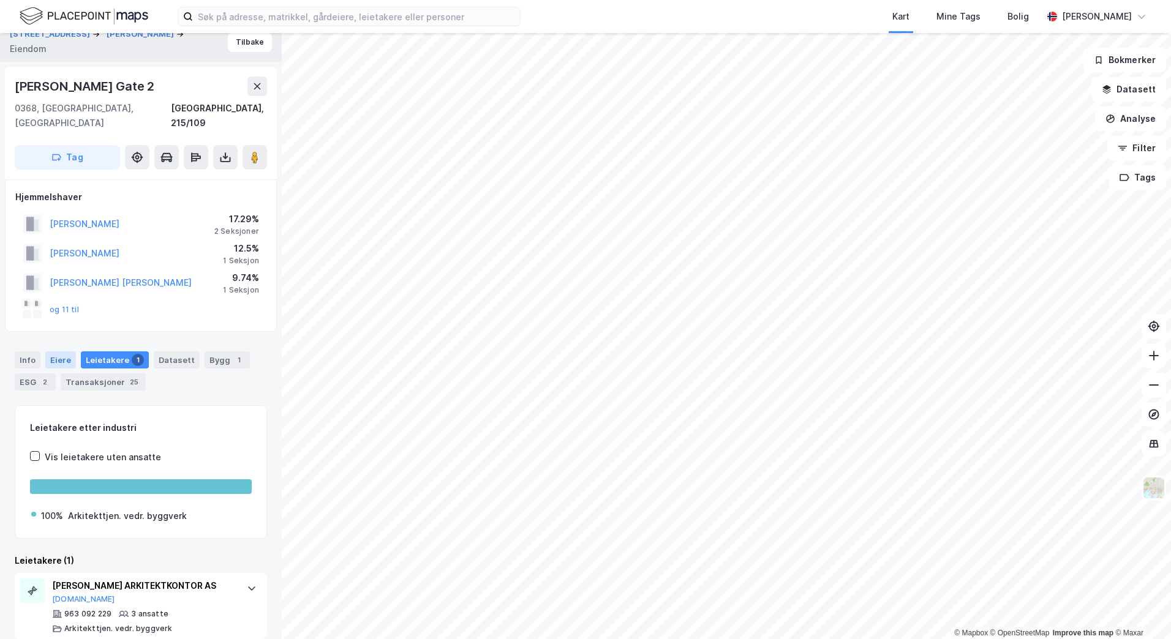
click at [63, 351] on div "Eiere" at bounding box center [60, 359] width 31 height 17
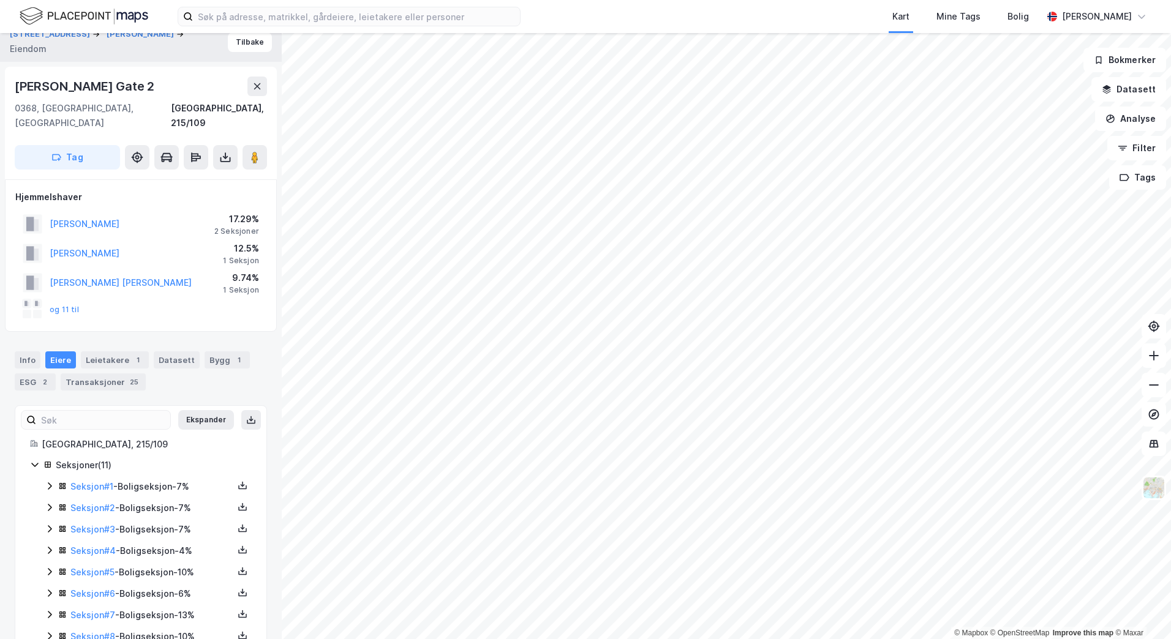
scroll to position [96, 0]
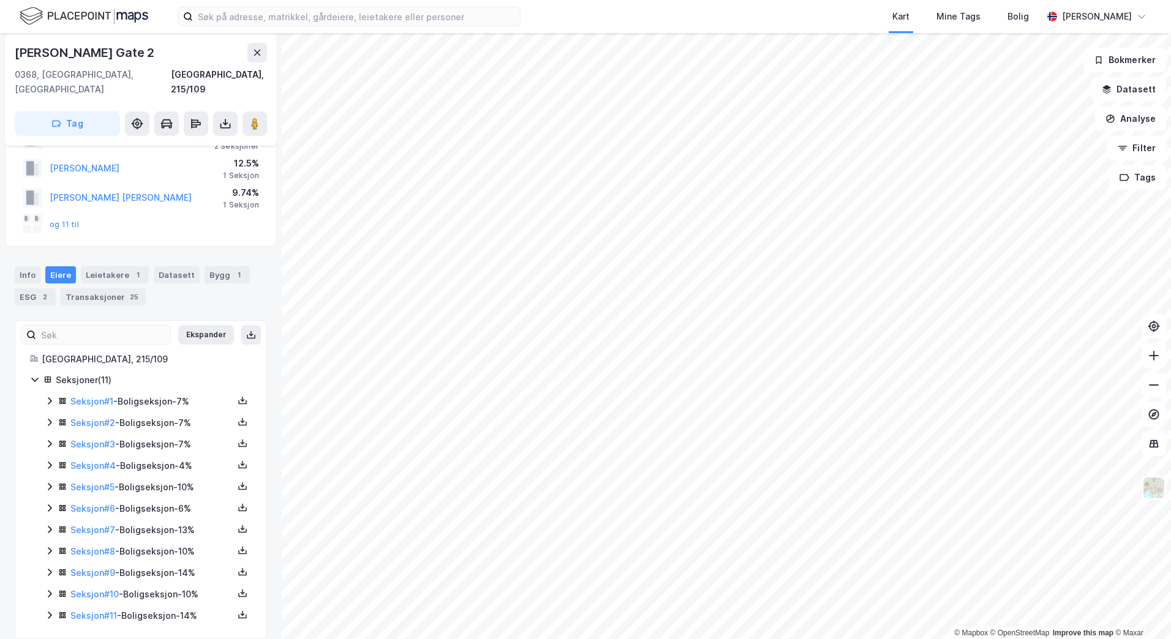
click at [50, 610] on icon at bounding box center [50, 615] width 10 height 10
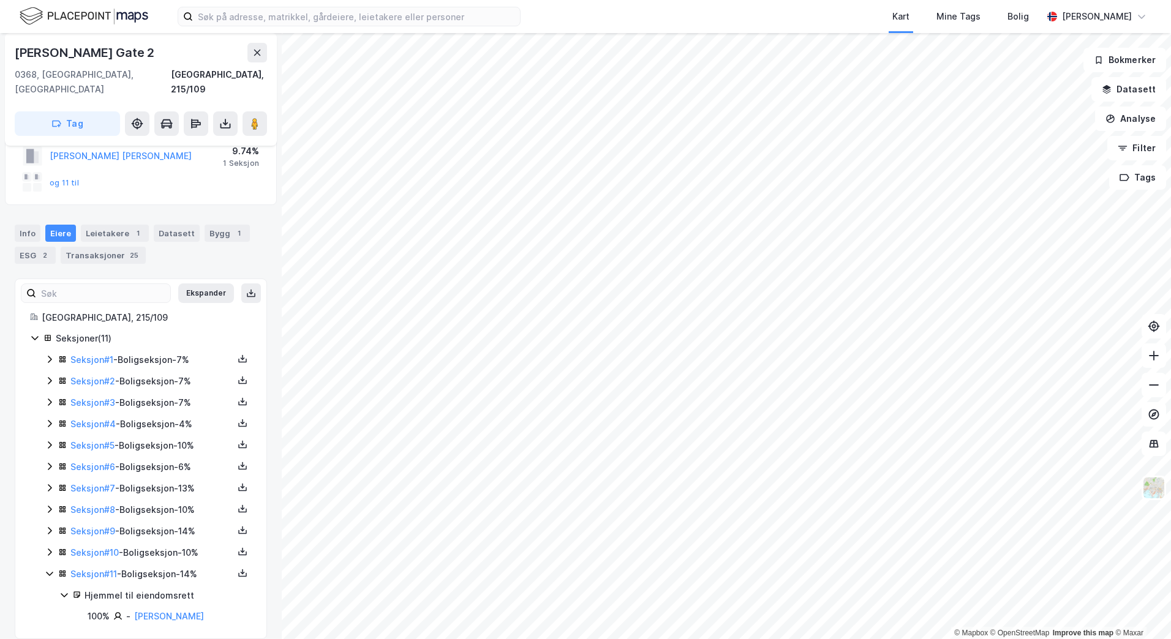
click at [49, 547] on icon at bounding box center [50, 552] width 10 height 10
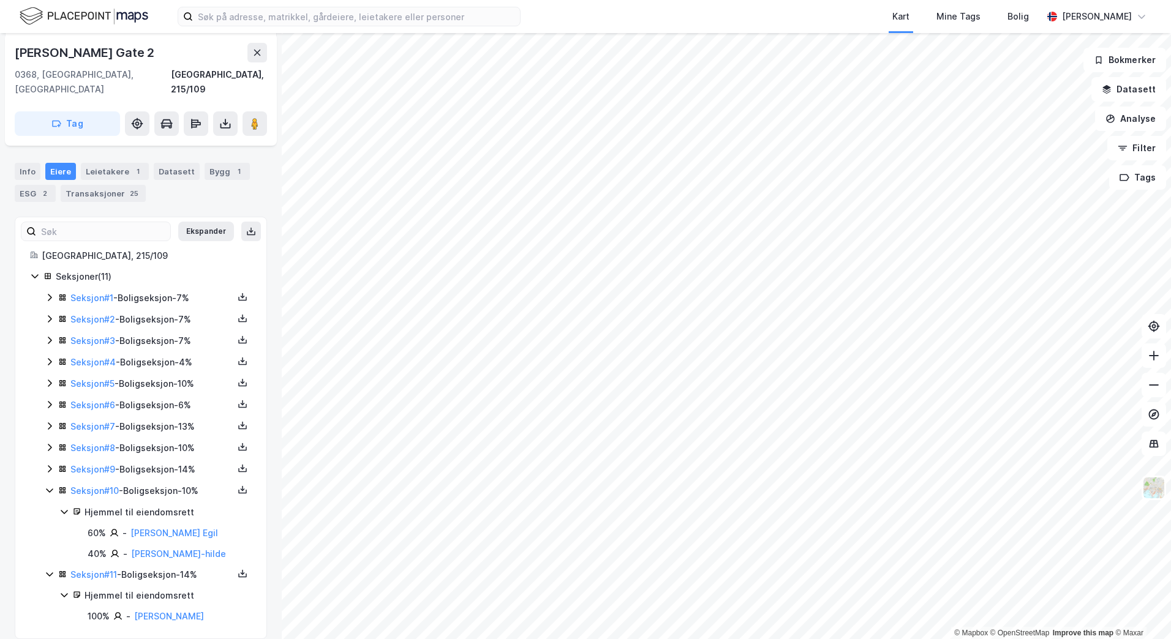
click at [48, 462] on div "Seksjon # 9 - Boligseksjon - 14%" at bounding box center [148, 469] width 207 height 15
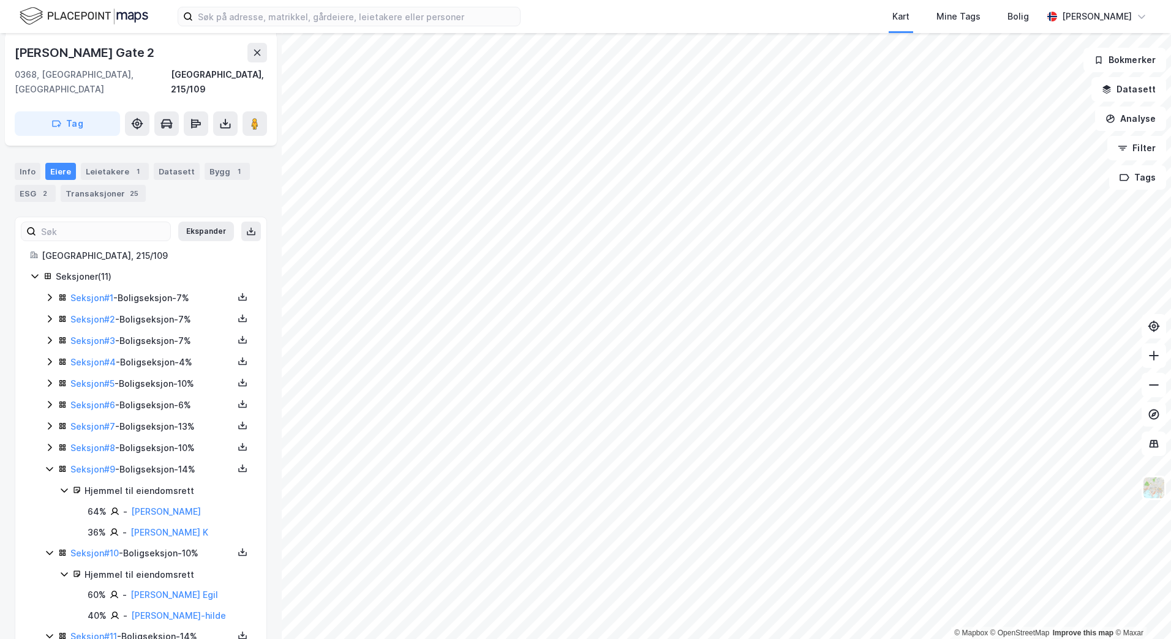
click at [48, 443] on icon at bounding box center [50, 448] width 10 height 10
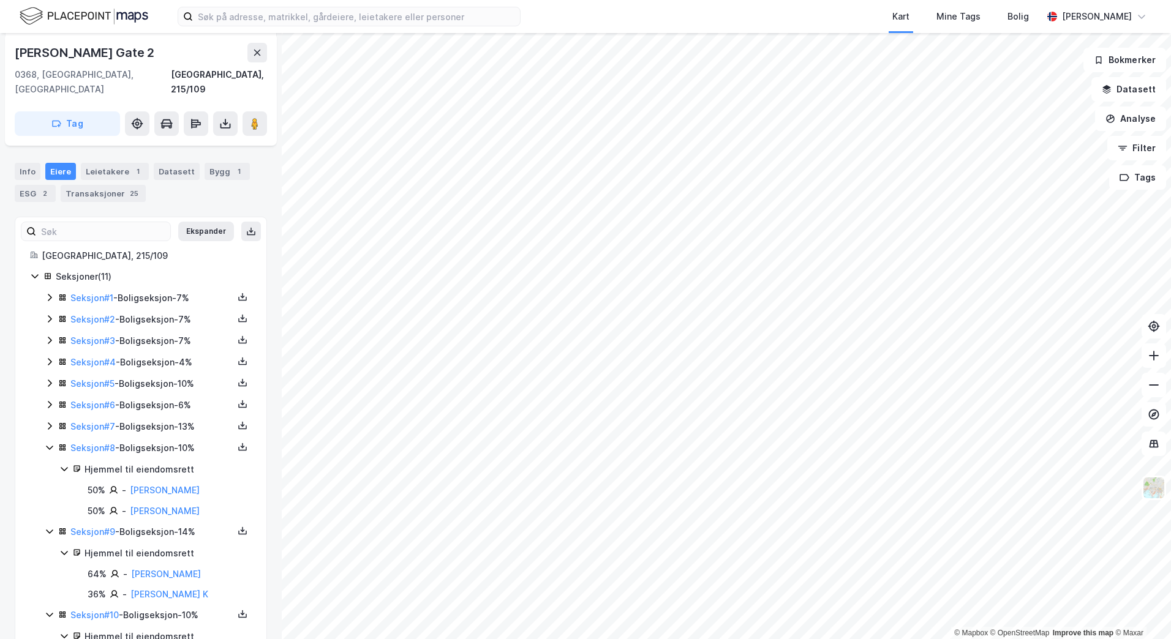
click at [51, 421] on icon at bounding box center [50, 426] width 10 height 10
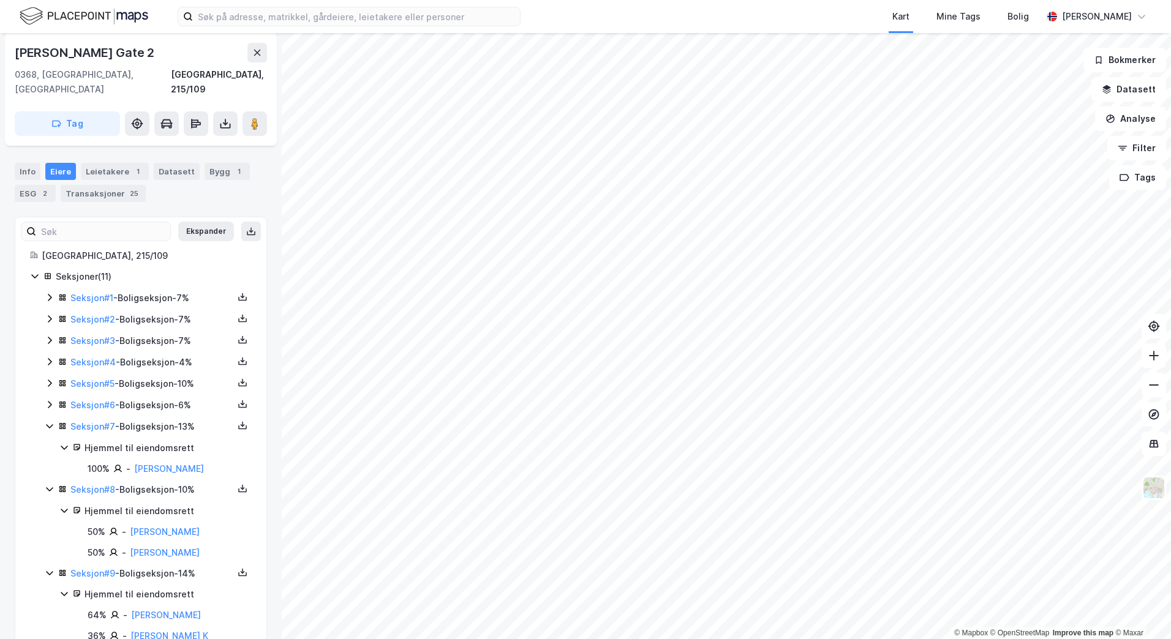
click at [51, 382] on div "Seksjon # 1 - Boligseksjon - 7% Seksjon # 2 - Boligseksjon - 7% Seksjon # 3 - B…" at bounding box center [148, 541] width 207 height 500
click at [50, 398] on div "Seksjon # 6 - Boligseksjon - 6%" at bounding box center [148, 405] width 207 height 15
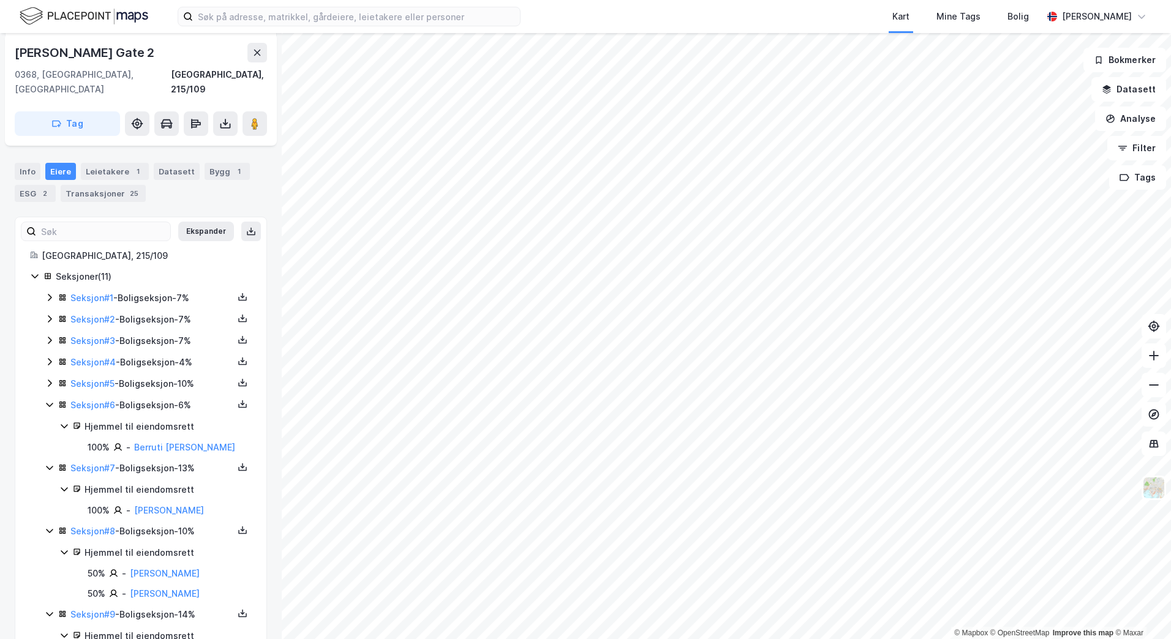
click at [48, 378] on icon at bounding box center [50, 383] width 10 height 10
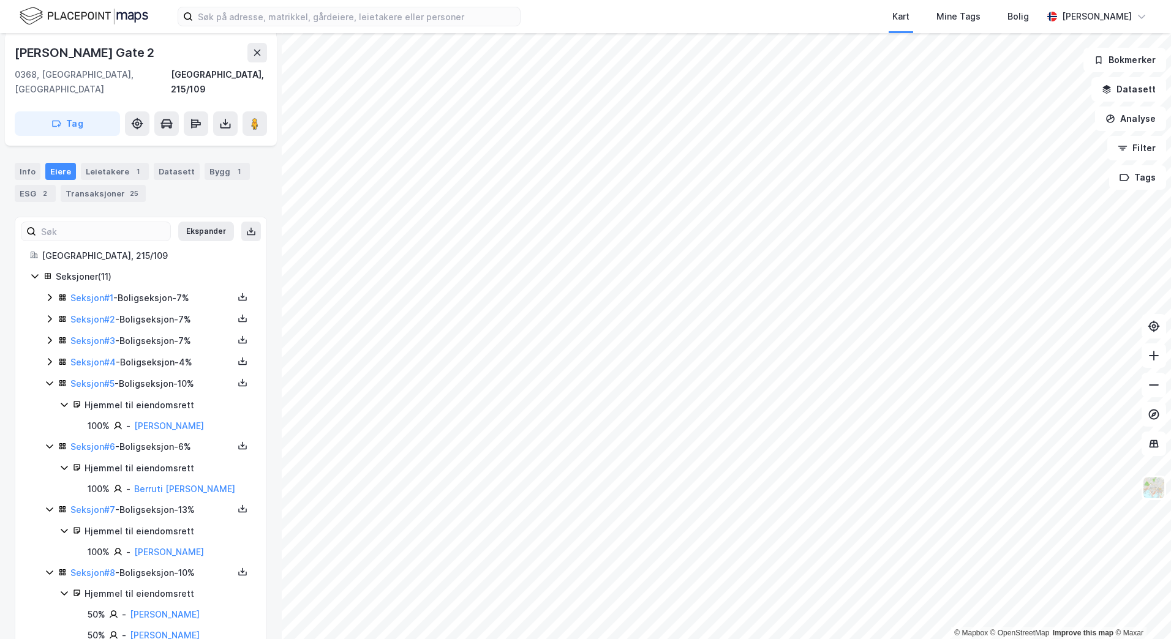
click at [50, 357] on icon at bounding box center [50, 362] width 10 height 10
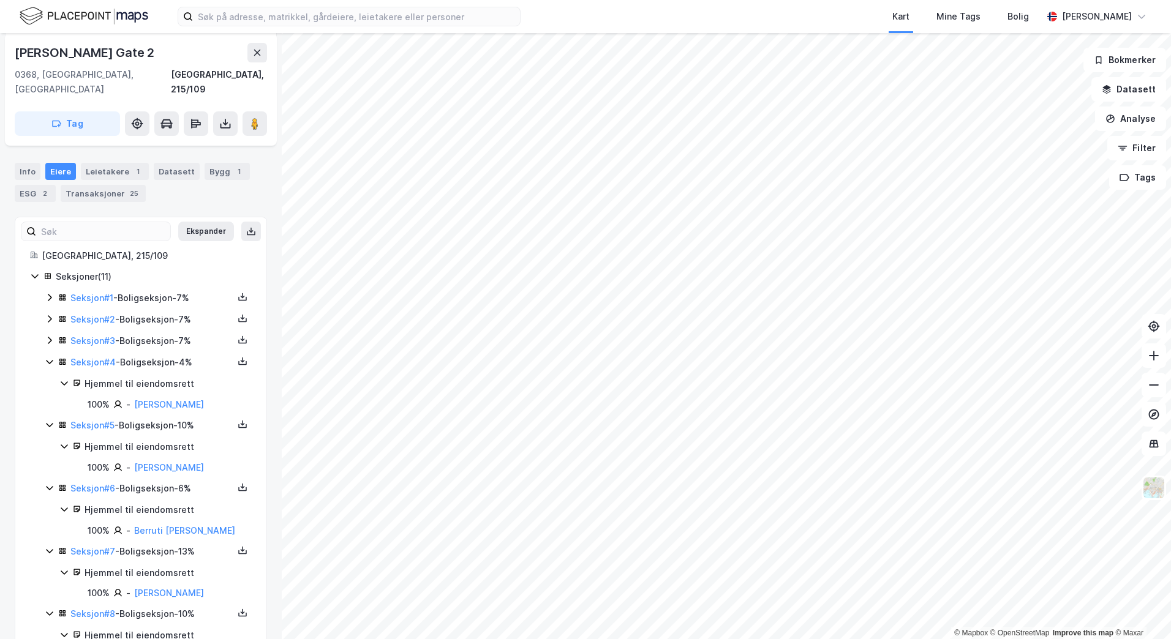
click at [53, 335] on icon at bounding box center [50, 340] width 10 height 10
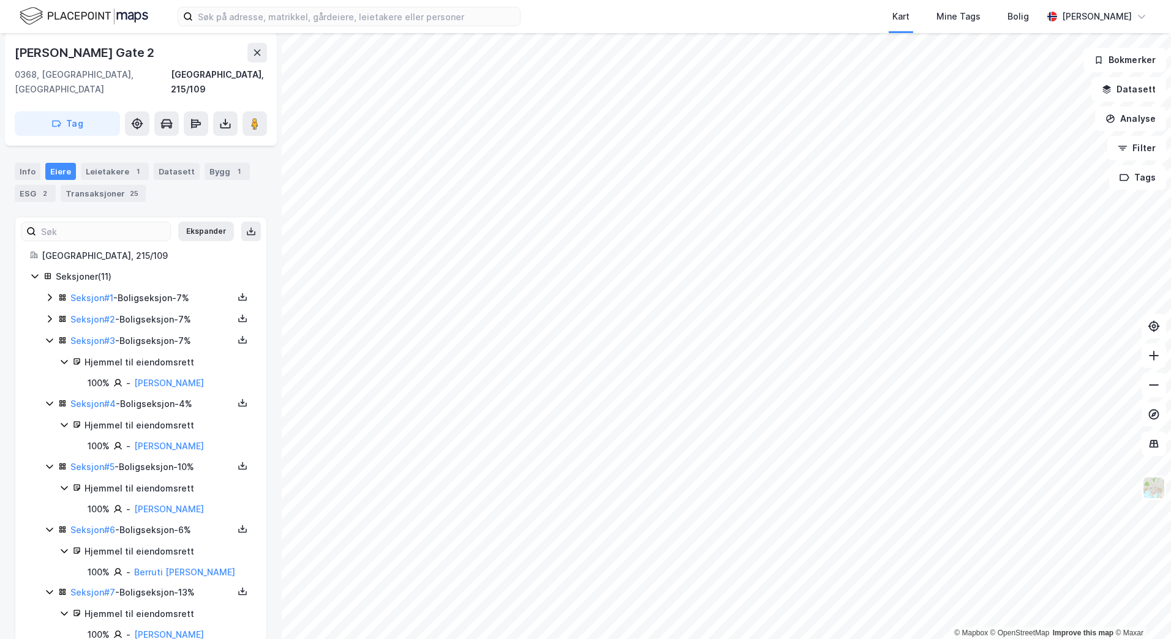
click at [51, 314] on icon at bounding box center [50, 319] width 10 height 10
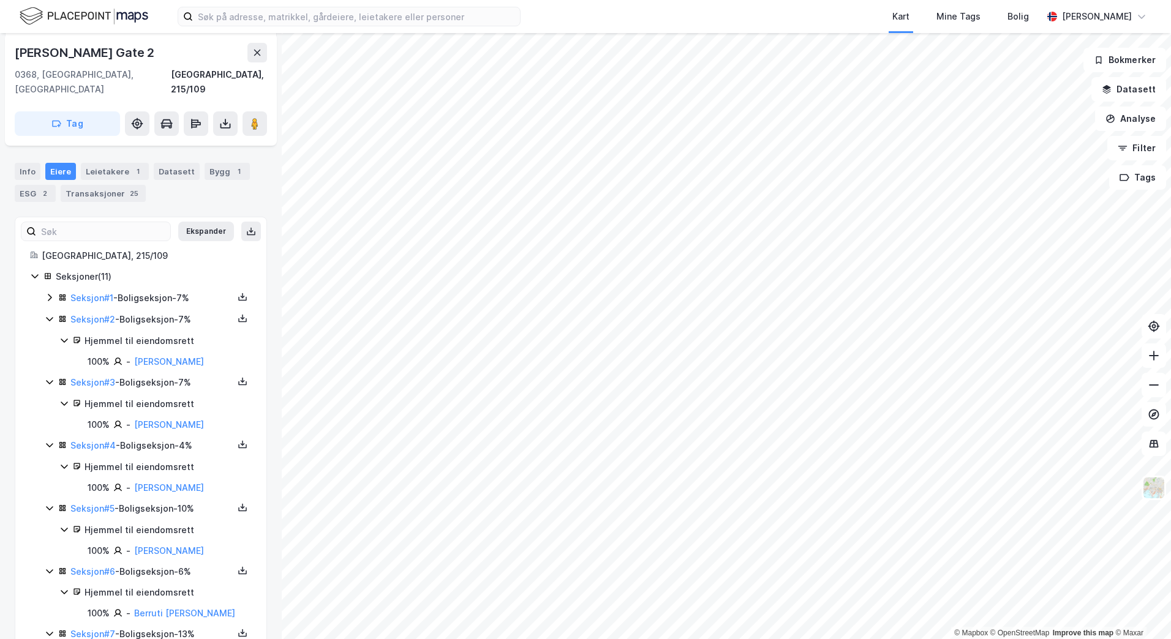
click at [47, 293] on icon at bounding box center [50, 298] width 10 height 10
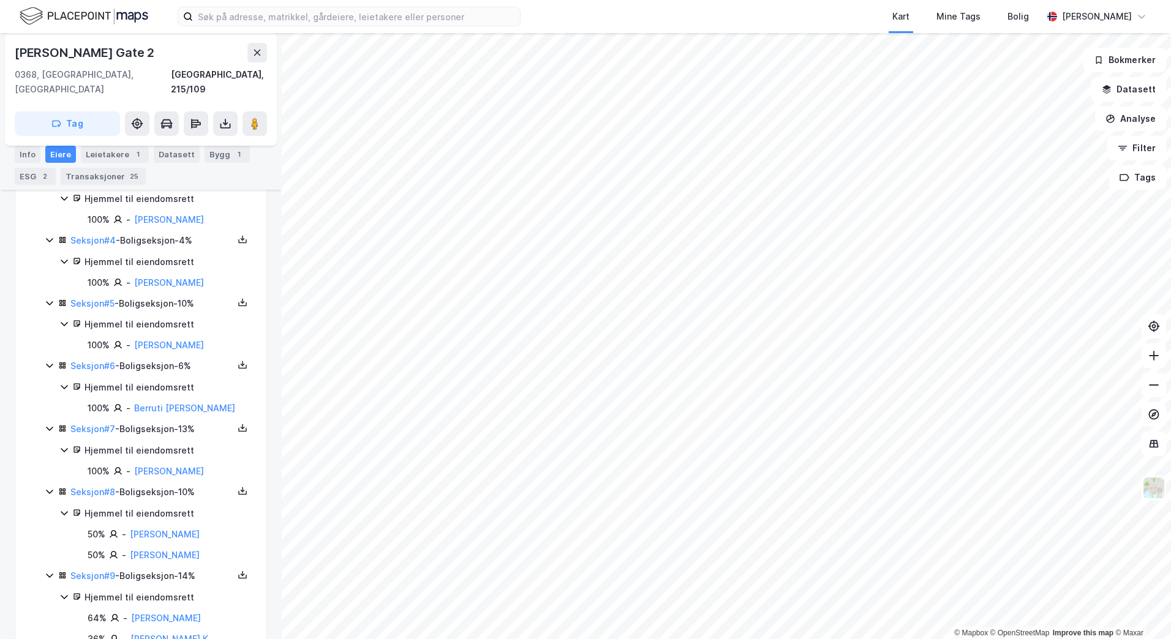
scroll to position [650, 0]
